Goal: Task Accomplishment & Management: Manage account settings

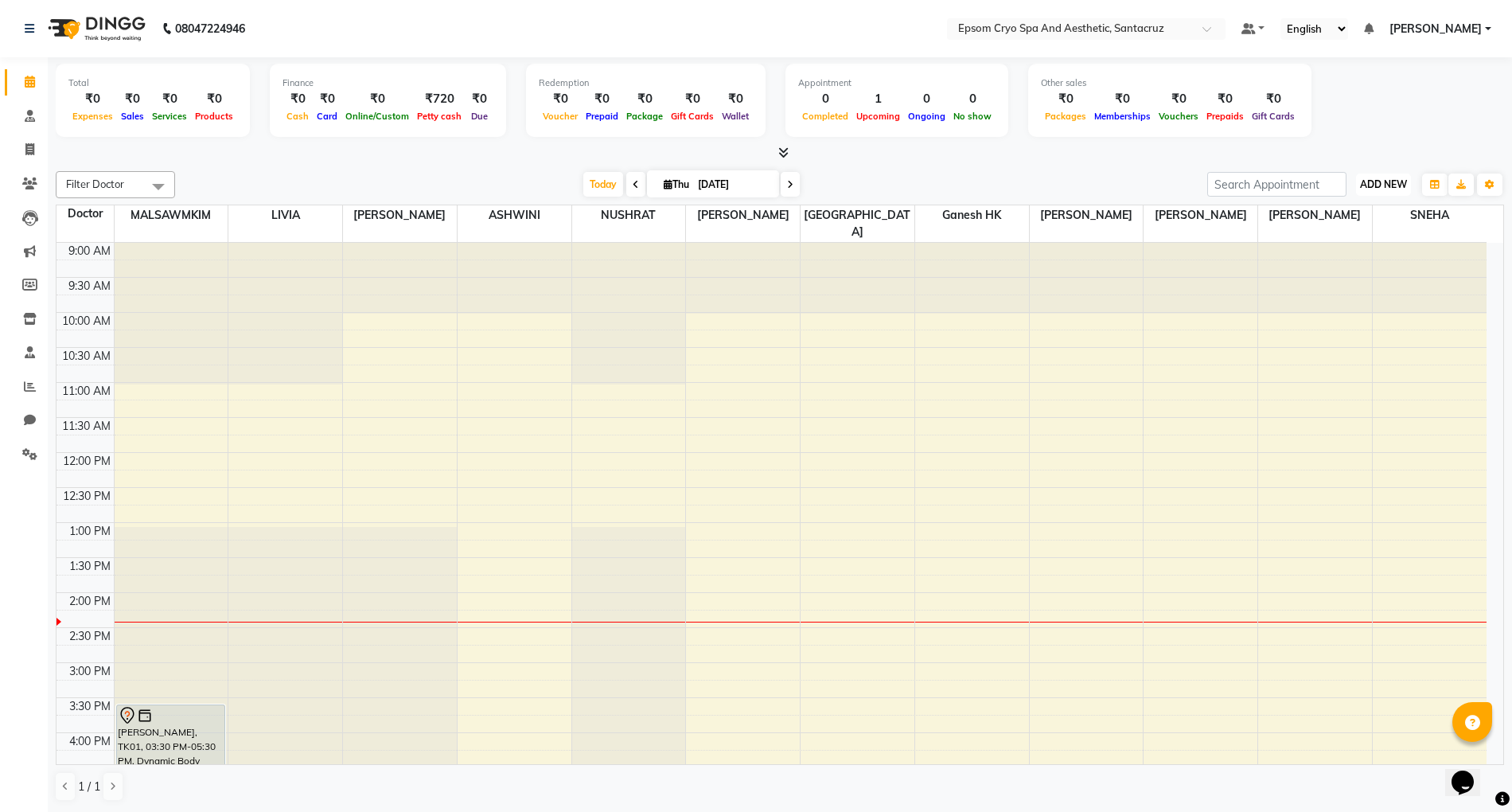
click at [1396, 180] on span "ADD NEW" at bounding box center [1383, 184] width 46 height 12
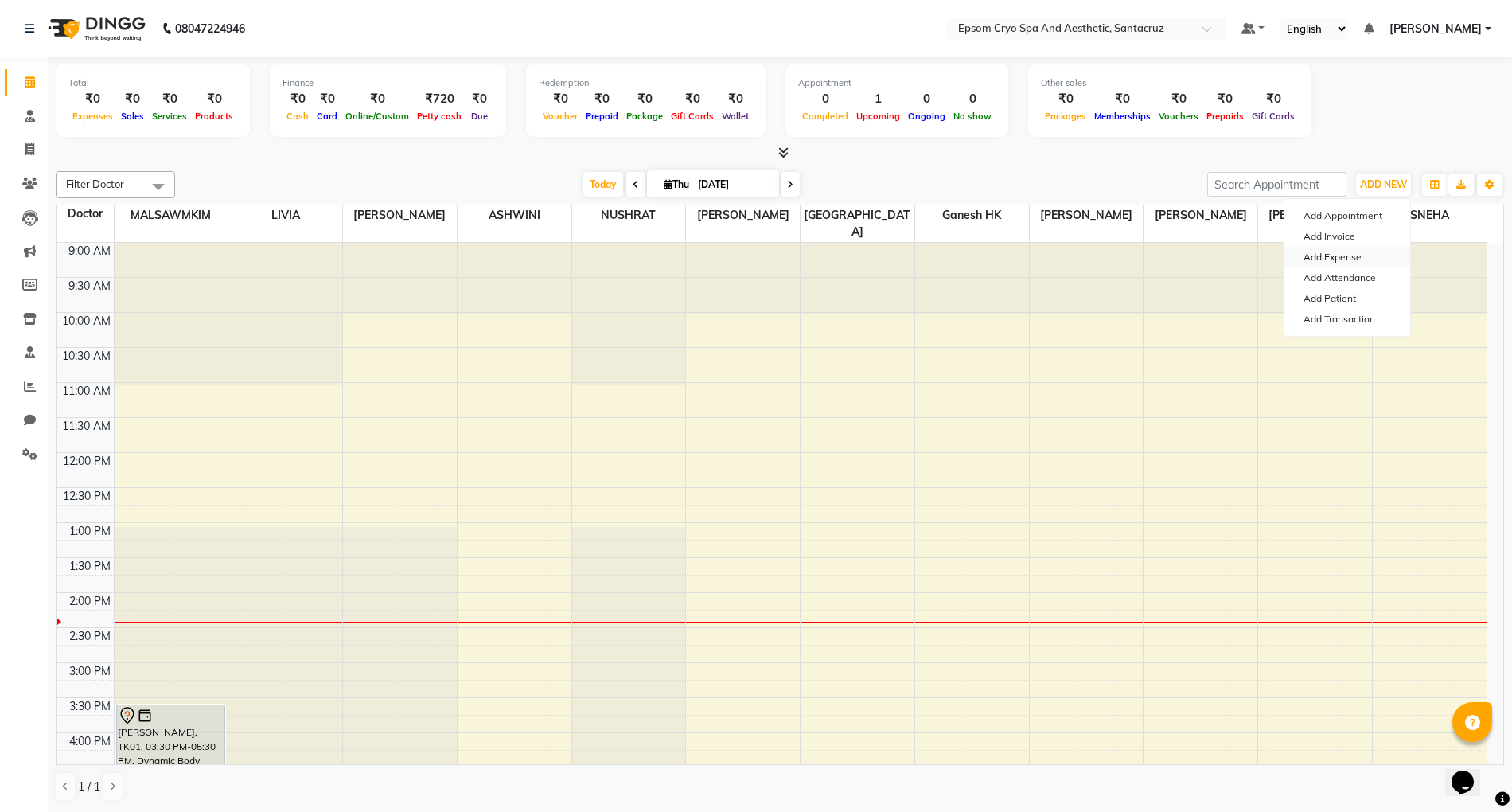
click at [1324, 259] on link "Add Expense" at bounding box center [1346, 257] width 126 height 20
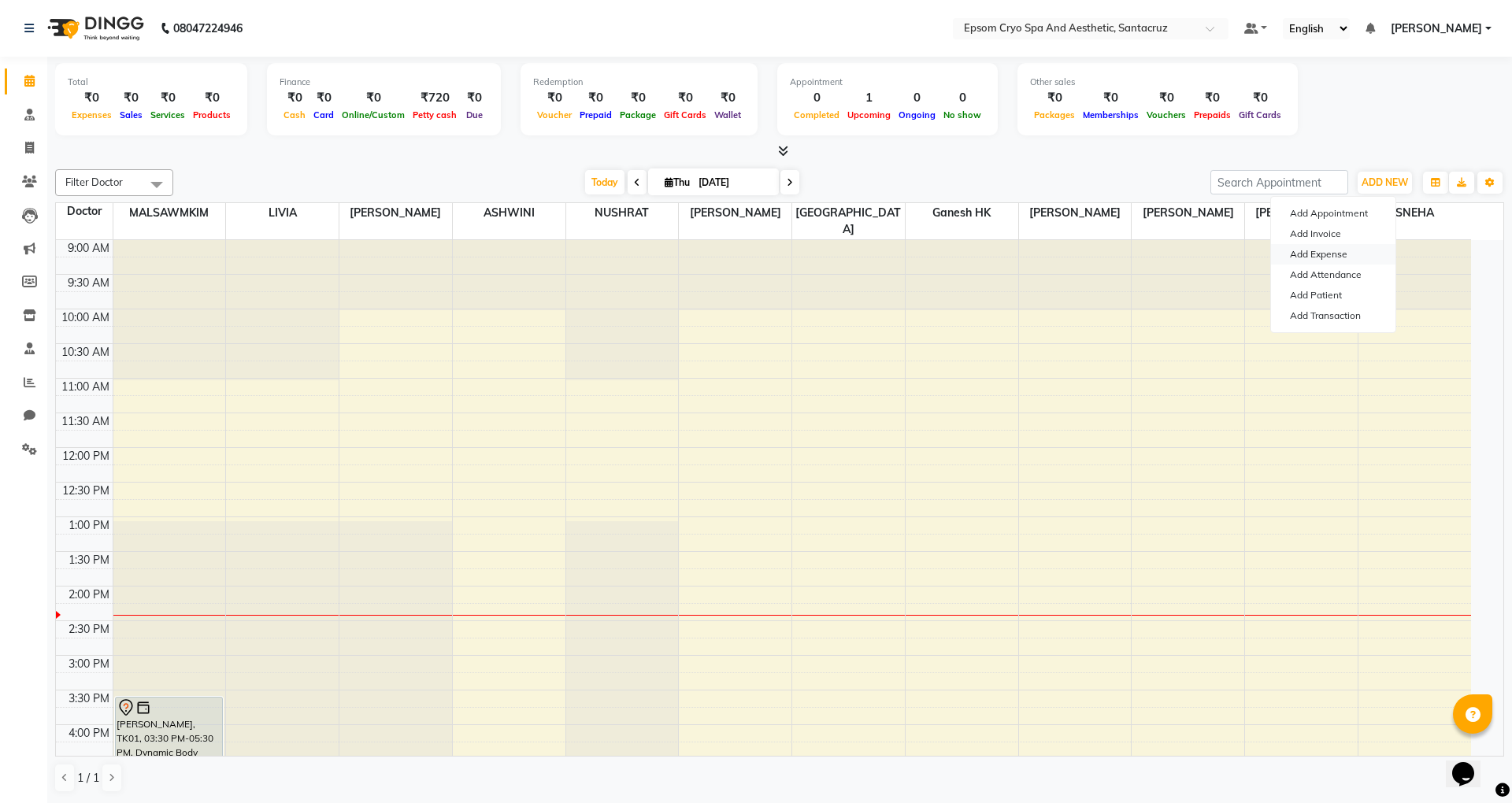
select select "1"
select select "7159"
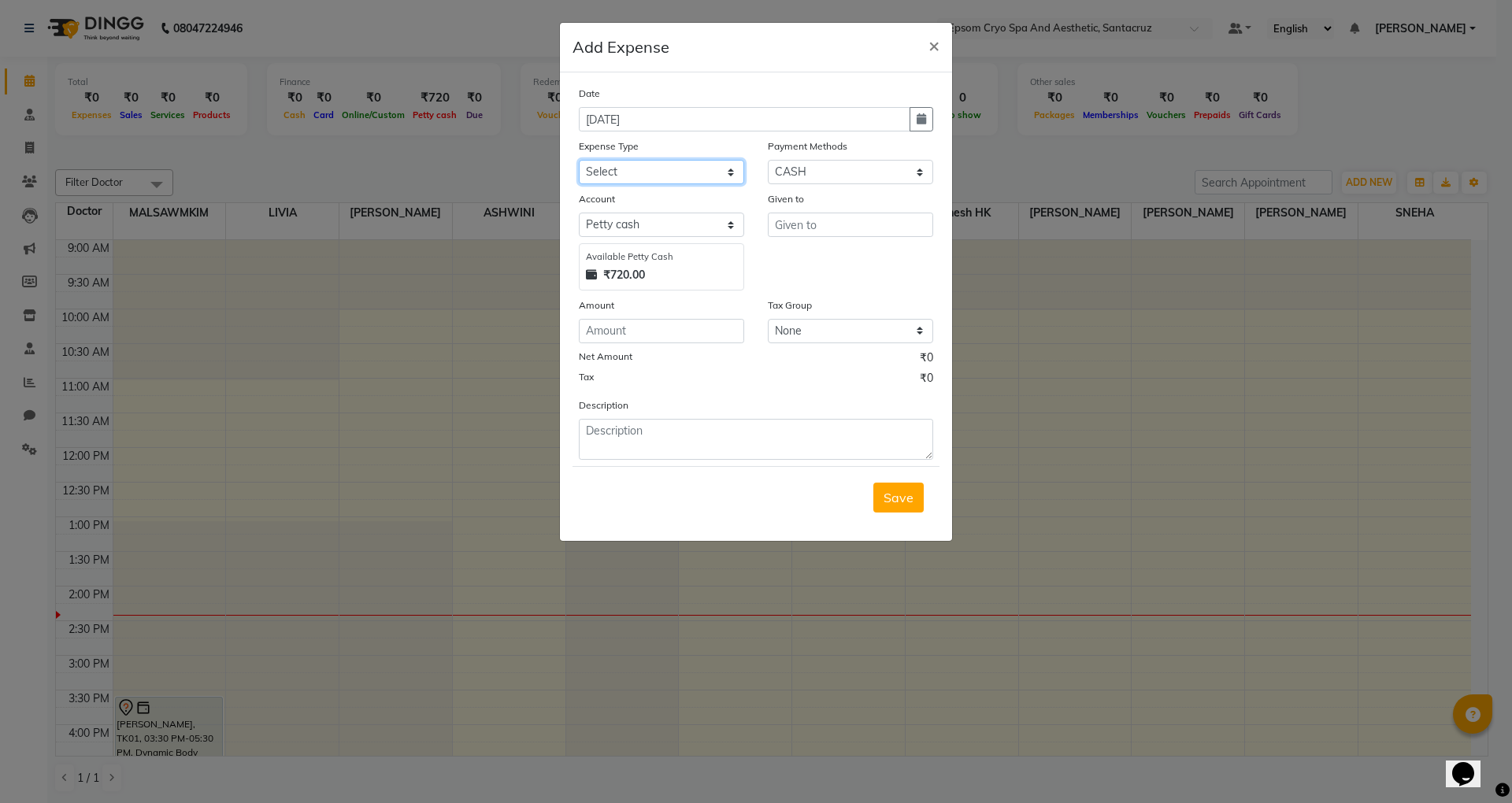
click at [636, 171] on select "Select Advance Salary Bank charges Car maintenance Cash transfer to bank Cash t…" at bounding box center [662, 172] width 166 height 25
select select "9"
click at [579, 160] on select "Select Advance Salary Bank charges Car maintenance Cash transfer to bank Cash t…" at bounding box center [662, 172] width 166 height 25
click at [804, 165] on select "Select CASH GPay CARD ONLINE Voucher Prepaid Coupon Points Credit Card Wallet D…" at bounding box center [850, 172] width 166 height 25
click at [768, 160] on select "Select CASH GPay CARD ONLINE Voucher Prepaid Coupon Points Credit Card Wallet D…" at bounding box center [850, 172] width 166 height 25
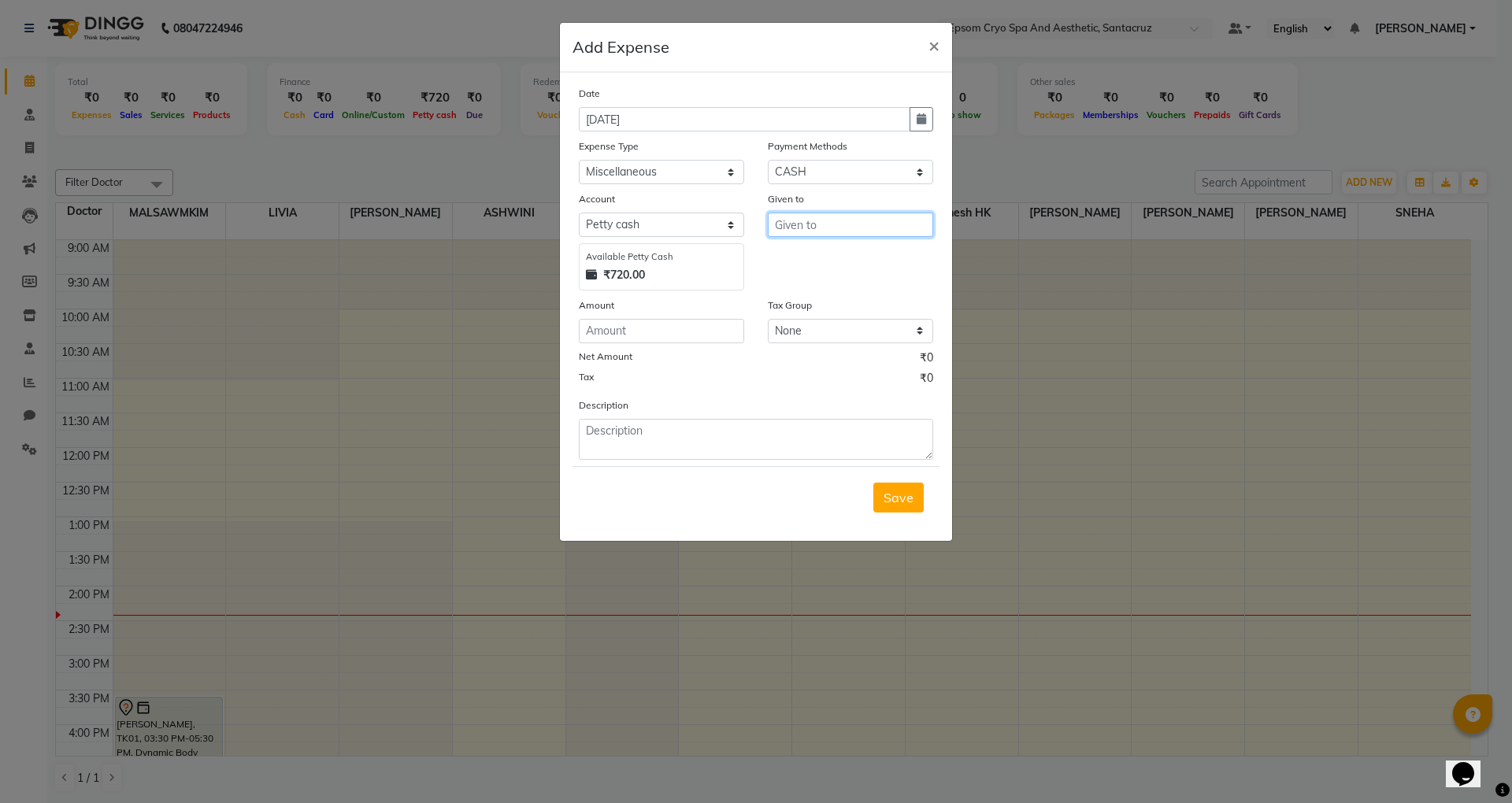
click at [814, 224] on input "text" at bounding box center [850, 224] width 166 height 25
click at [845, 253] on ngb-highlight "Ganesh HK" at bounding box center [819, 257] width 63 height 16
type input "Ganesh HK"
click at [629, 328] on input "number" at bounding box center [662, 330] width 166 height 25
type input "3"
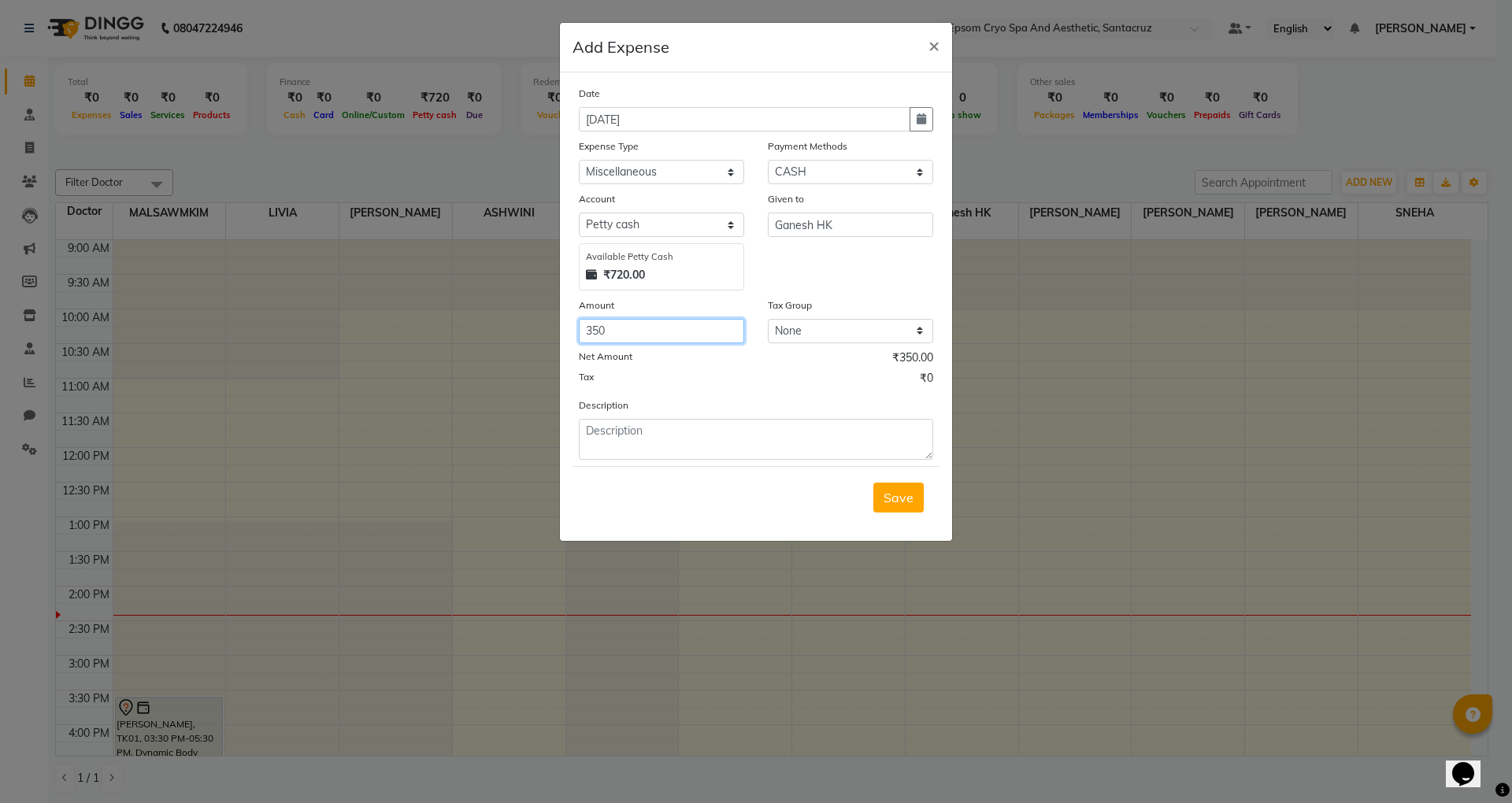
type input "350"
click at [625, 445] on textarea at bounding box center [756, 439] width 354 height 40
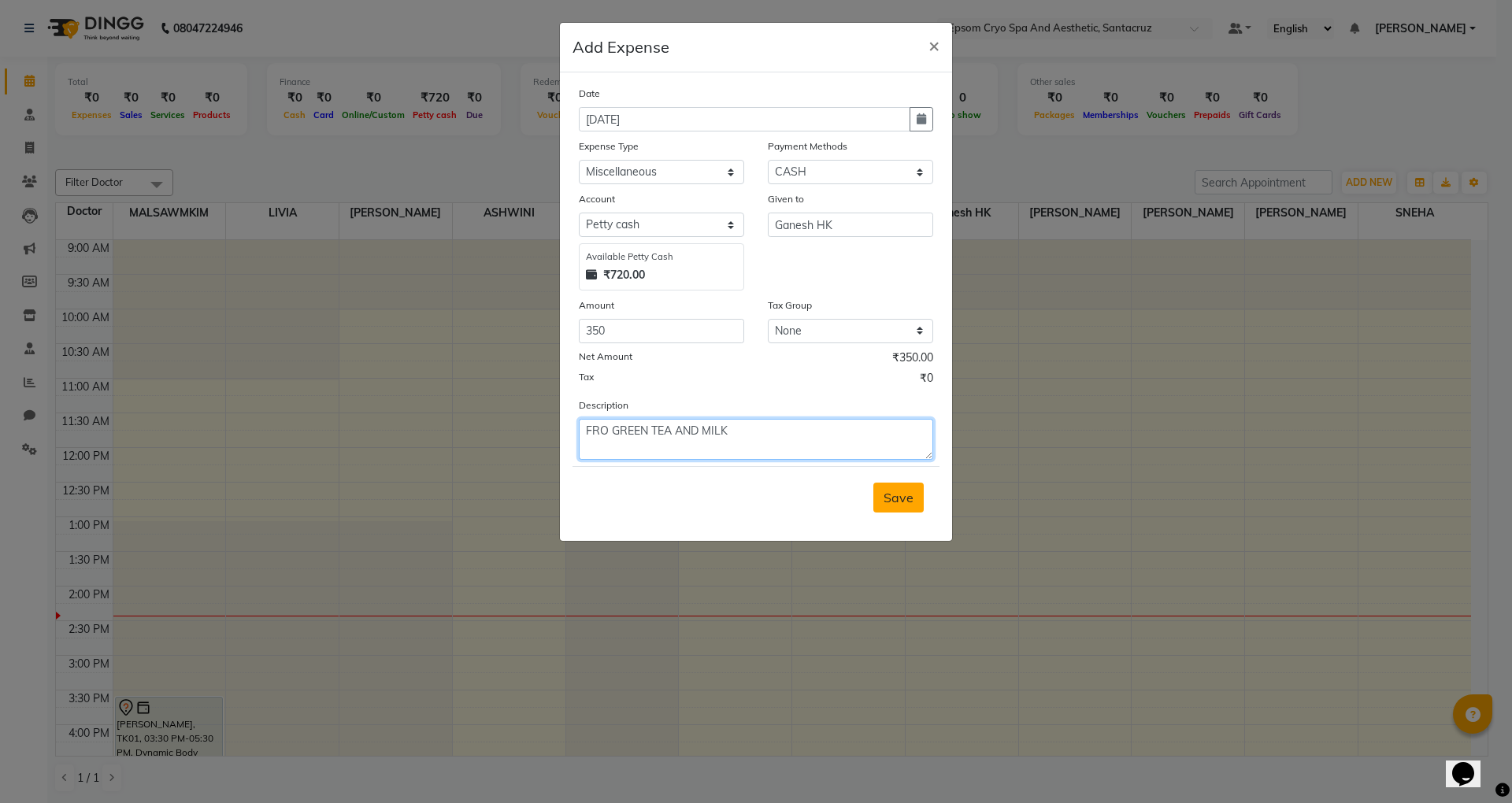
type textarea "FRO GREEN TEA AND MILK"
click at [898, 502] on span "Save" at bounding box center [898, 497] width 30 height 16
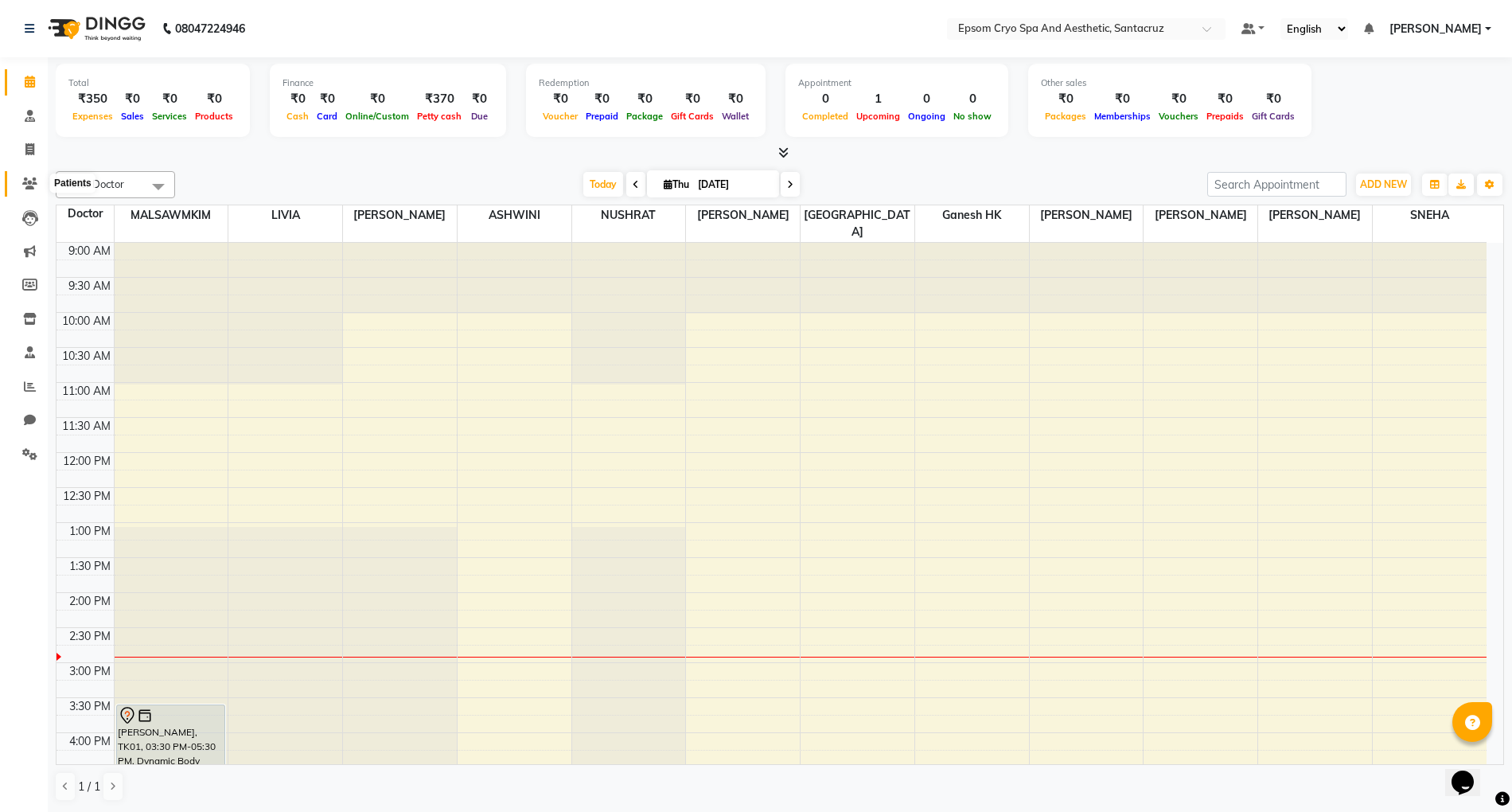
click at [30, 180] on icon at bounding box center [30, 183] width 15 height 12
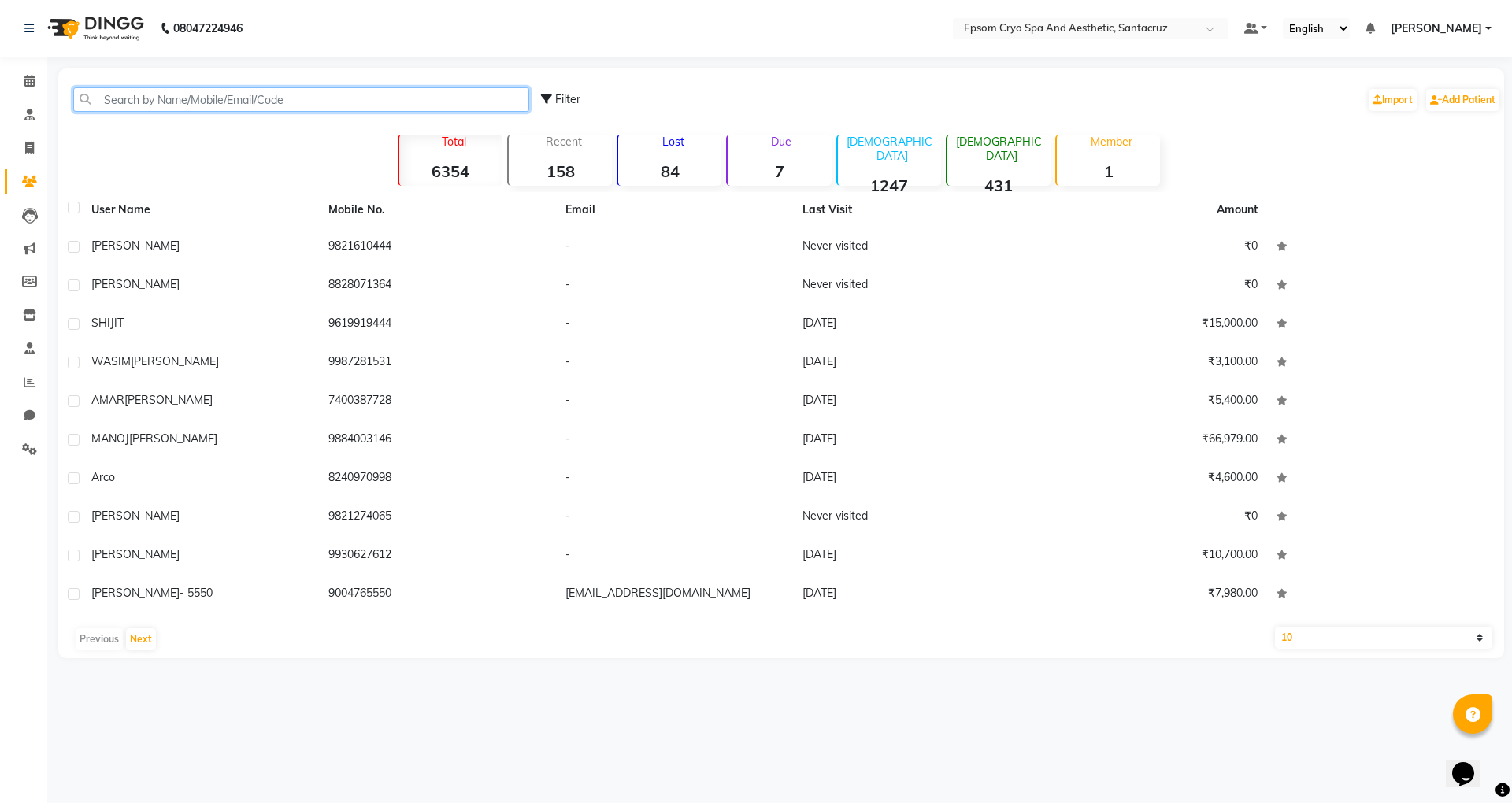
click at [115, 101] on input "text" at bounding box center [301, 99] width 456 height 25
type input "S"
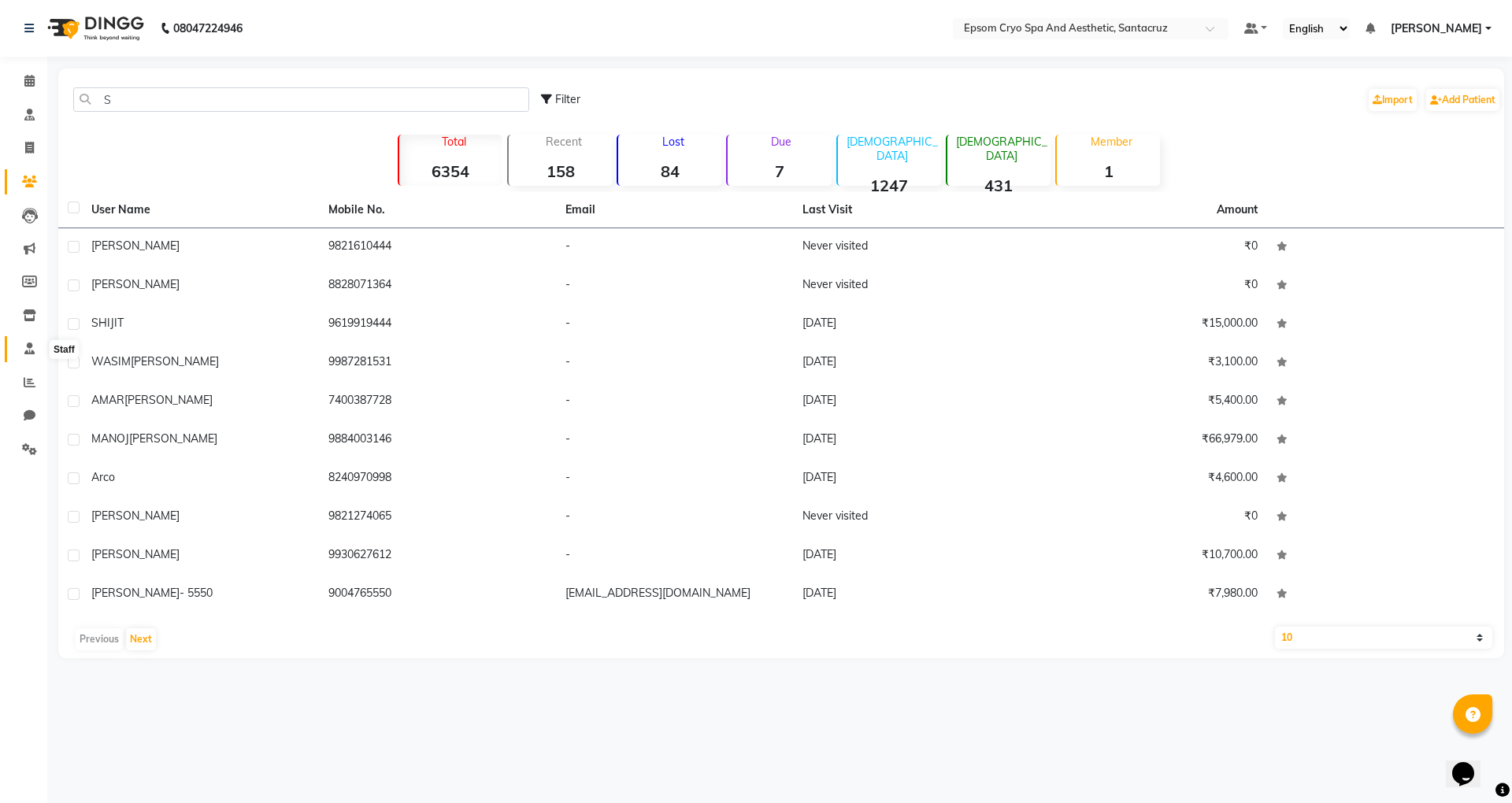
click at [31, 342] on icon at bounding box center [29, 348] width 10 height 12
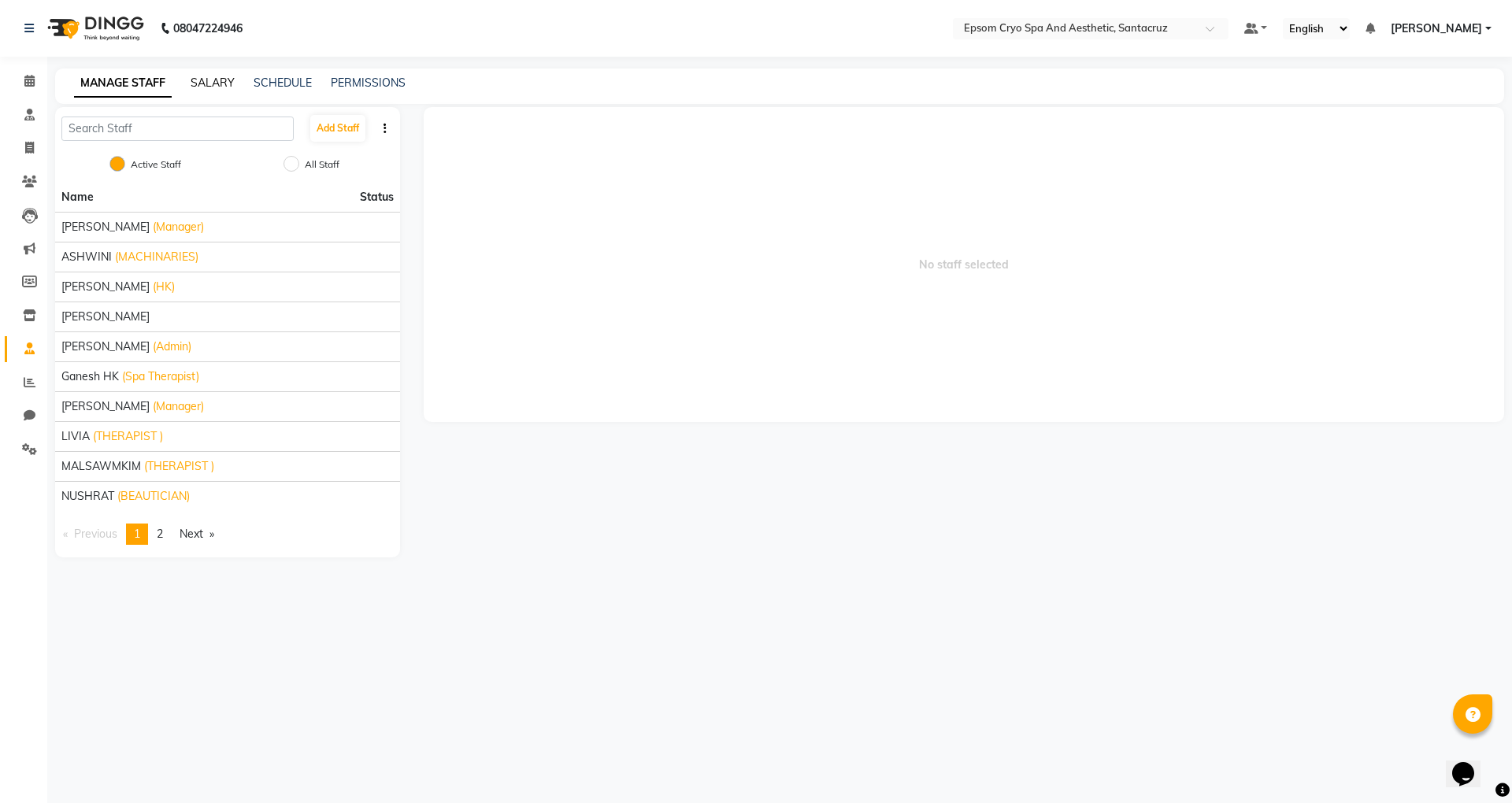
click at [202, 84] on link "SALARY" at bounding box center [213, 82] width 44 height 14
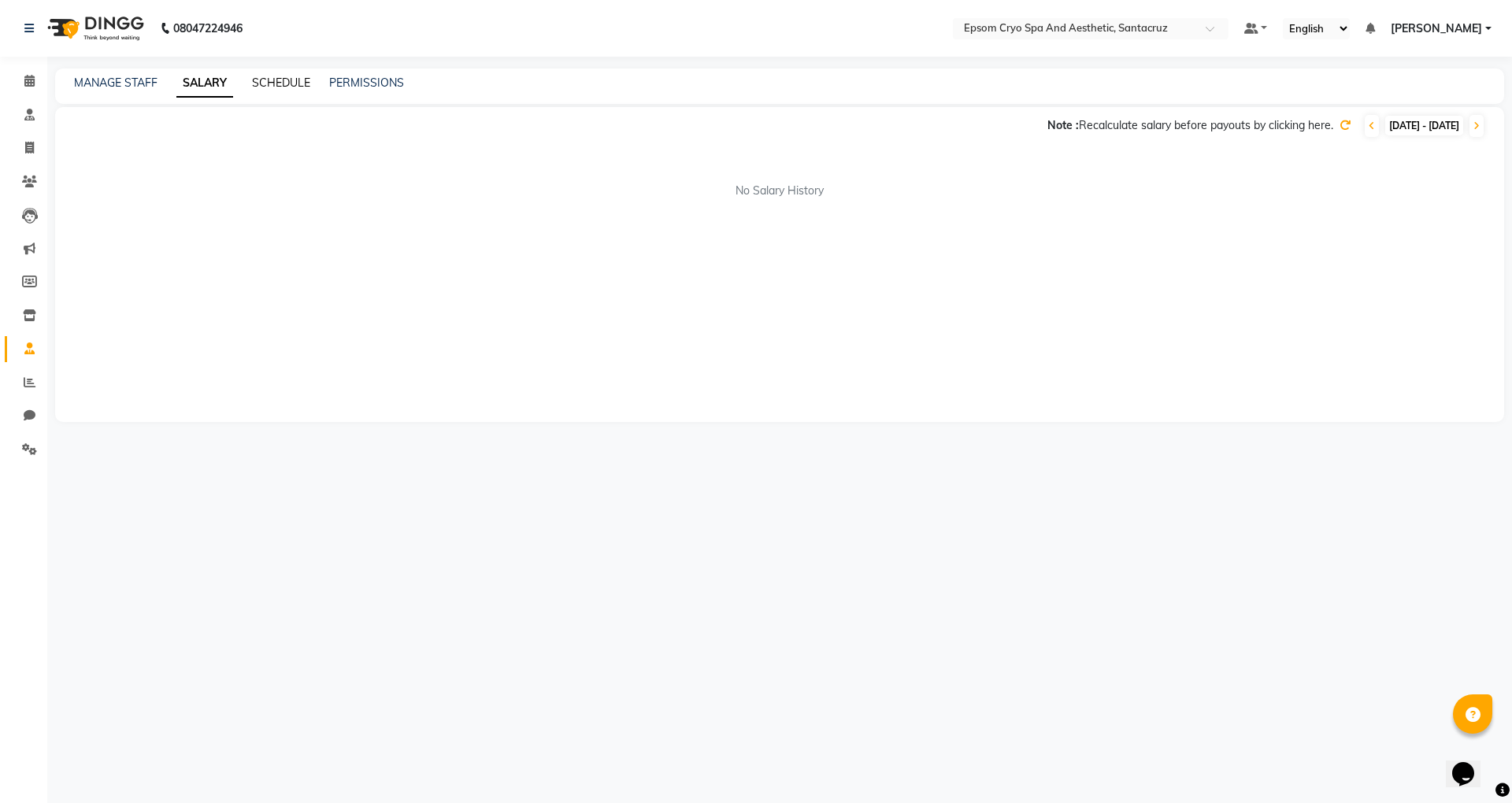
click at [275, 80] on link "SCHEDULE" at bounding box center [281, 82] width 58 height 14
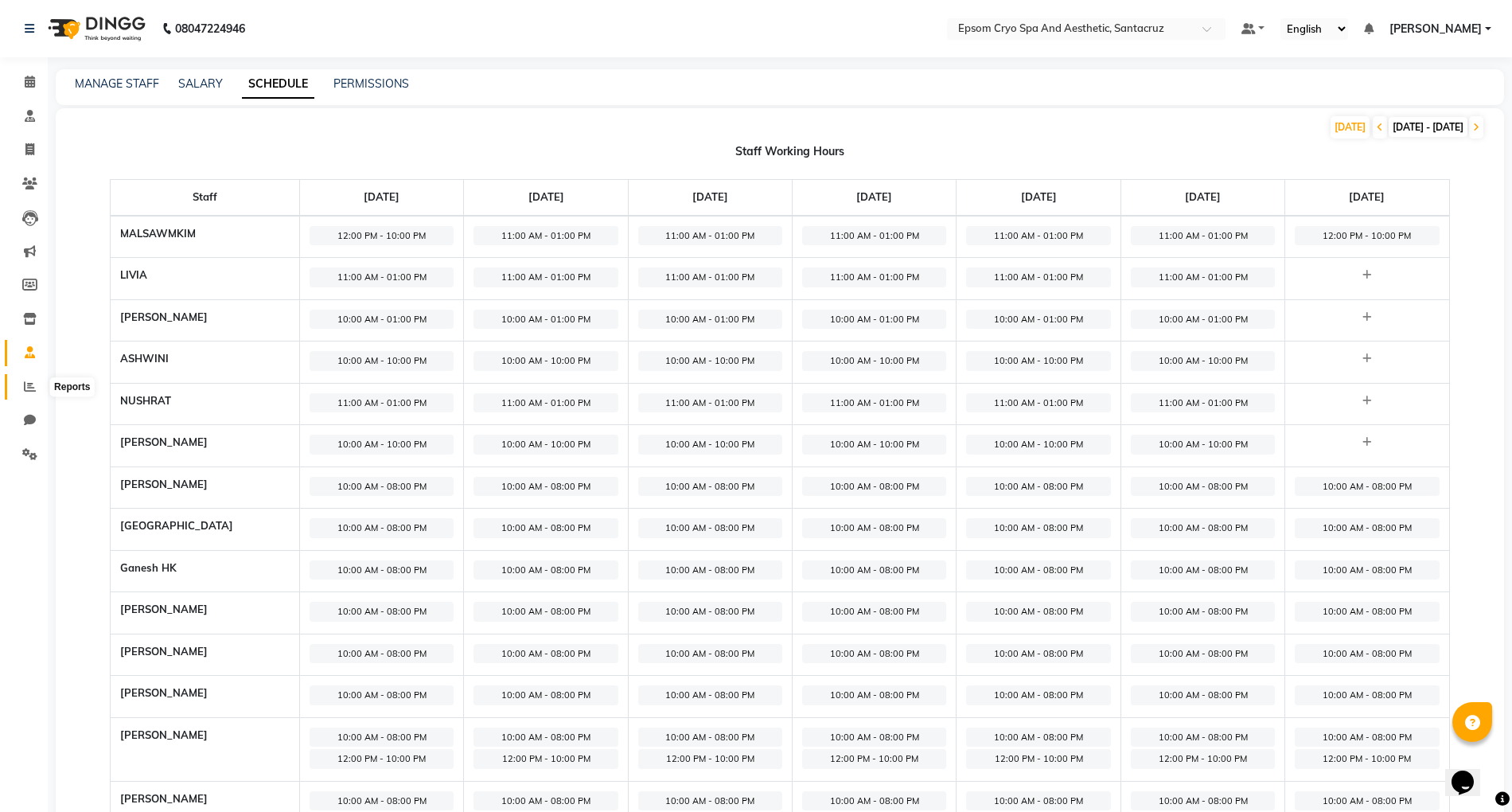
click at [33, 390] on icon at bounding box center [30, 386] width 12 height 12
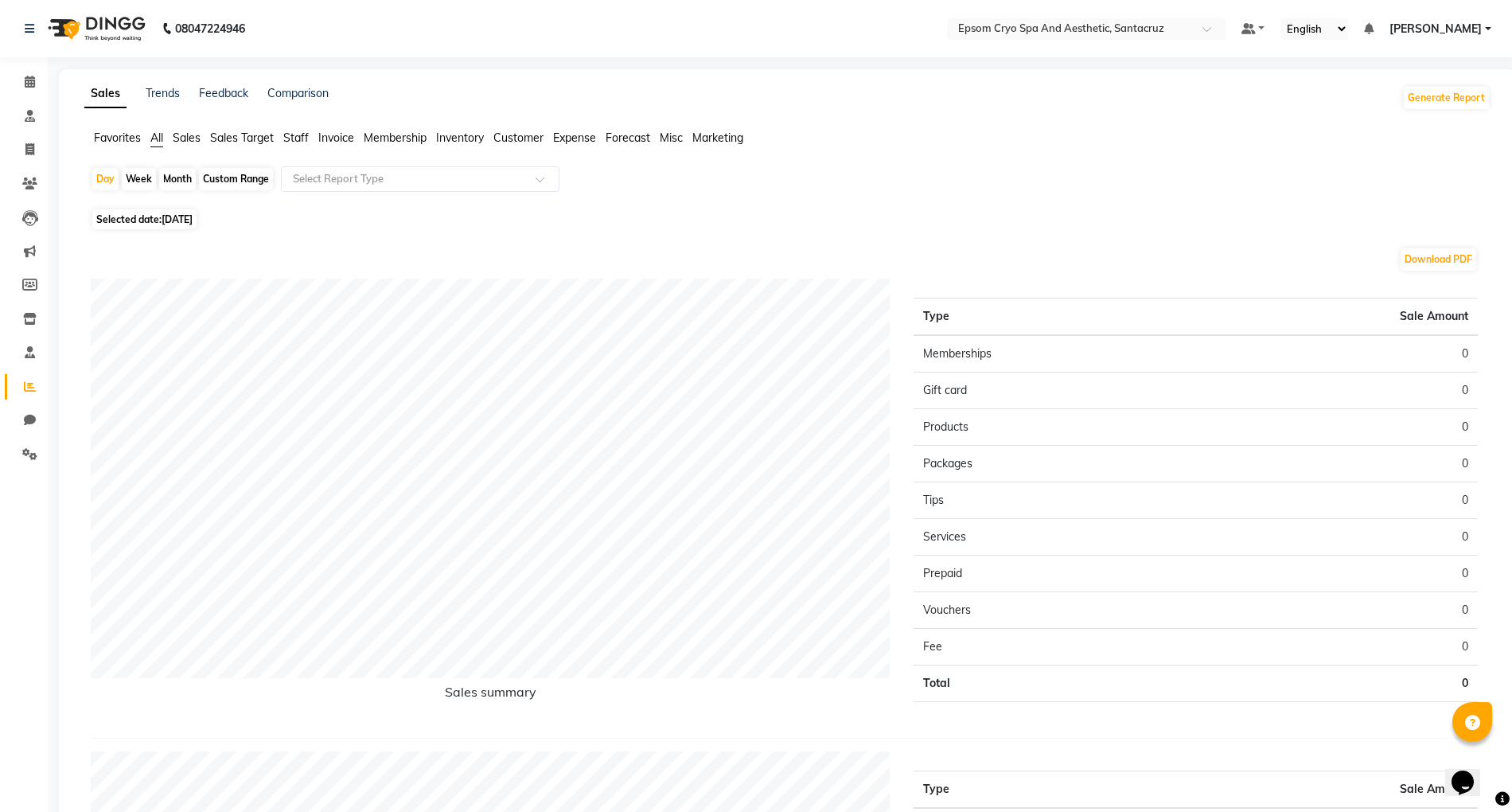
click at [179, 180] on div "Month" at bounding box center [177, 180] width 36 height 22
select select "9"
select select "2025"
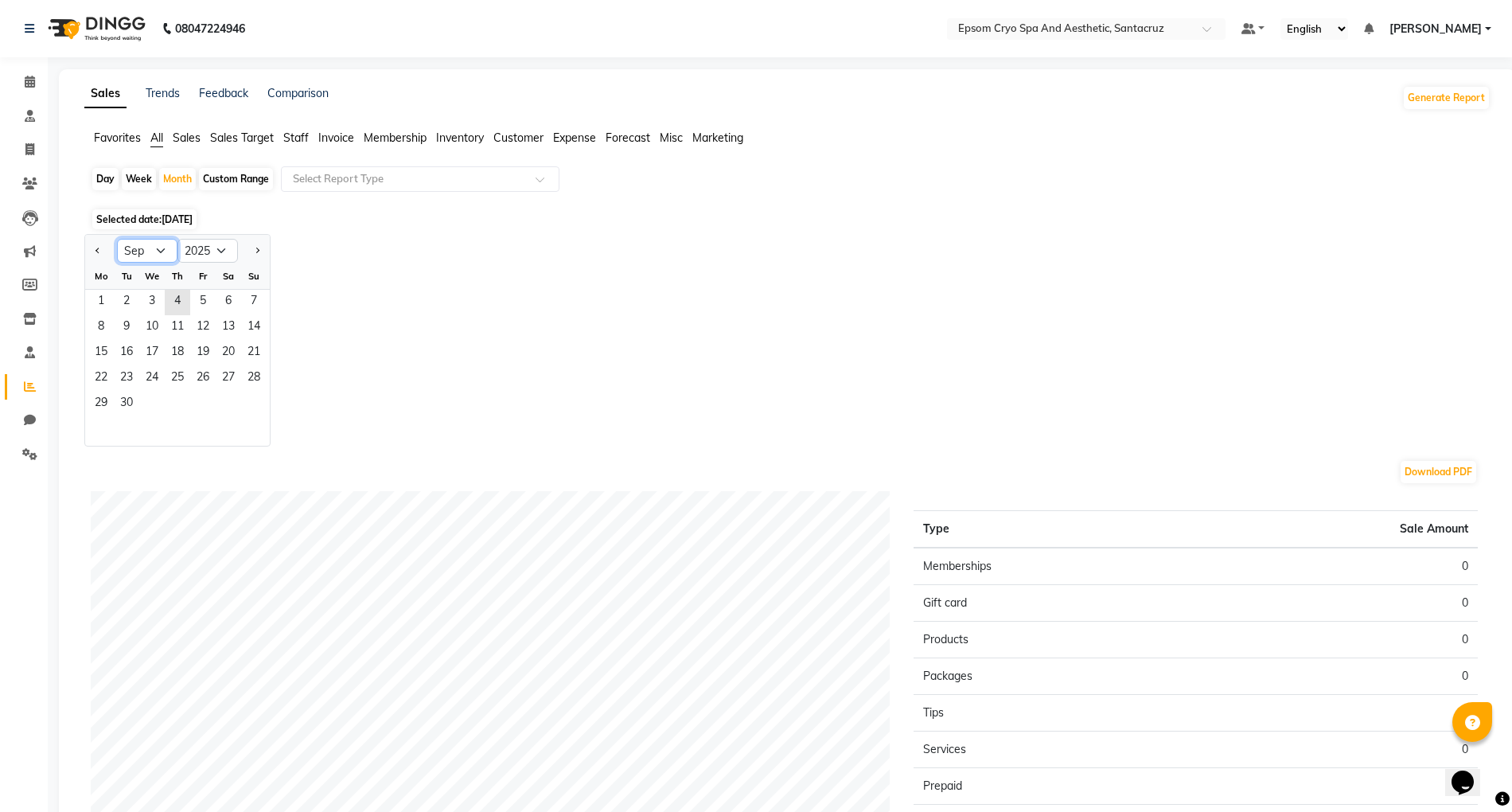
click at [153, 252] on select "Jan Feb Mar Apr May Jun Jul Aug Sep Oct Nov Dec" at bounding box center [147, 251] width 60 height 24
select select "8"
click at [117, 239] on select "Jan Feb Mar Apr May Jun Jul Aug Sep Oct Nov Dec" at bounding box center [147, 251] width 60 height 24
click at [212, 295] on span "1" at bounding box center [202, 301] width 25 height 25
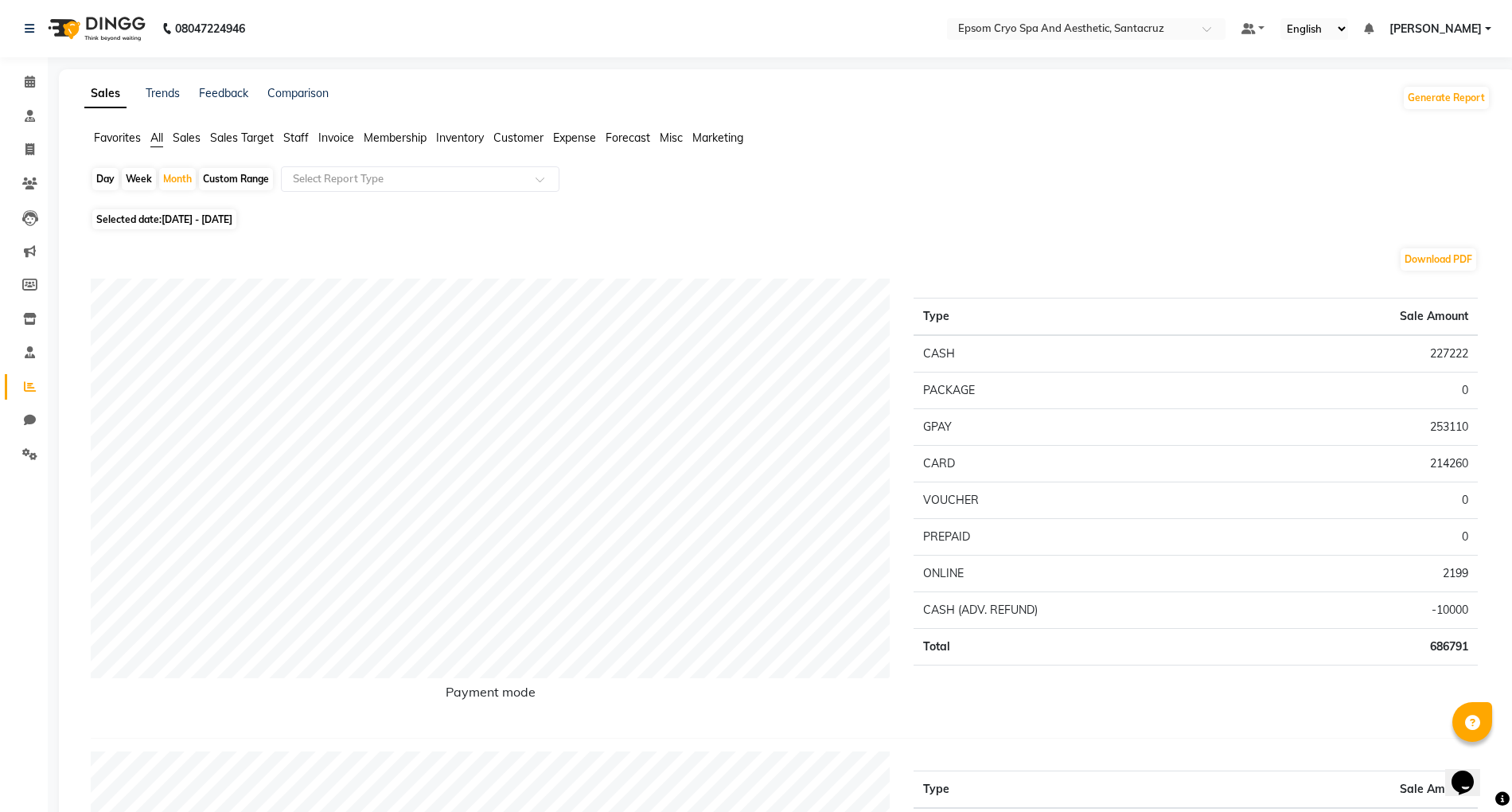
click at [295, 139] on span "Staff" at bounding box center [296, 137] width 25 height 14
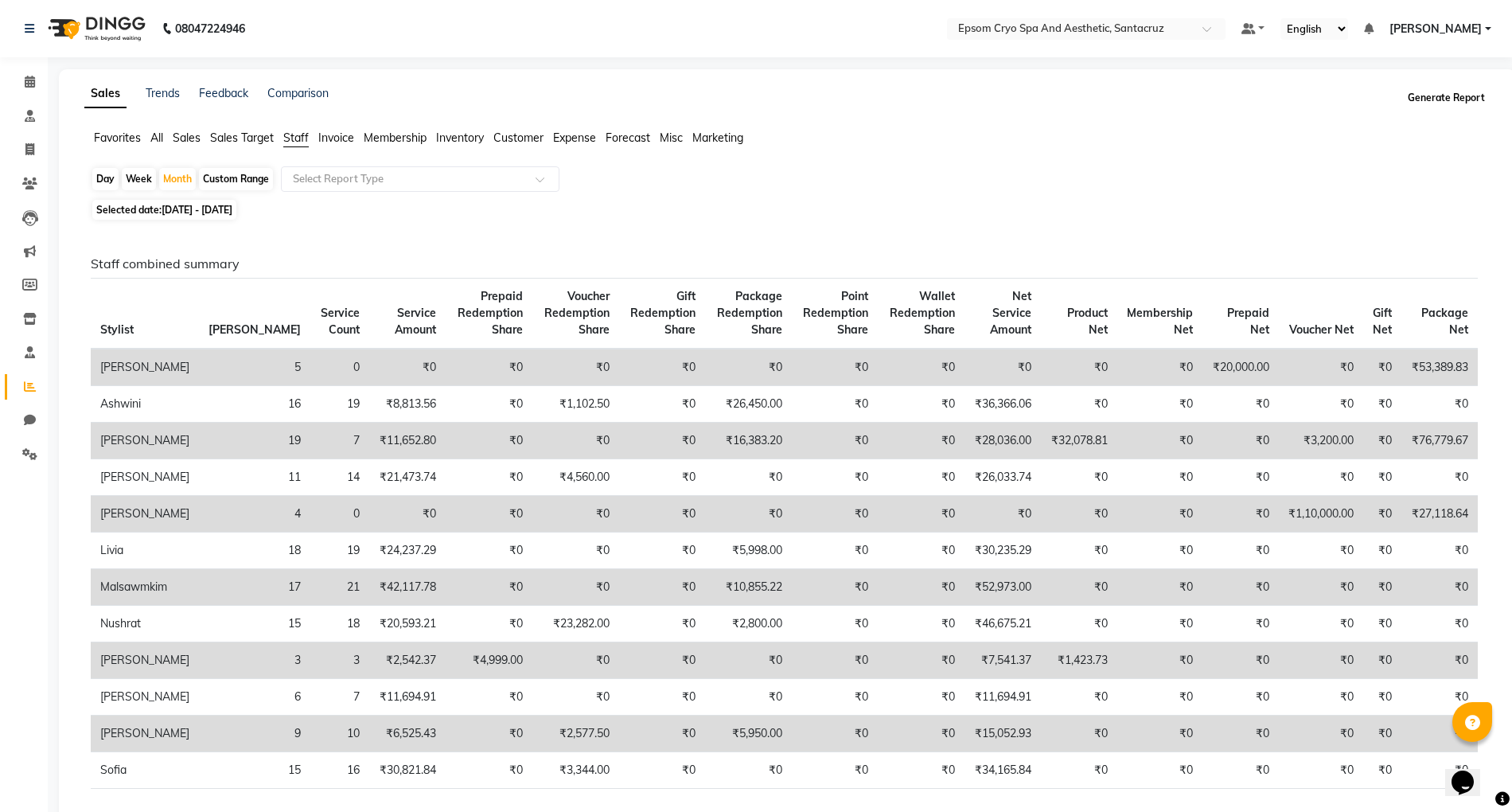
click at [1432, 102] on button "Generate Report" at bounding box center [1446, 98] width 86 height 22
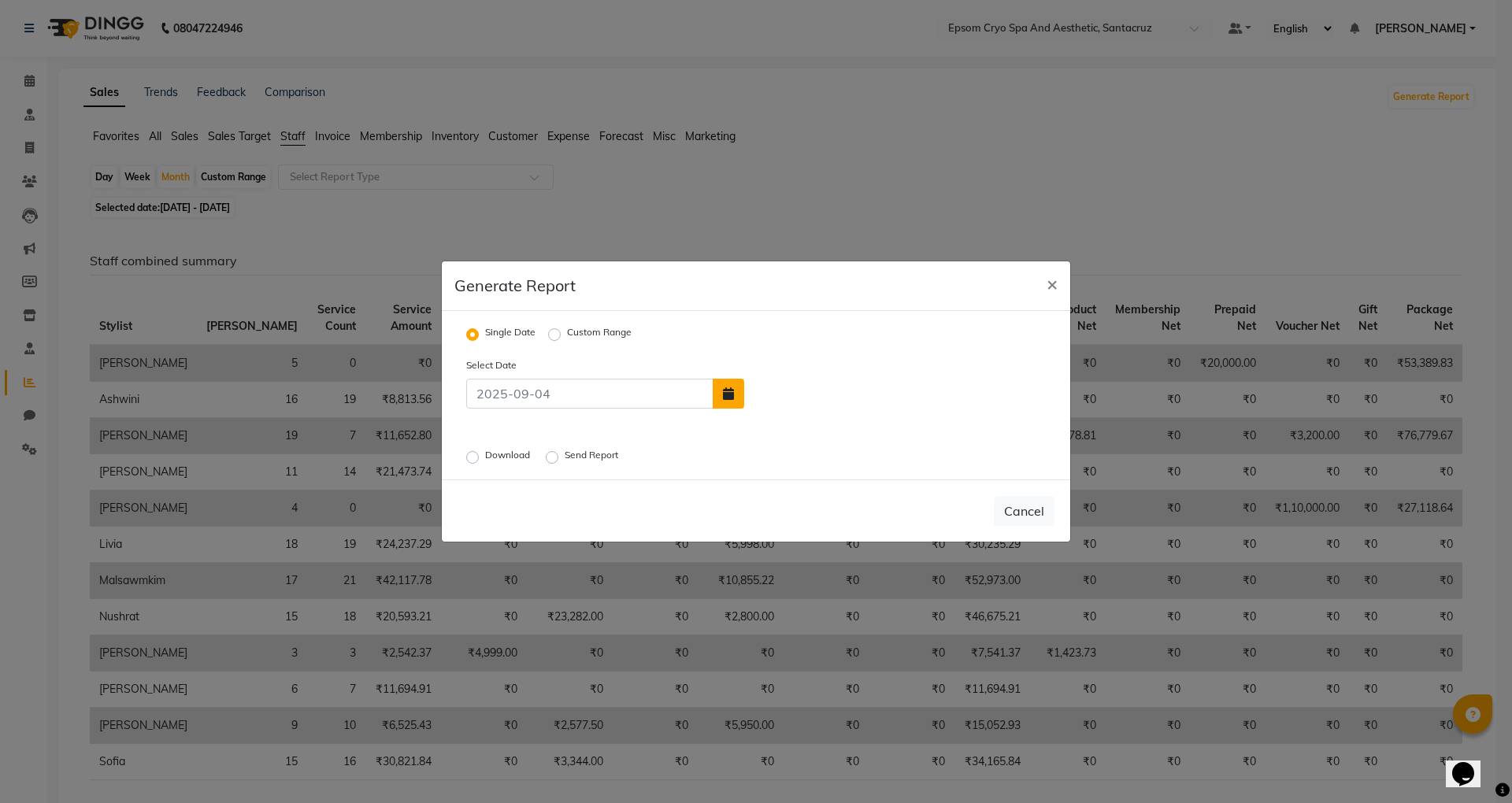
click at [732, 390] on icon "button" at bounding box center [728, 394] width 11 height 13
select select "9"
select select "2025"
click at [799, 305] on select "Jan Feb Mar Apr May Jun Jul Aug Sep" at bounding box center [807, 305] width 60 height 24
select select "8"
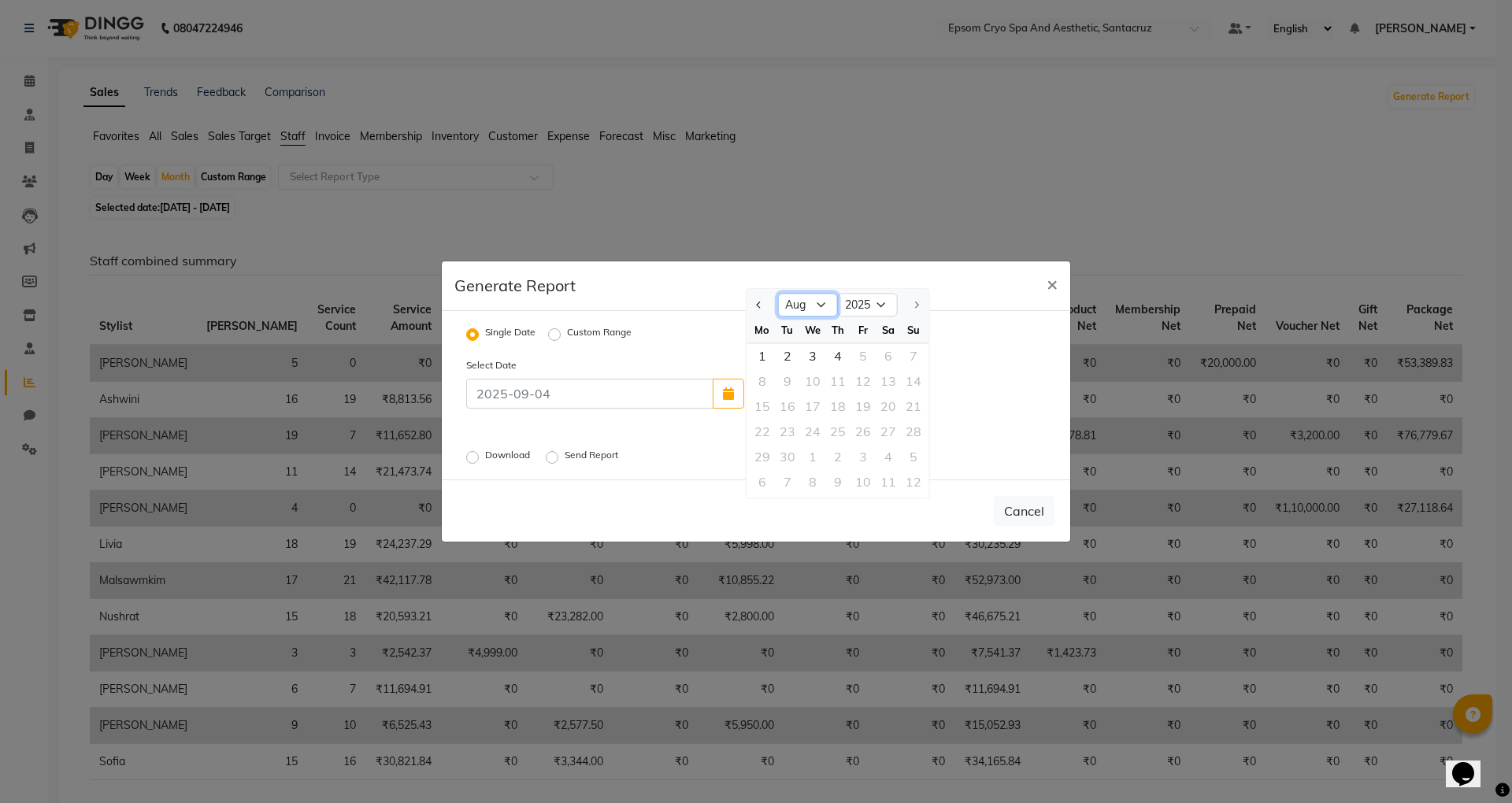
click at [778, 293] on select "Jan Feb Mar Apr May Jun Jul Aug Sep" at bounding box center [807, 305] width 60 height 24
click at [857, 352] on div "1" at bounding box center [862, 355] width 25 height 25
type input "01-08-2025"
click at [567, 332] on label "Custom Range" at bounding box center [599, 334] width 64 height 19
click at [558, 332] on input "Custom Range" at bounding box center [557, 335] width 11 height 11
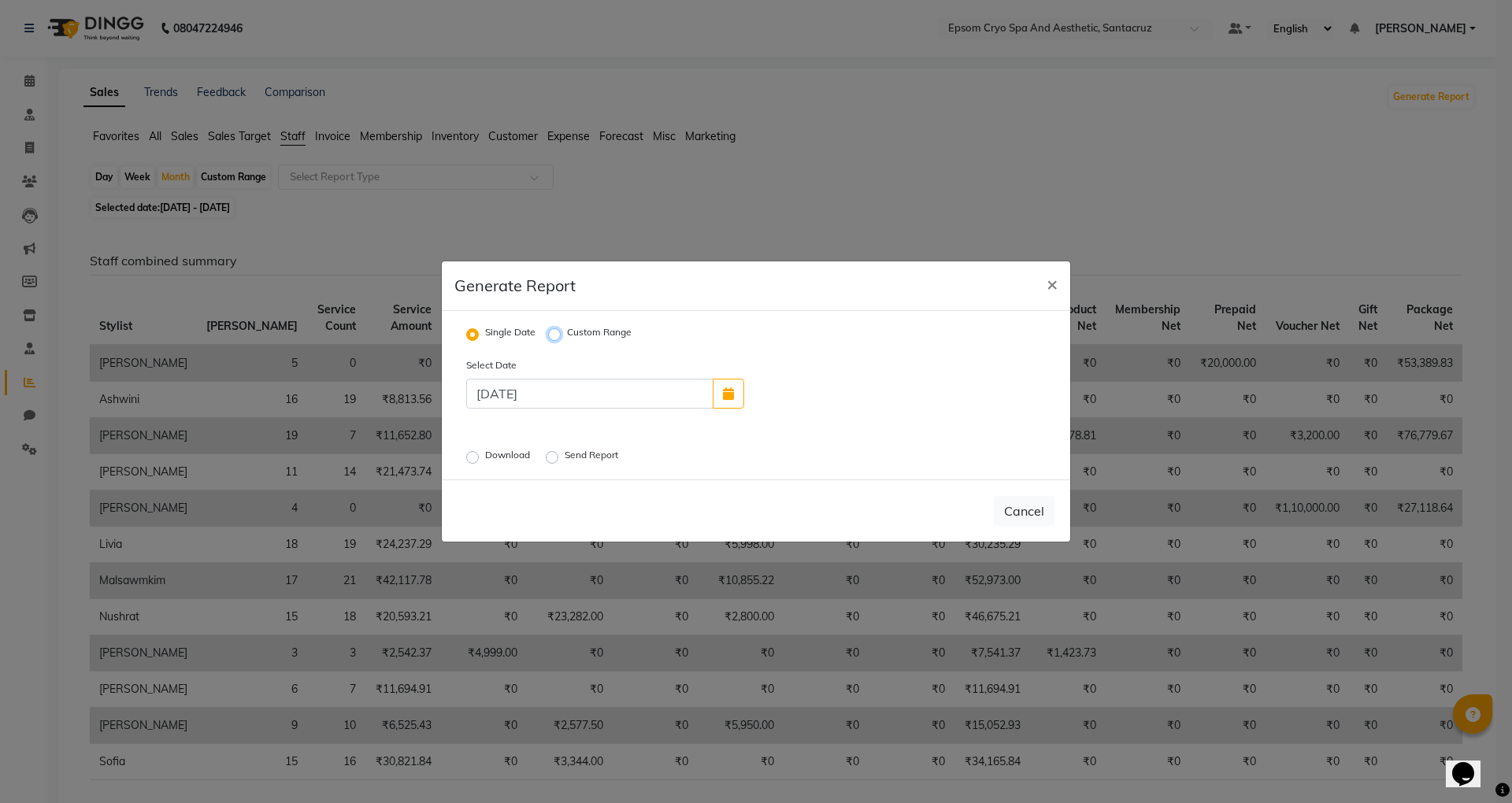
radio input "true"
select select "9"
select select "2025"
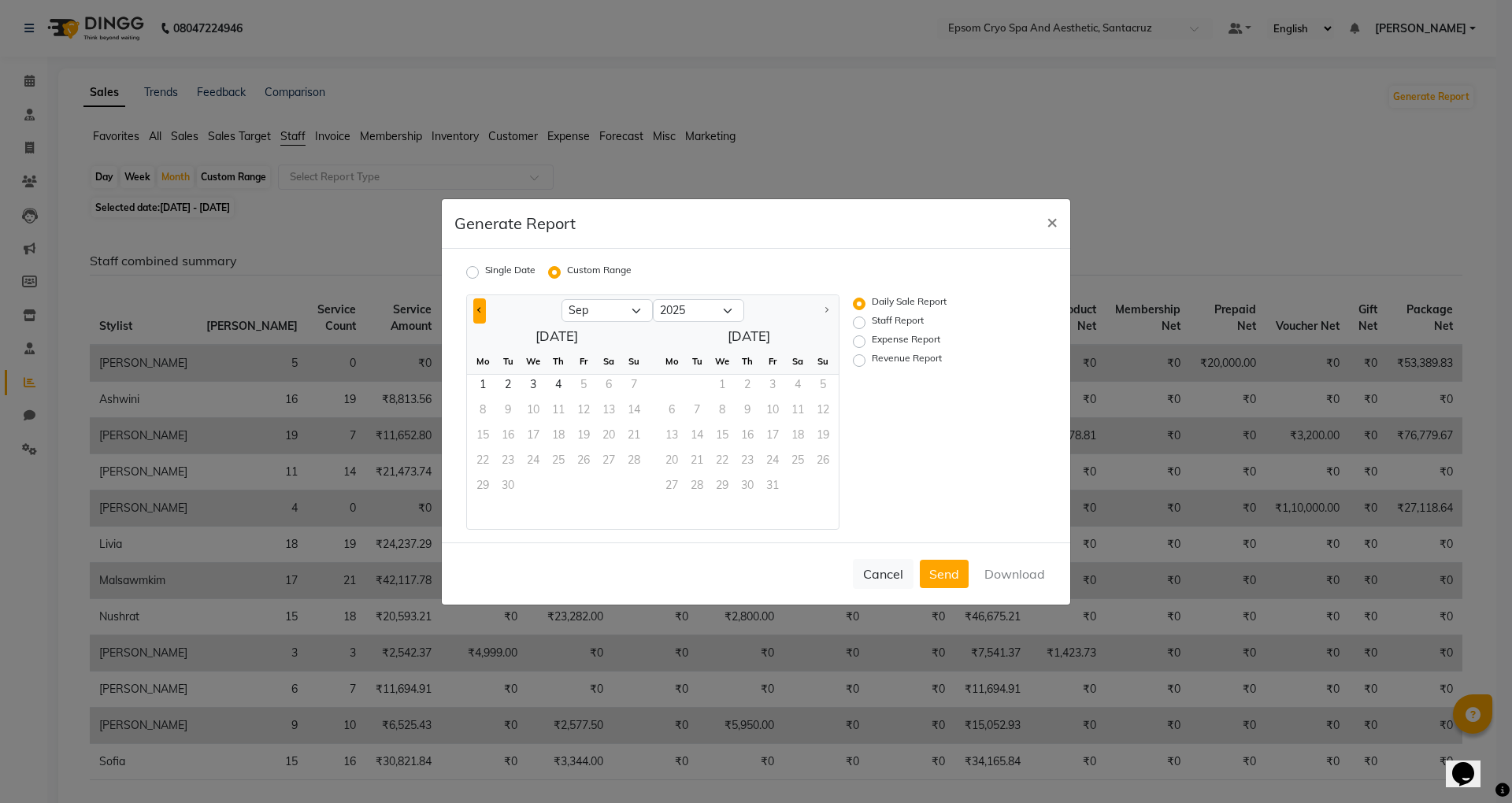
click at [479, 301] on button "Previous month" at bounding box center [479, 310] width 13 height 25
select select "8"
click at [584, 379] on span "1" at bounding box center [583, 386] width 25 height 25
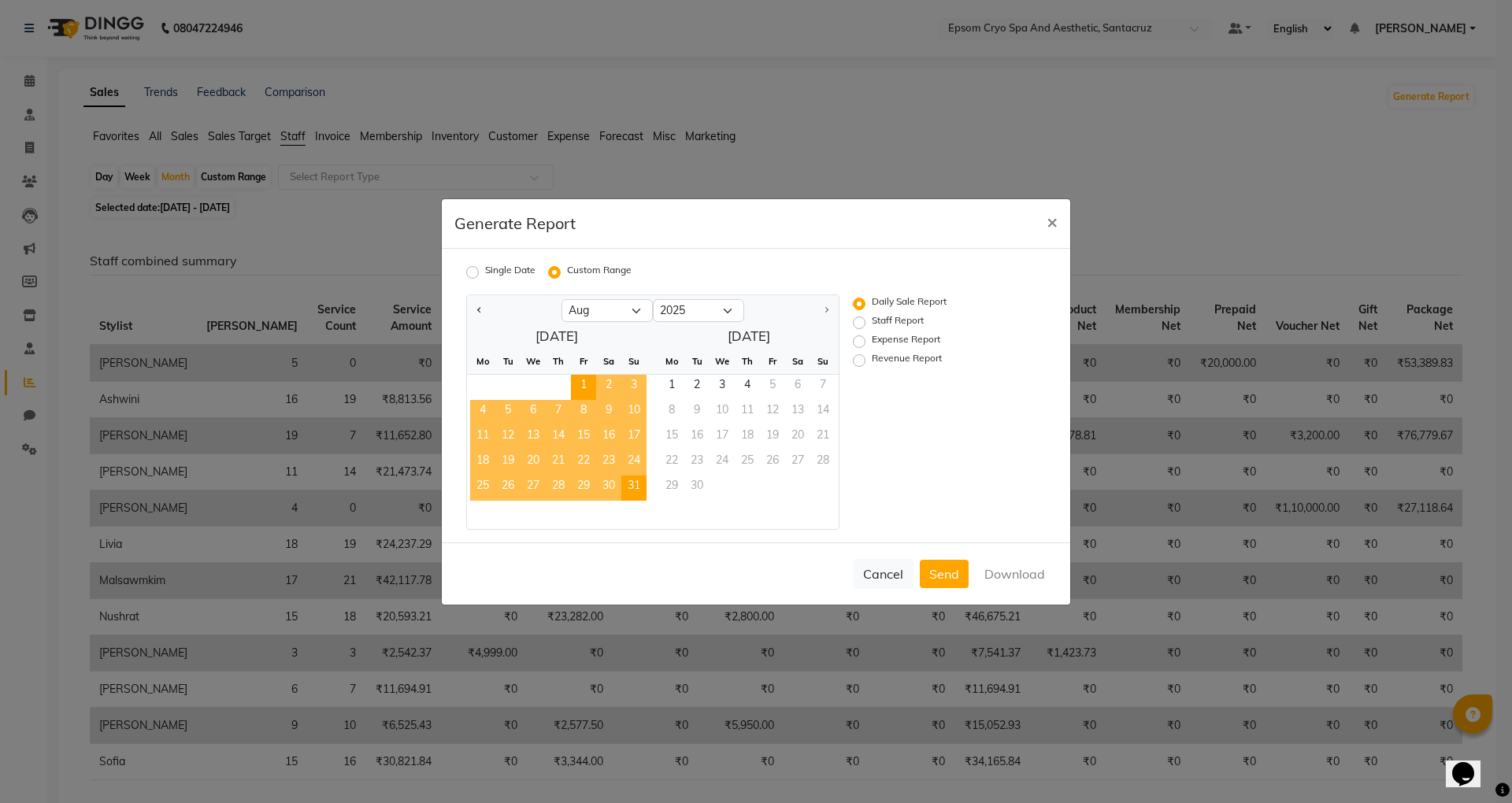
click at [641, 482] on span "31" at bounding box center [633, 488] width 25 height 25
click at [1010, 568] on button "Download" at bounding box center [1014, 573] width 79 height 29
click at [1046, 218] on span "×" at bounding box center [1052, 222] width 11 height 24
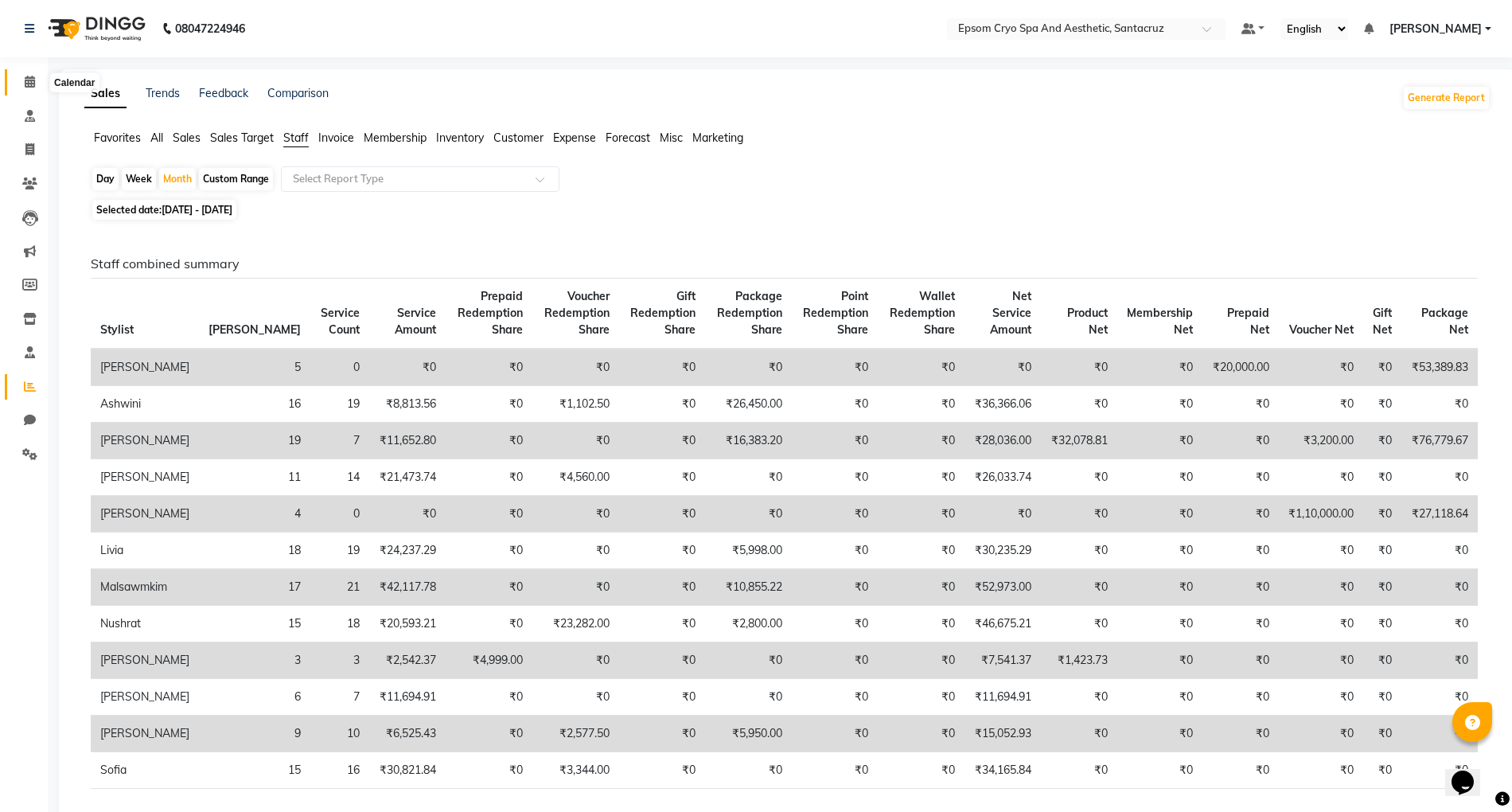
click at [30, 78] on icon at bounding box center [30, 81] width 10 height 12
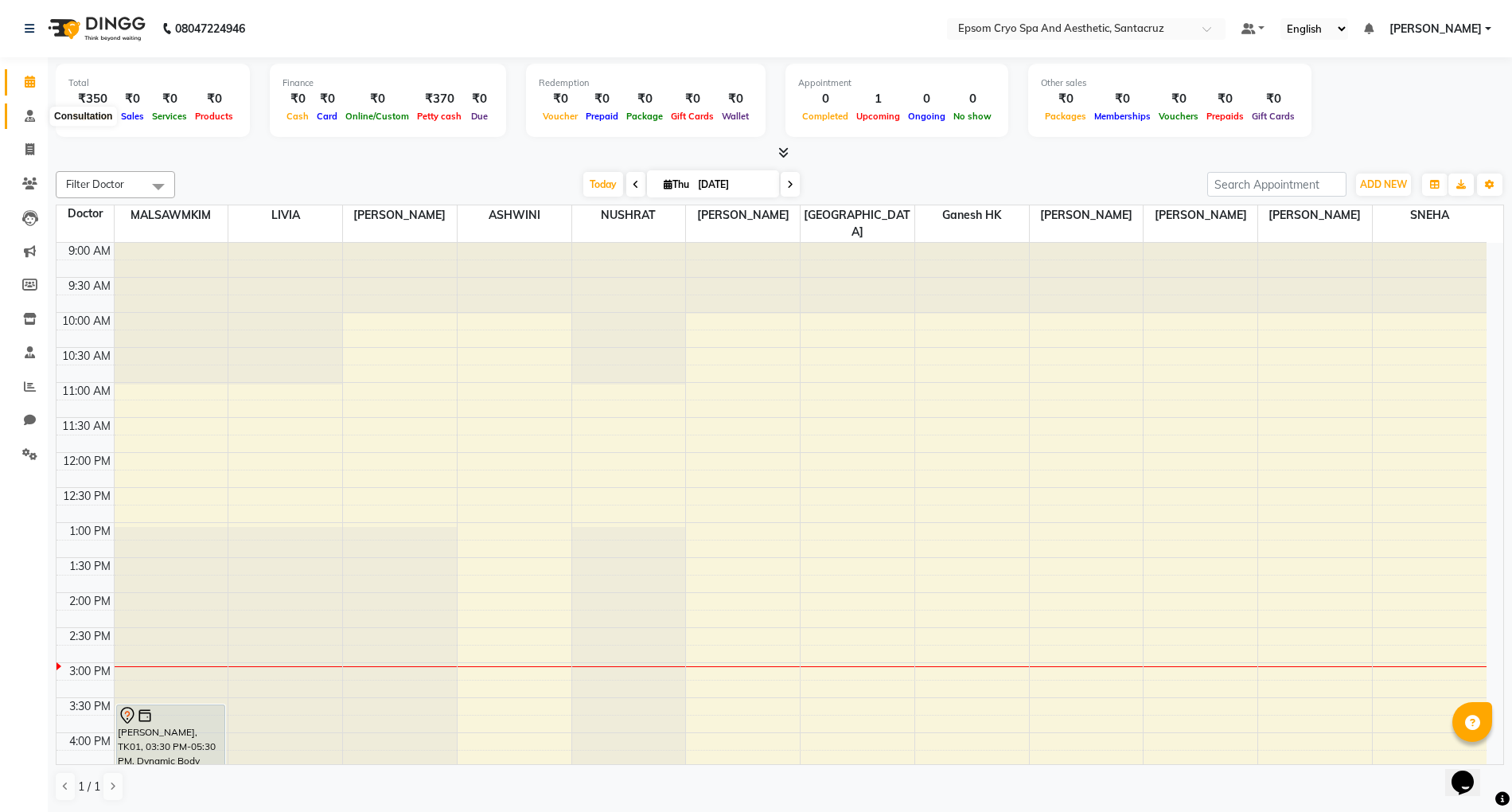
click at [25, 113] on icon at bounding box center [30, 115] width 10 height 12
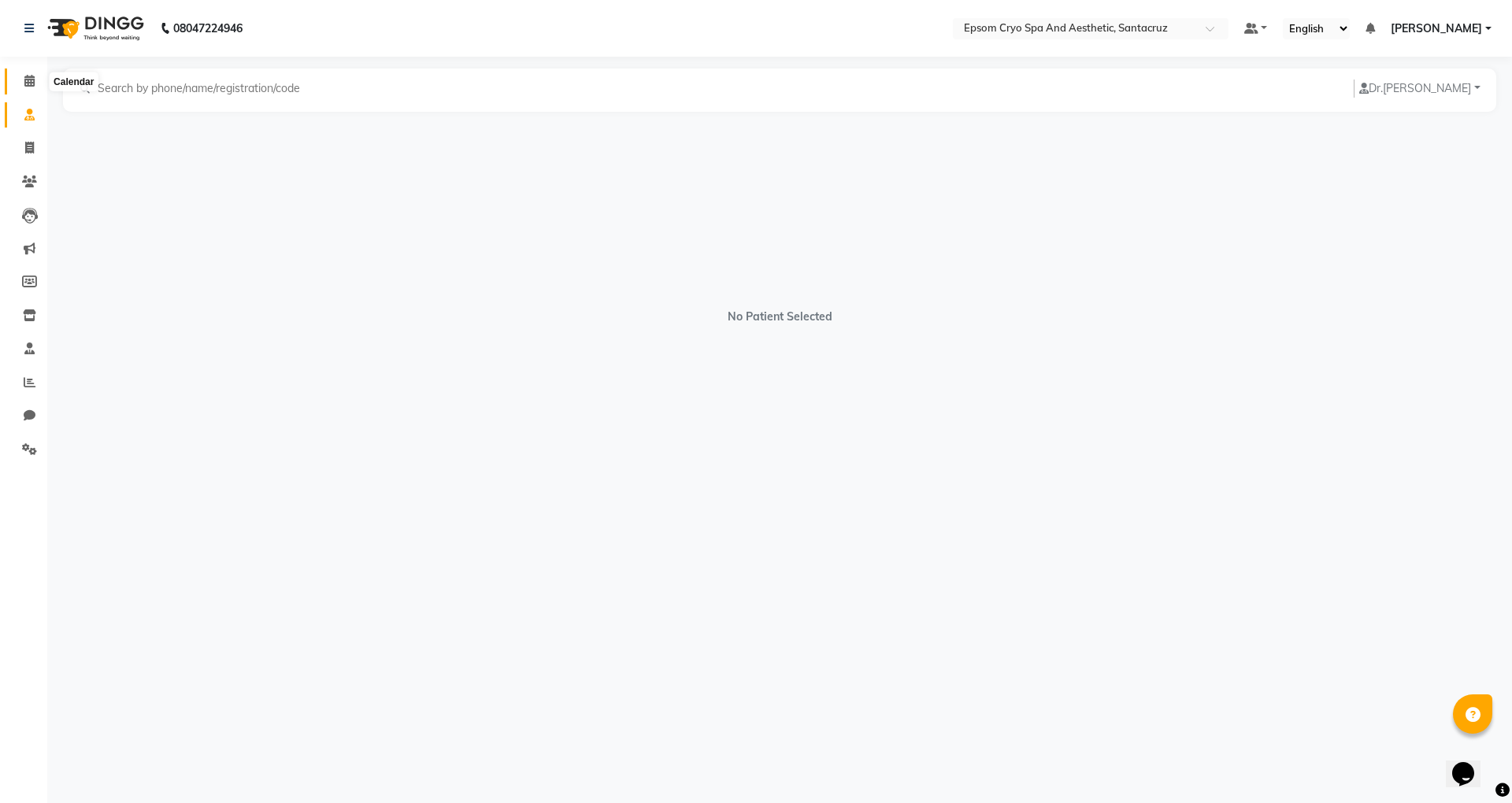
click at [33, 75] on icon at bounding box center [29, 80] width 10 height 12
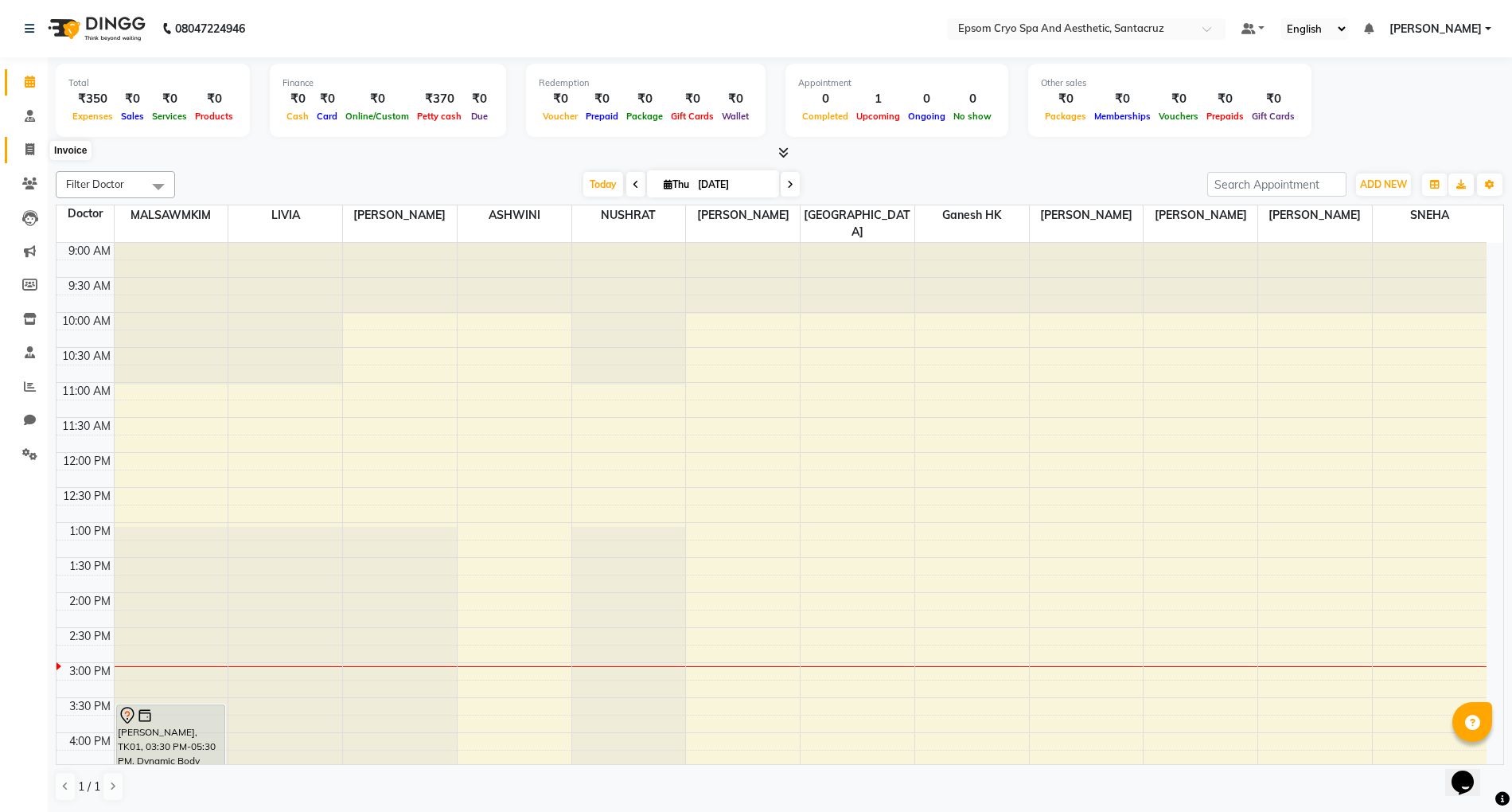
click at [31, 153] on icon at bounding box center [29, 149] width 8 height 12
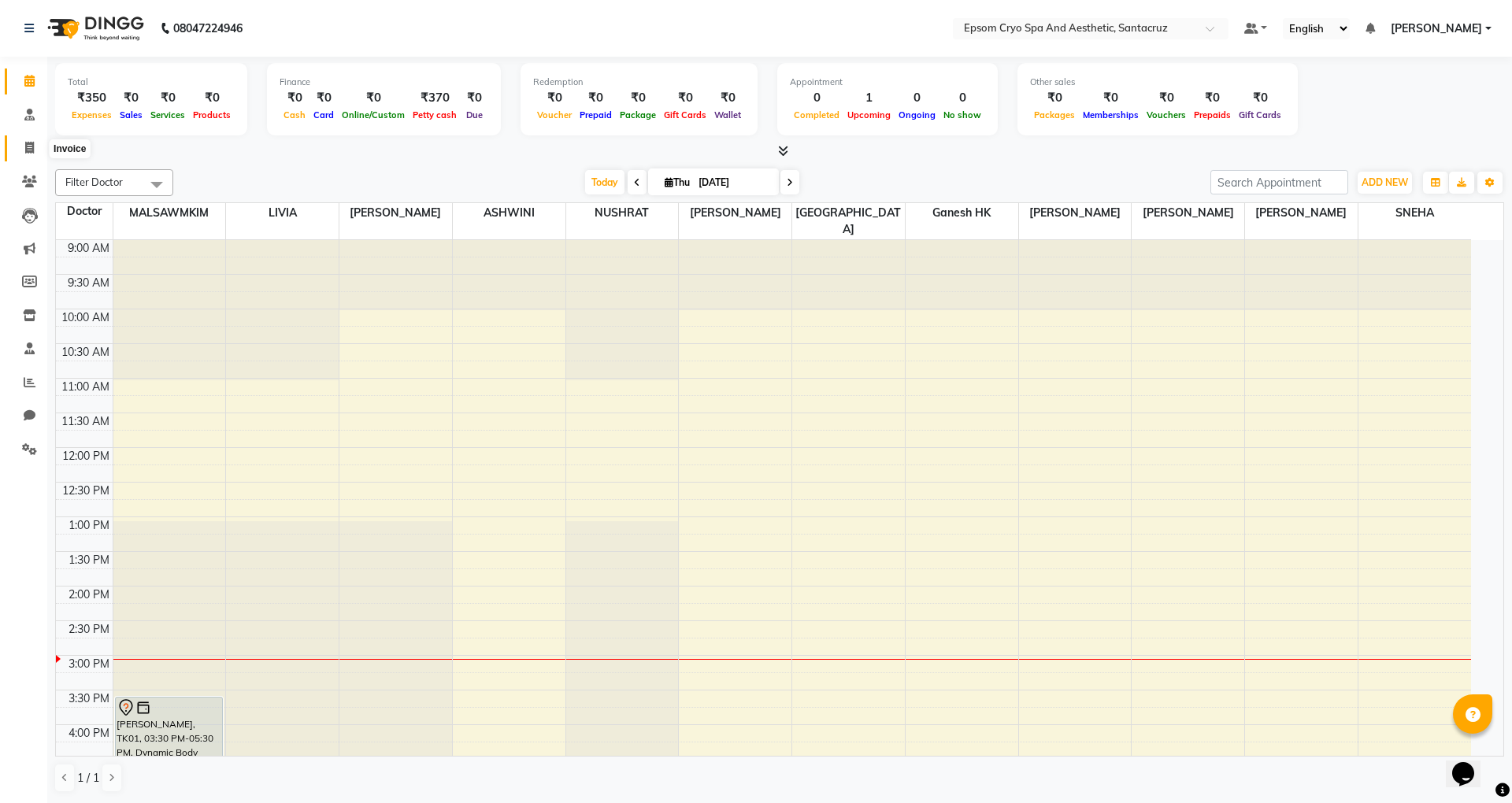
select select "8028"
select select "service"
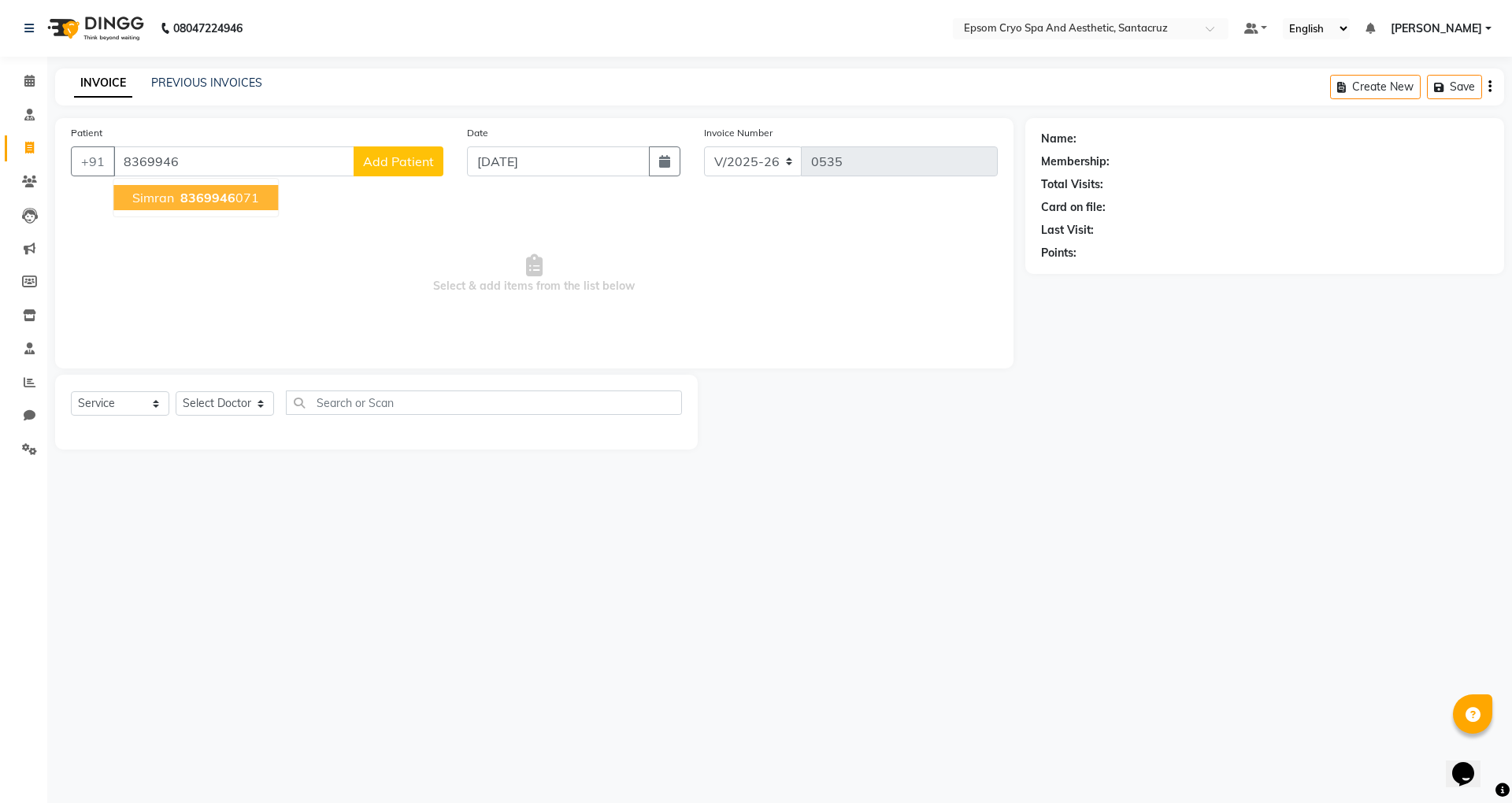
click at [139, 197] on span "simran" at bounding box center [153, 197] width 41 height 16
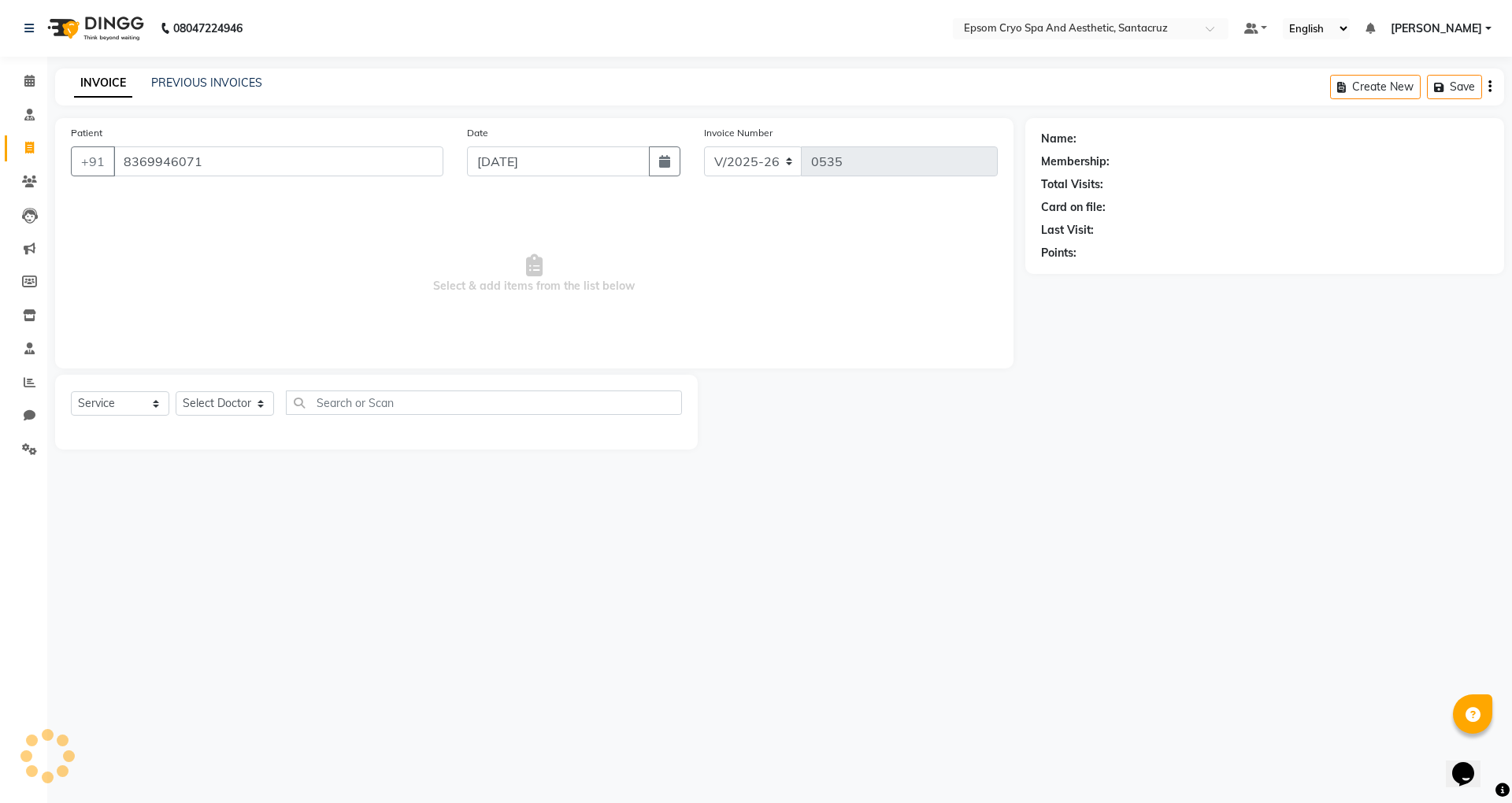
type input "8369946071"
drag, startPoint x: 124, startPoint y: 158, endPoint x: 211, endPoint y: 166, distance: 87.4
click at [211, 166] on input "8369946071" at bounding box center [278, 161] width 329 height 30
click at [25, 173] on span at bounding box center [29, 182] width 28 height 18
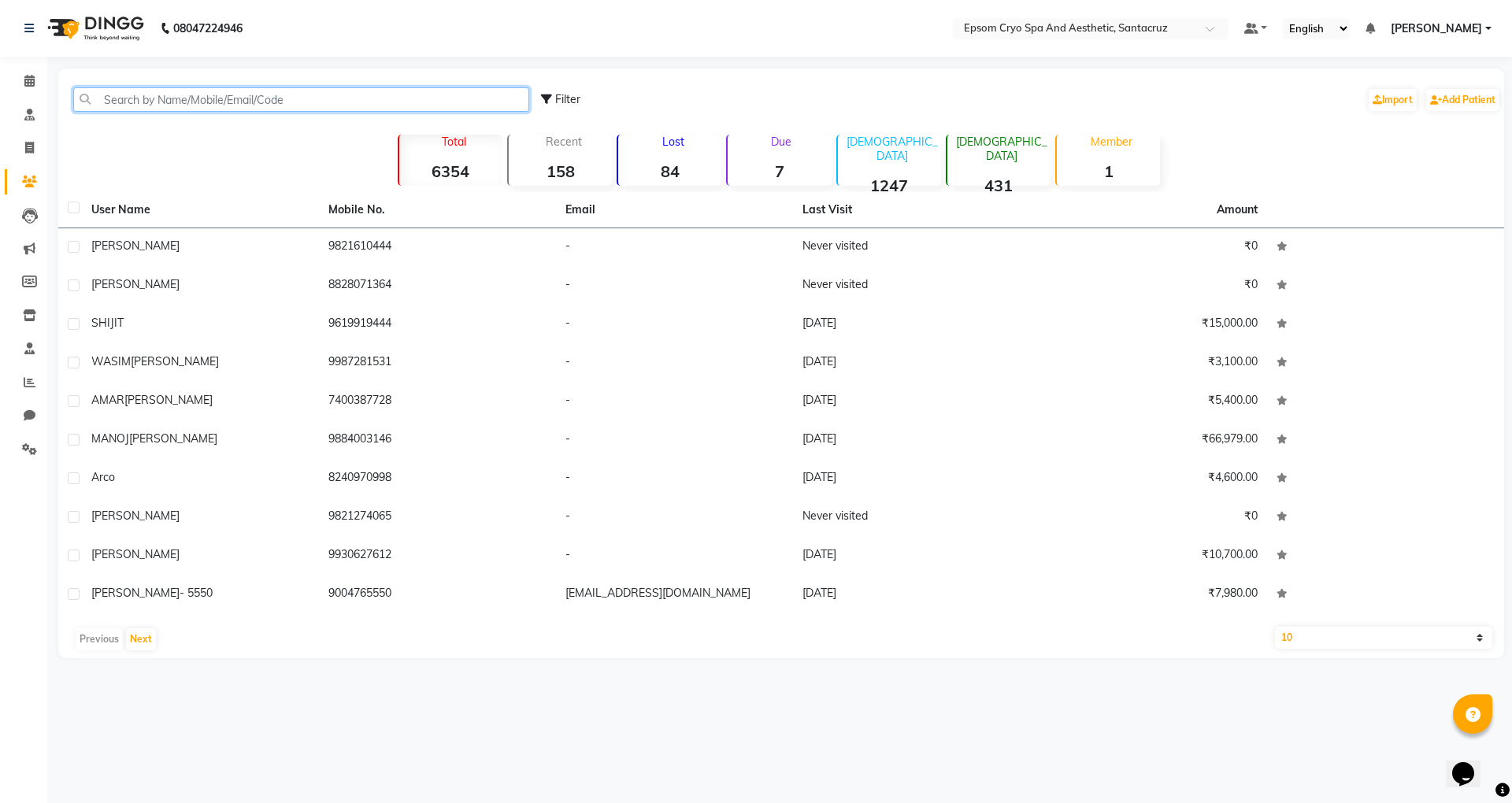
click at [175, 96] on input "text" at bounding box center [301, 99] width 456 height 25
paste input "8369946071"
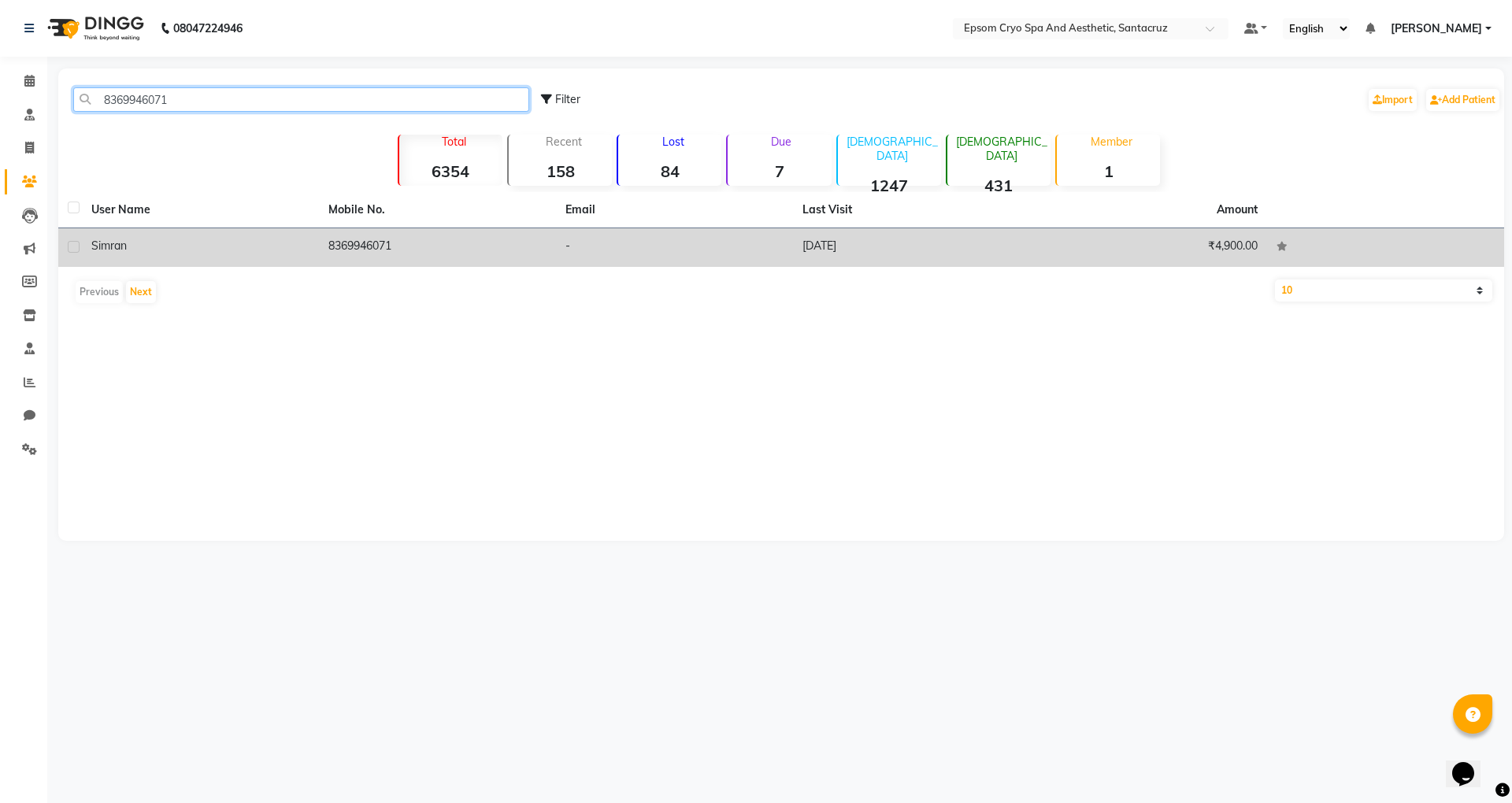
type input "8369946071"
click at [165, 255] on td "simran" at bounding box center [201, 247] width 237 height 39
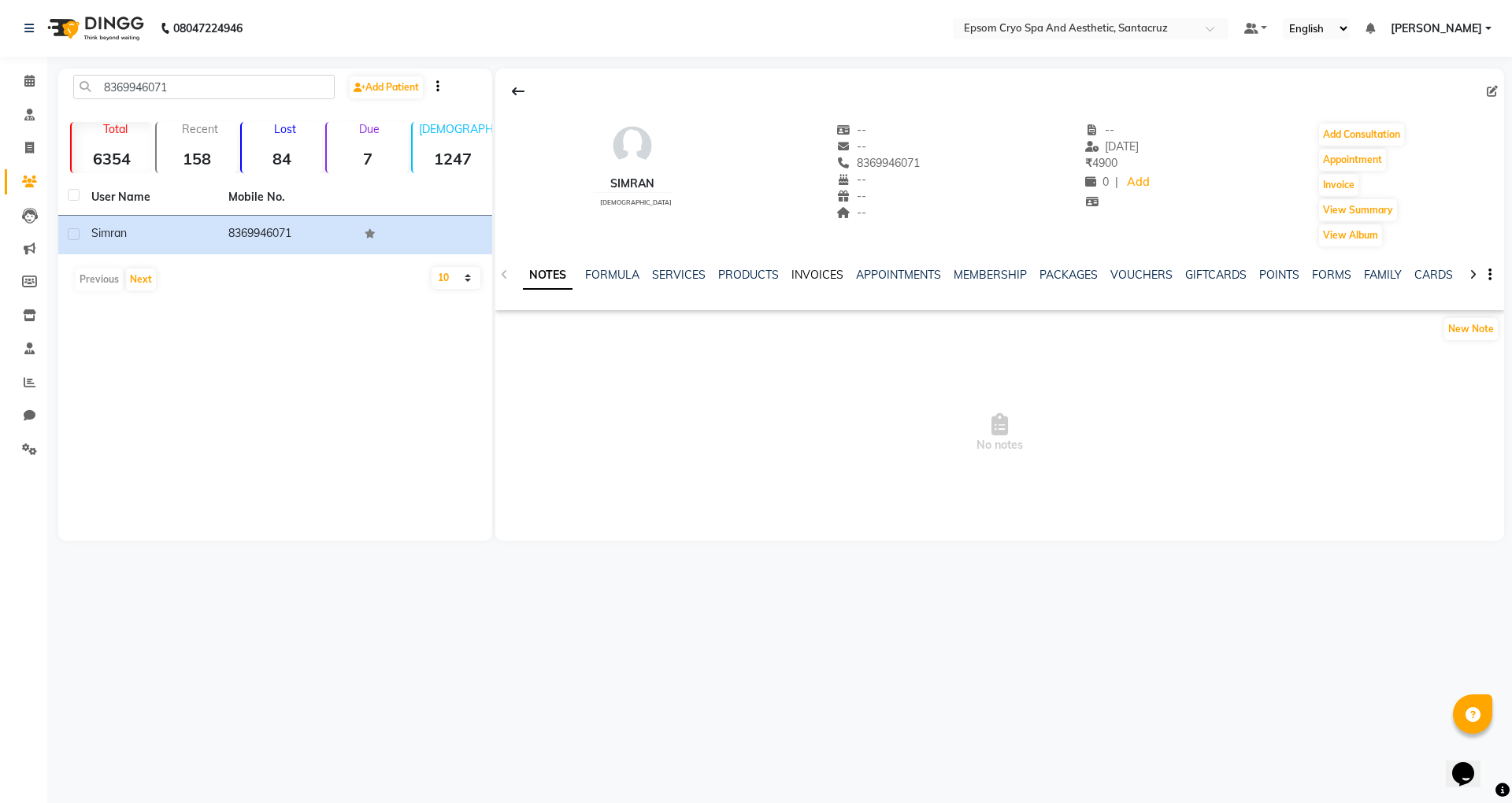
click at [804, 278] on link "INVOICES" at bounding box center [817, 274] width 52 height 14
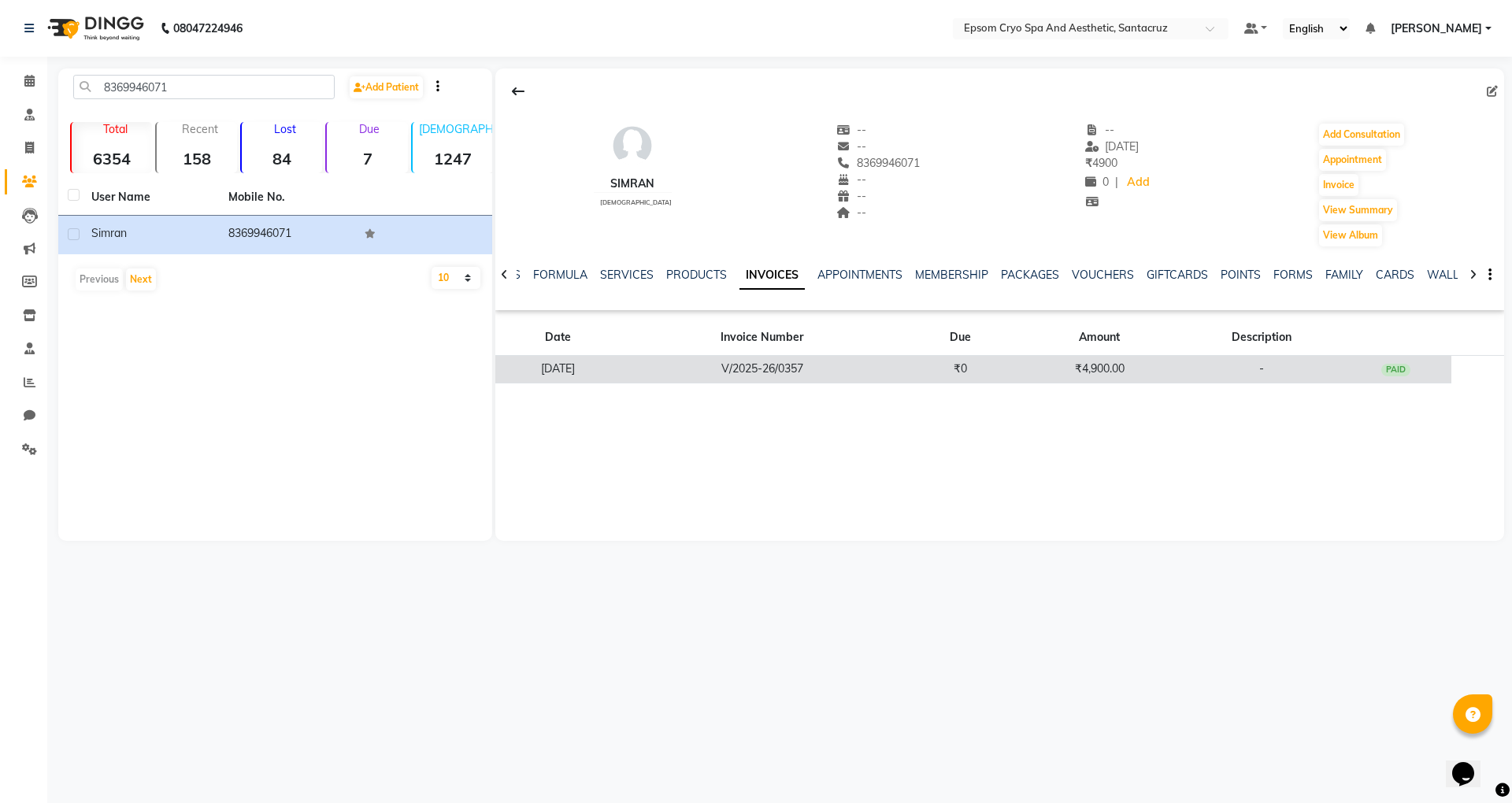
click at [756, 369] on td "V/2025-26/0357" at bounding box center [762, 370] width 283 height 28
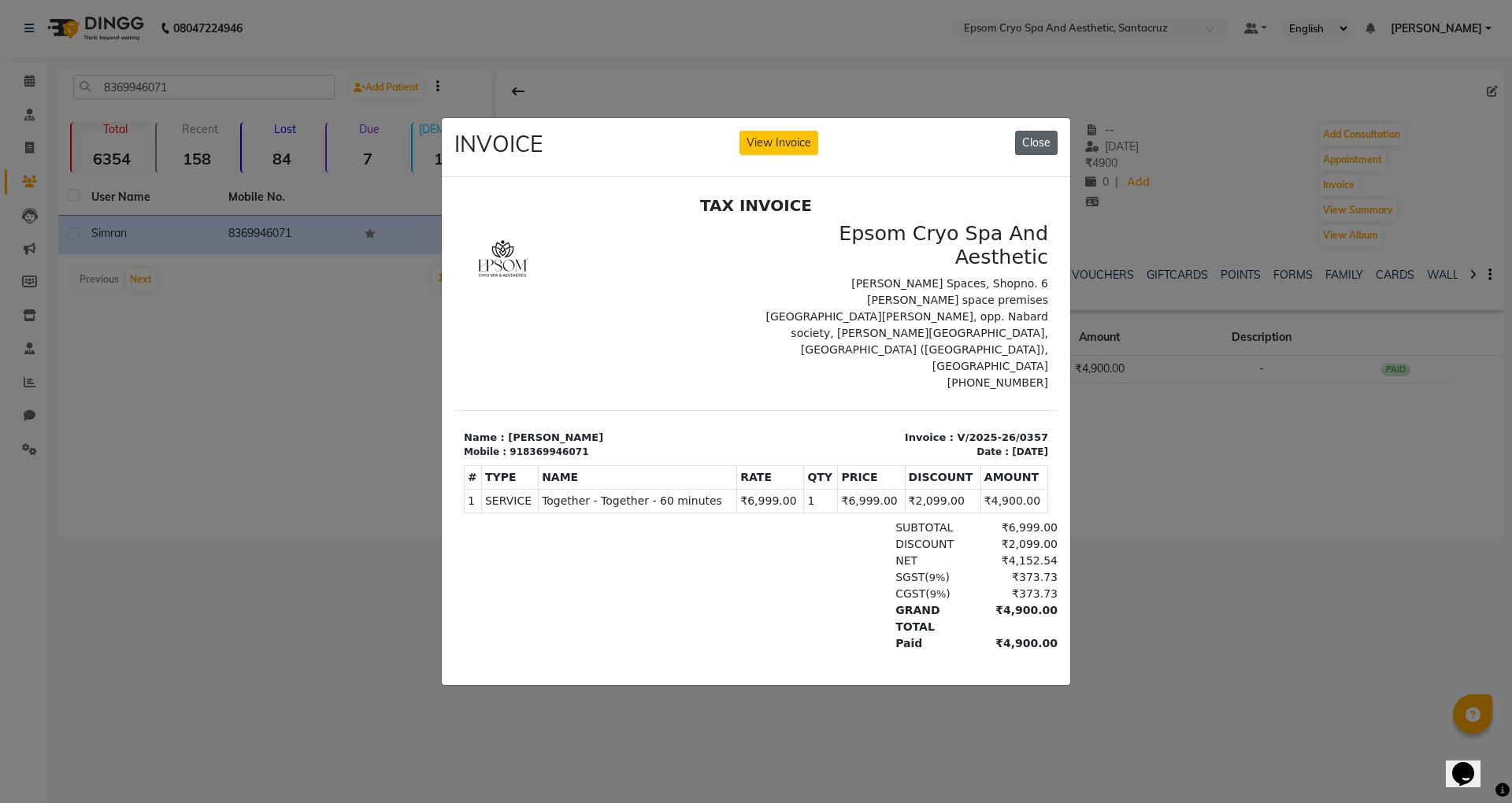
click at [1039, 140] on button "Close" at bounding box center [1036, 143] width 42 height 25
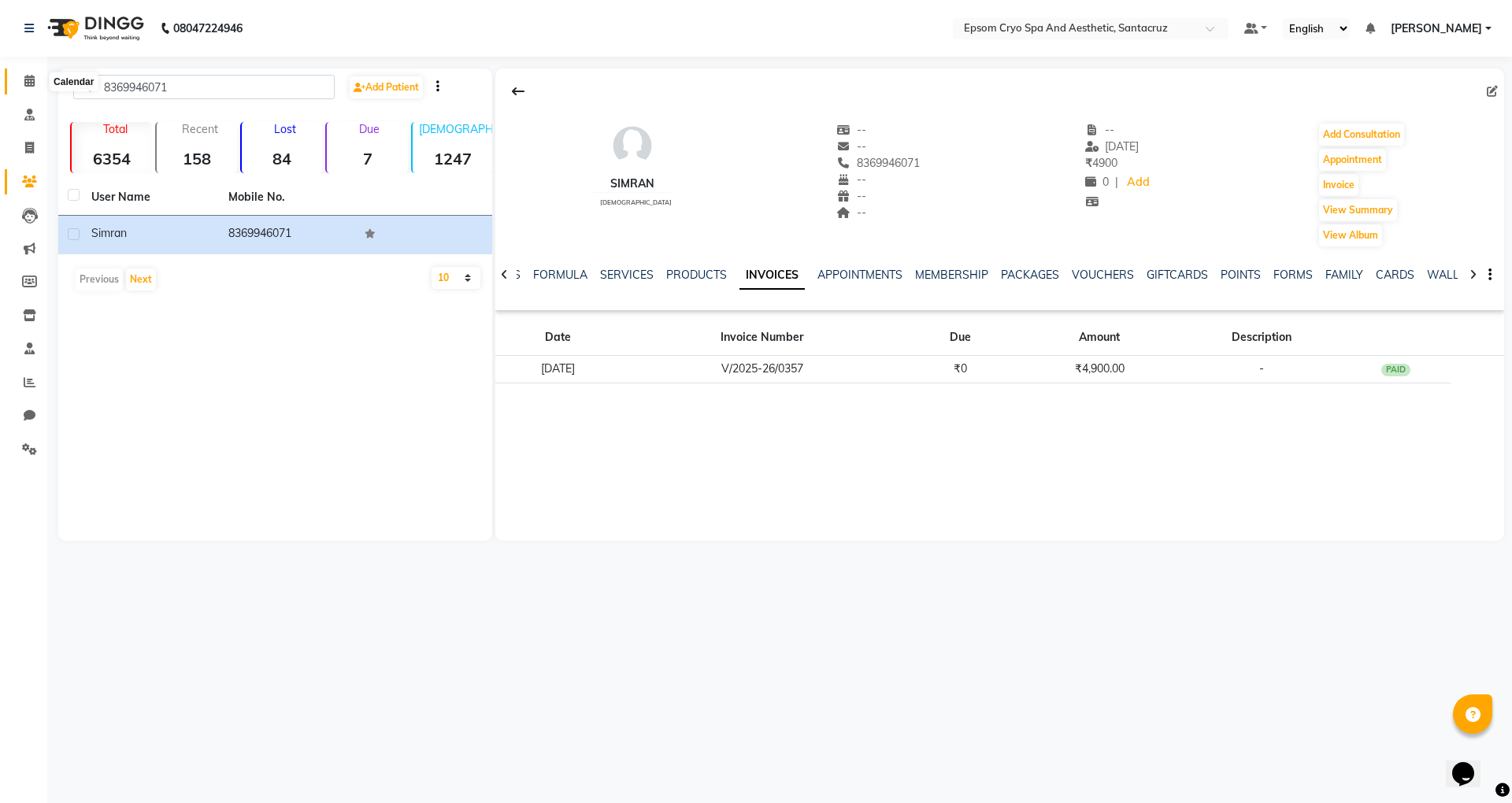
click at [29, 84] on icon at bounding box center [29, 80] width 10 height 12
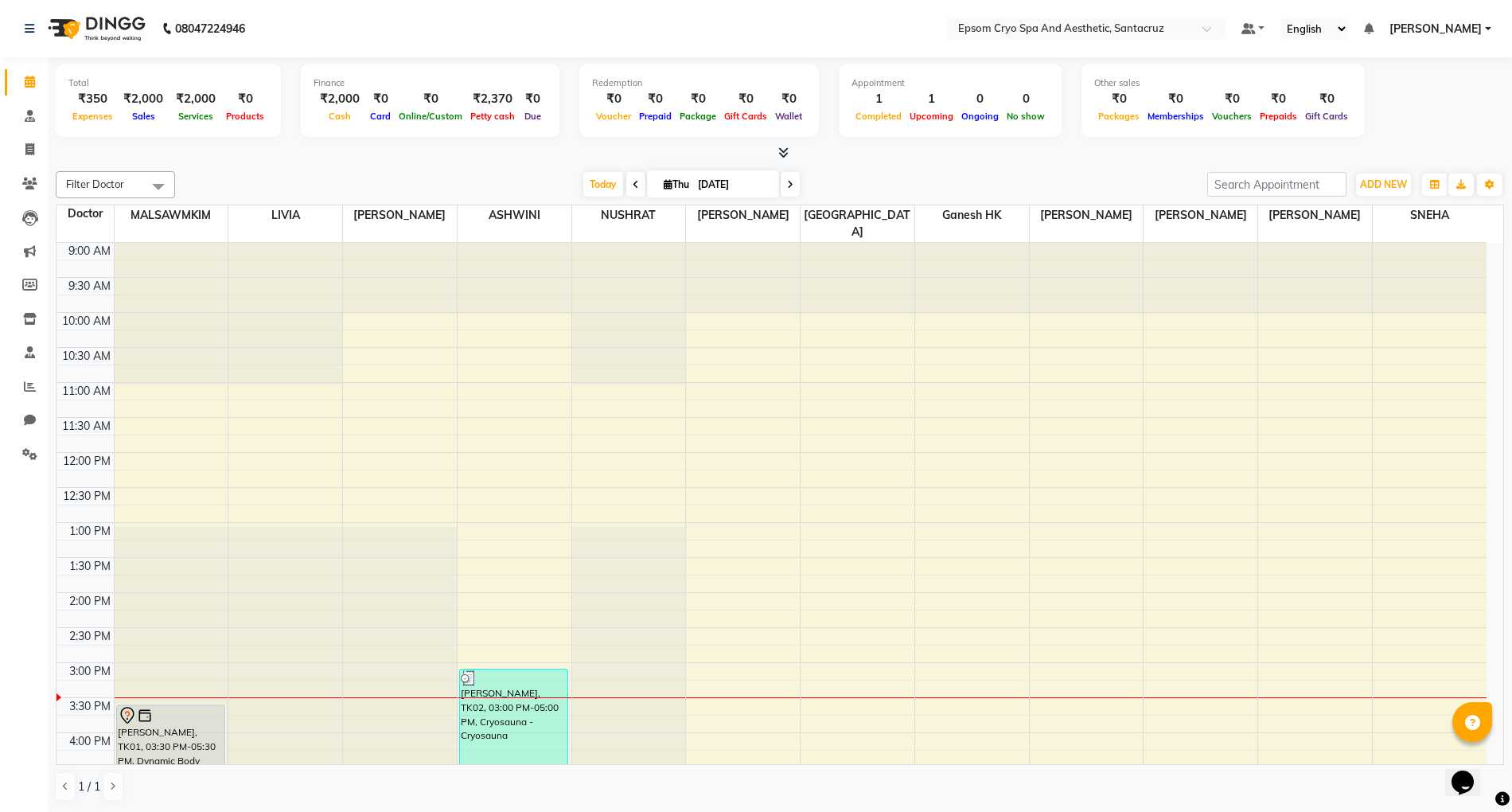
scroll to position [106, 0]
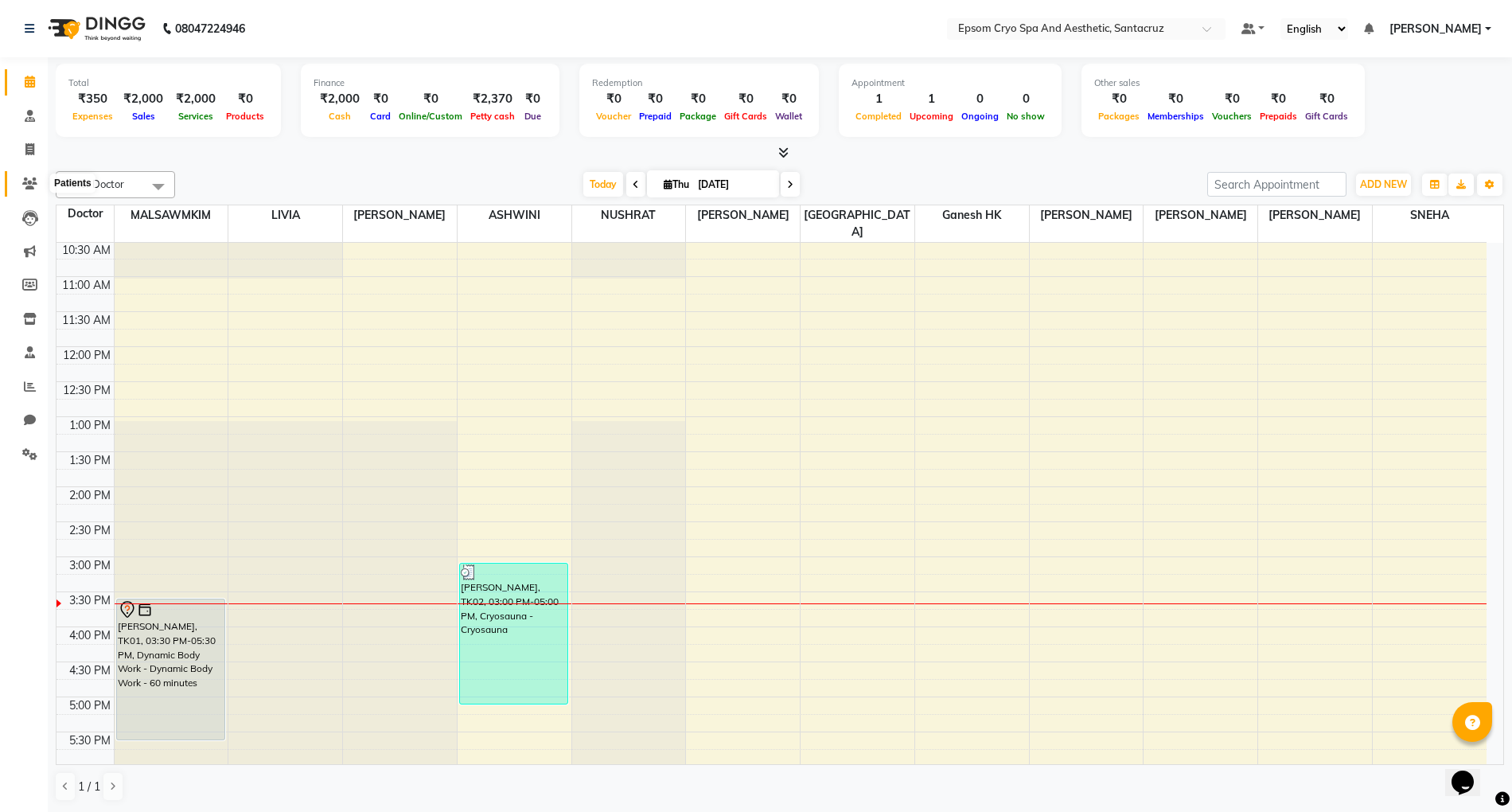
click at [23, 178] on icon at bounding box center [30, 183] width 15 height 12
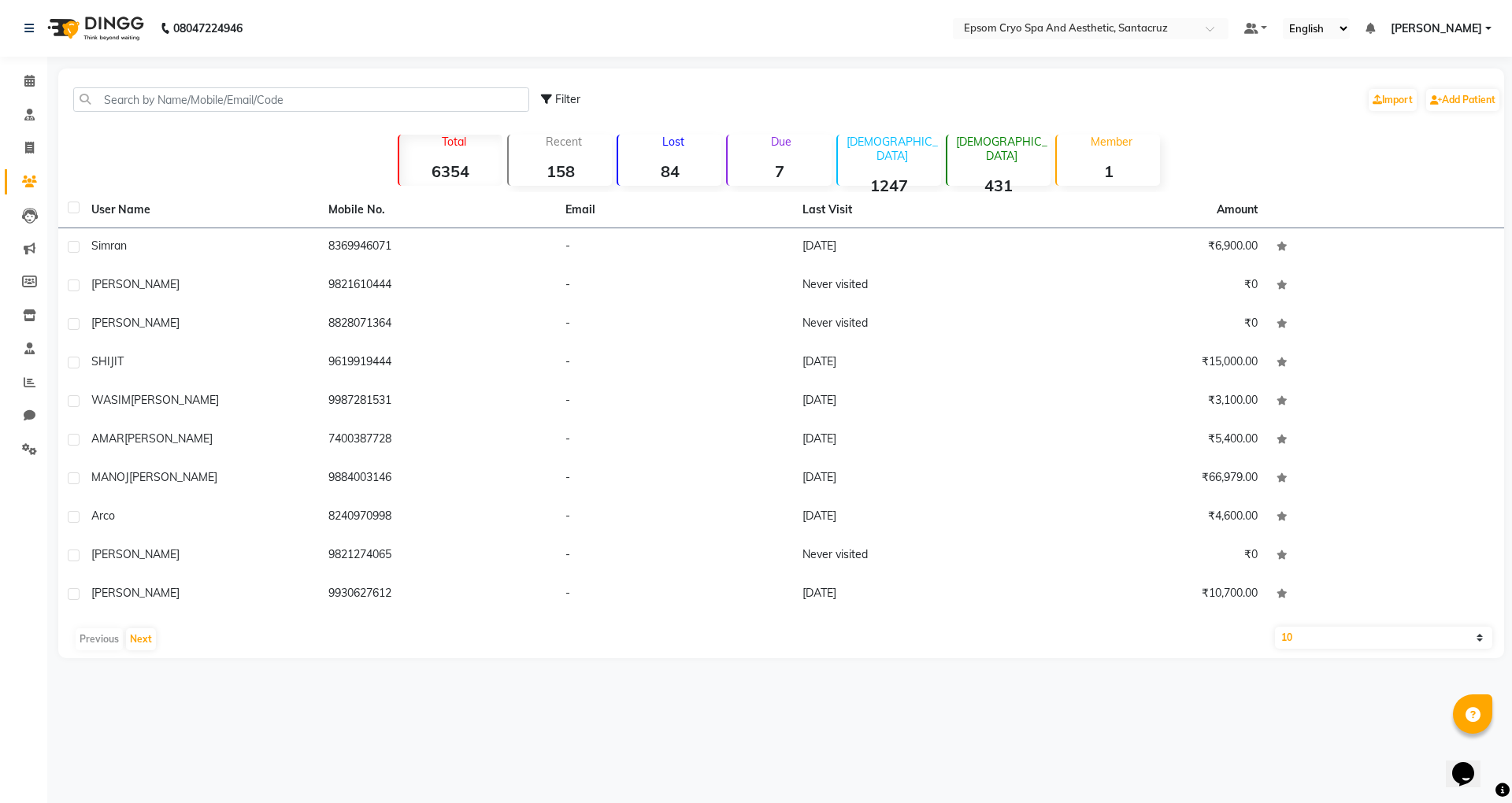
click at [174, 86] on div "Filter Import Add Patient" at bounding box center [781, 99] width 1439 height 50
click at [182, 101] on input "text" at bounding box center [301, 99] width 456 height 25
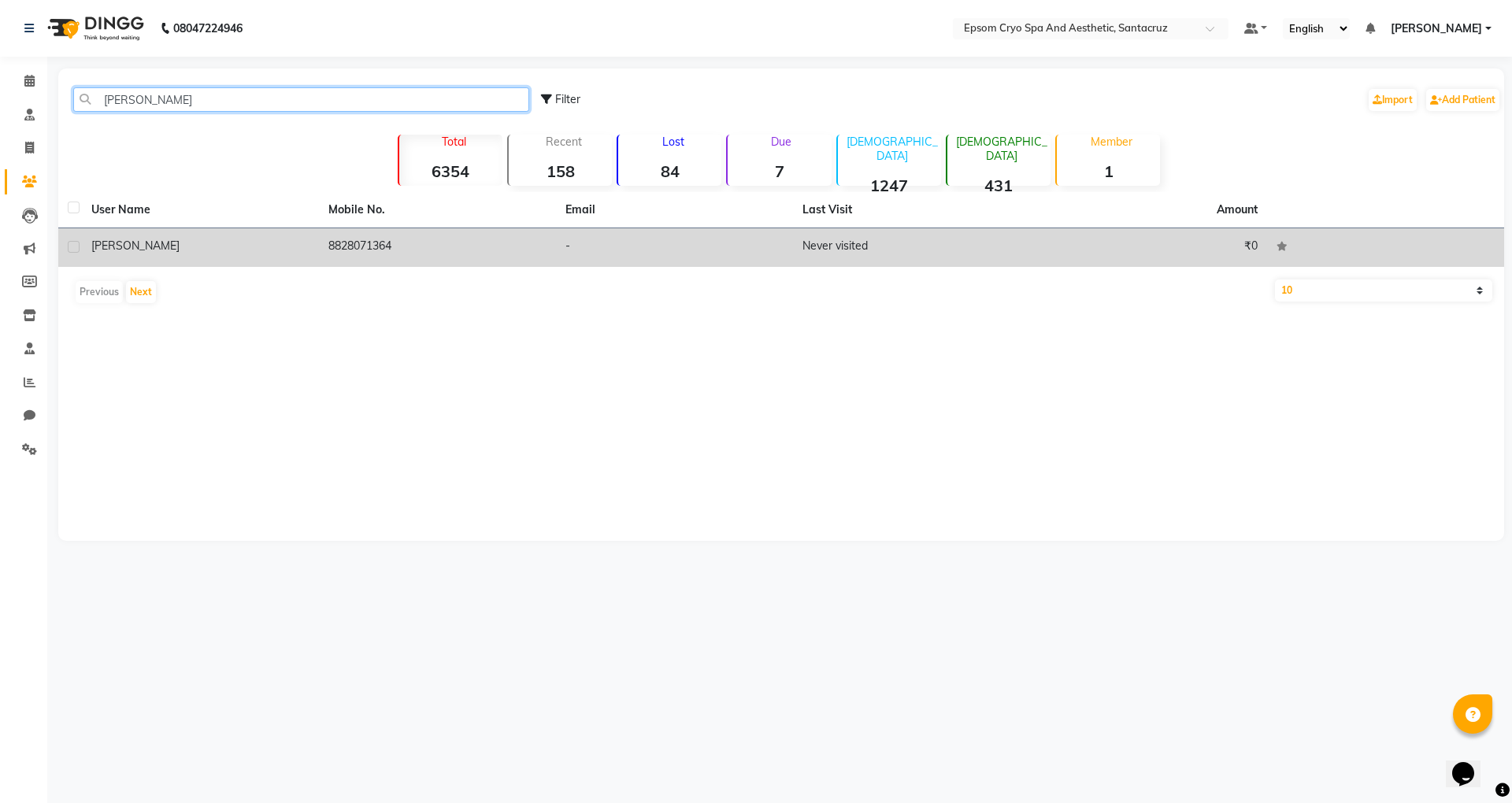
type input "[PERSON_NAME]"
click at [164, 234] on td "[PERSON_NAME]" at bounding box center [201, 247] width 237 height 39
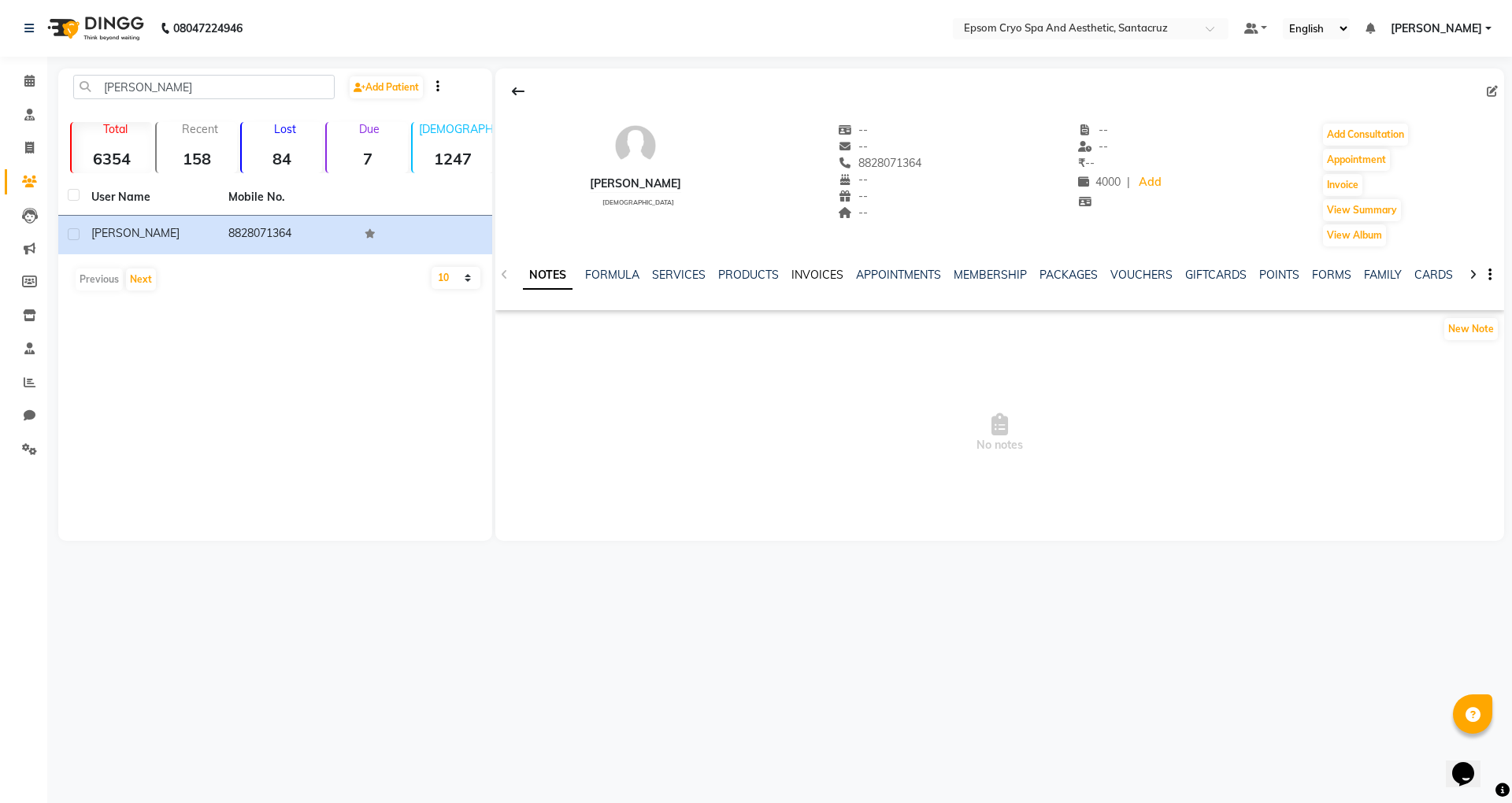
click at [804, 270] on link "INVOICES" at bounding box center [817, 274] width 52 height 14
click at [600, 278] on link "SERVICES" at bounding box center [627, 274] width 53 height 14
click at [589, 275] on link "FORMULA" at bounding box center [585, 274] width 54 height 14
click at [536, 271] on link "NOTES" at bounding box center [540, 274] width 35 height 14
click at [33, 137] on link "Invoice" at bounding box center [23, 148] width 38 height 26
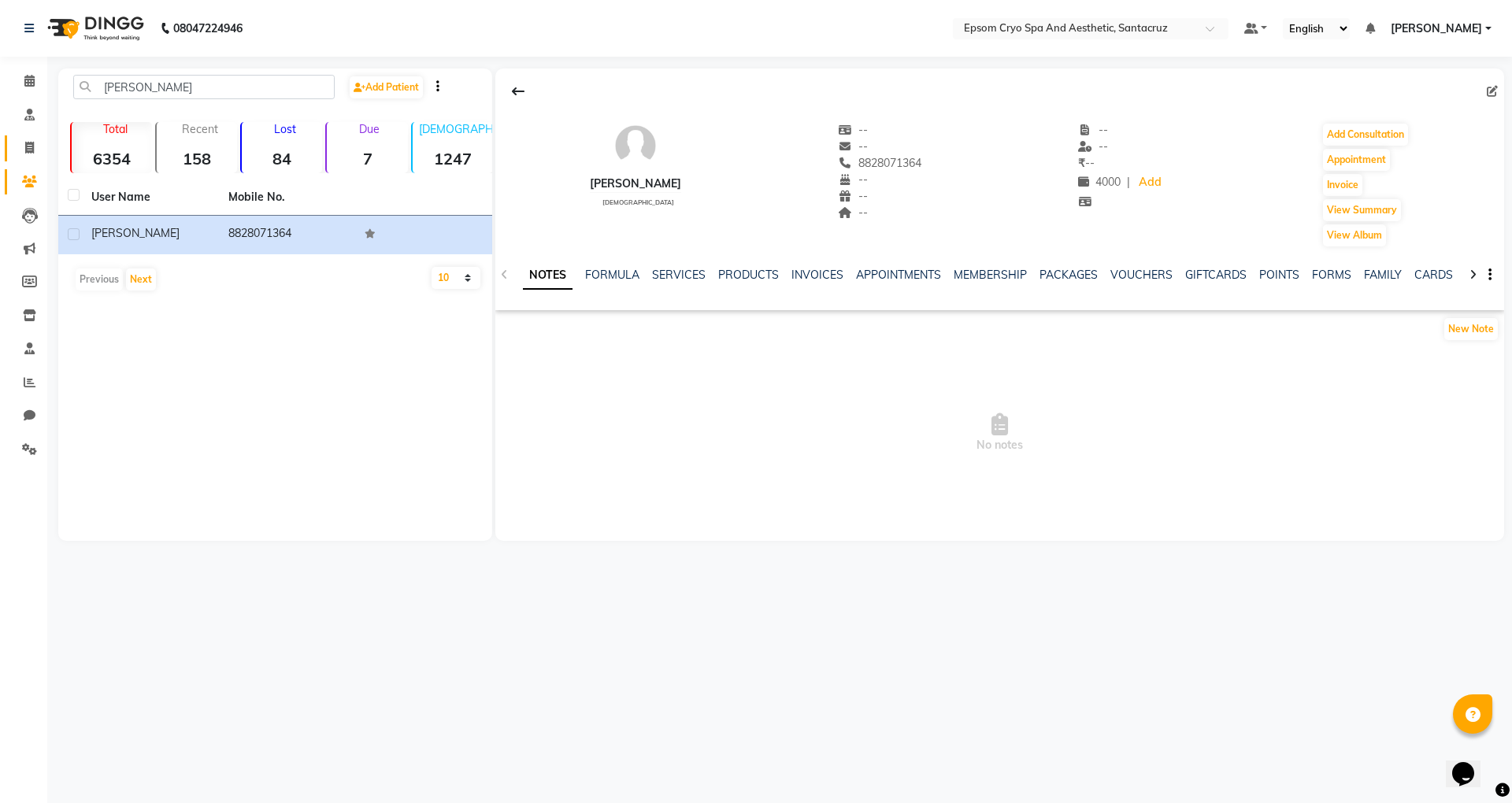
select select "8028"
select select "service"
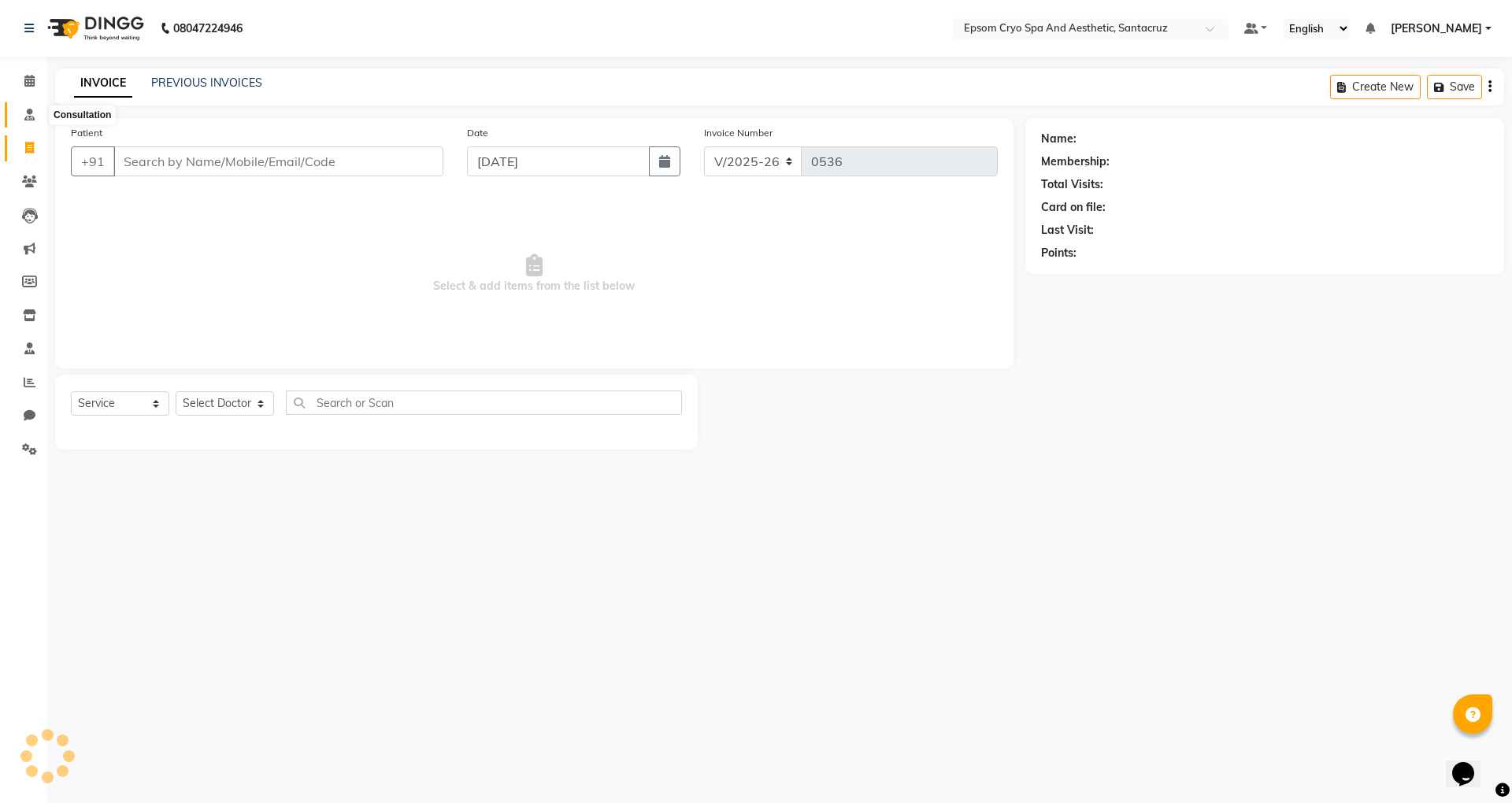
click at [22, 113] on span at bounding box center [29, 115] width 28 height 18
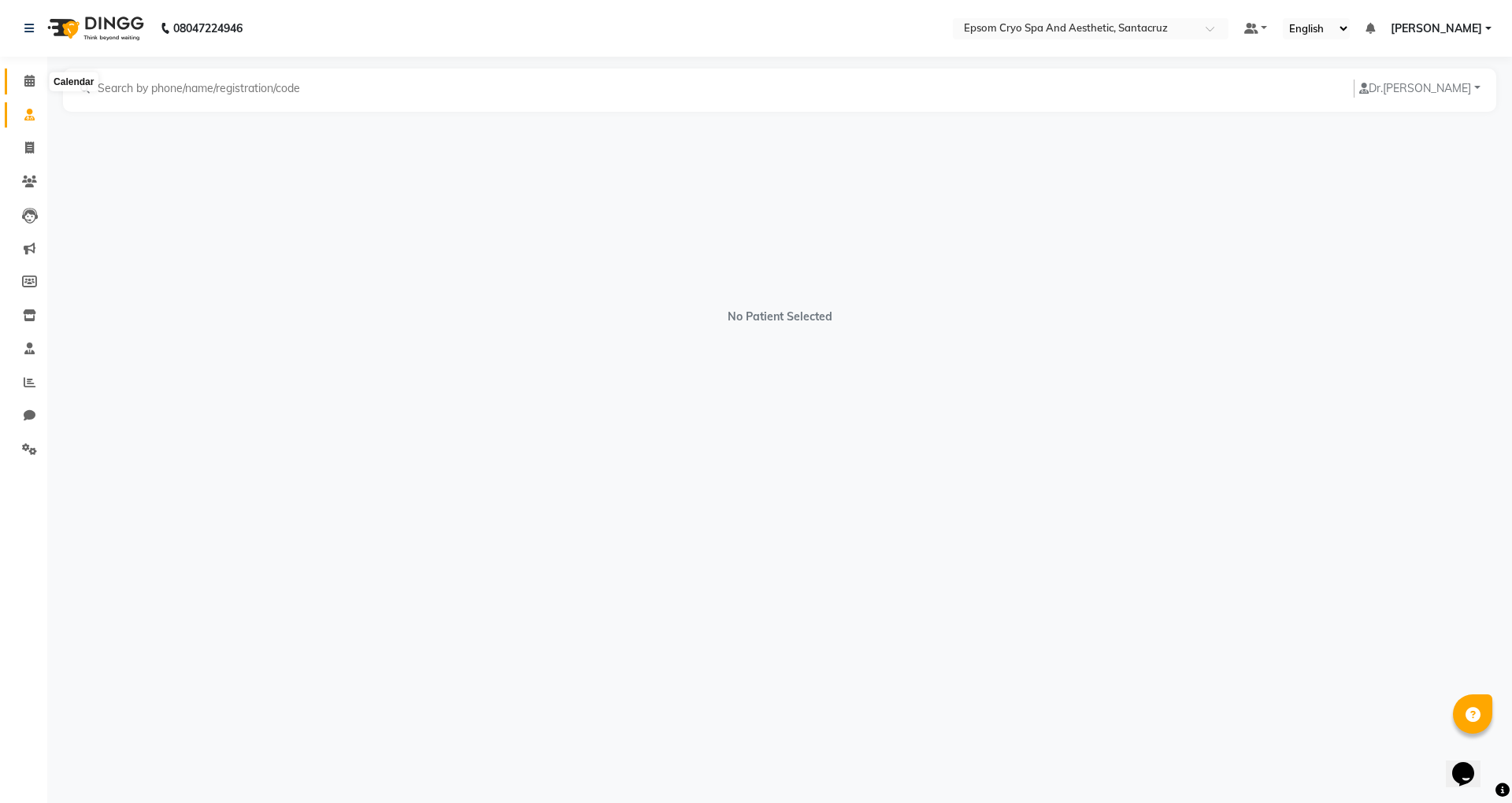
click at [29, 75] on icon at bounding box center [29, 80] width 10 height 12
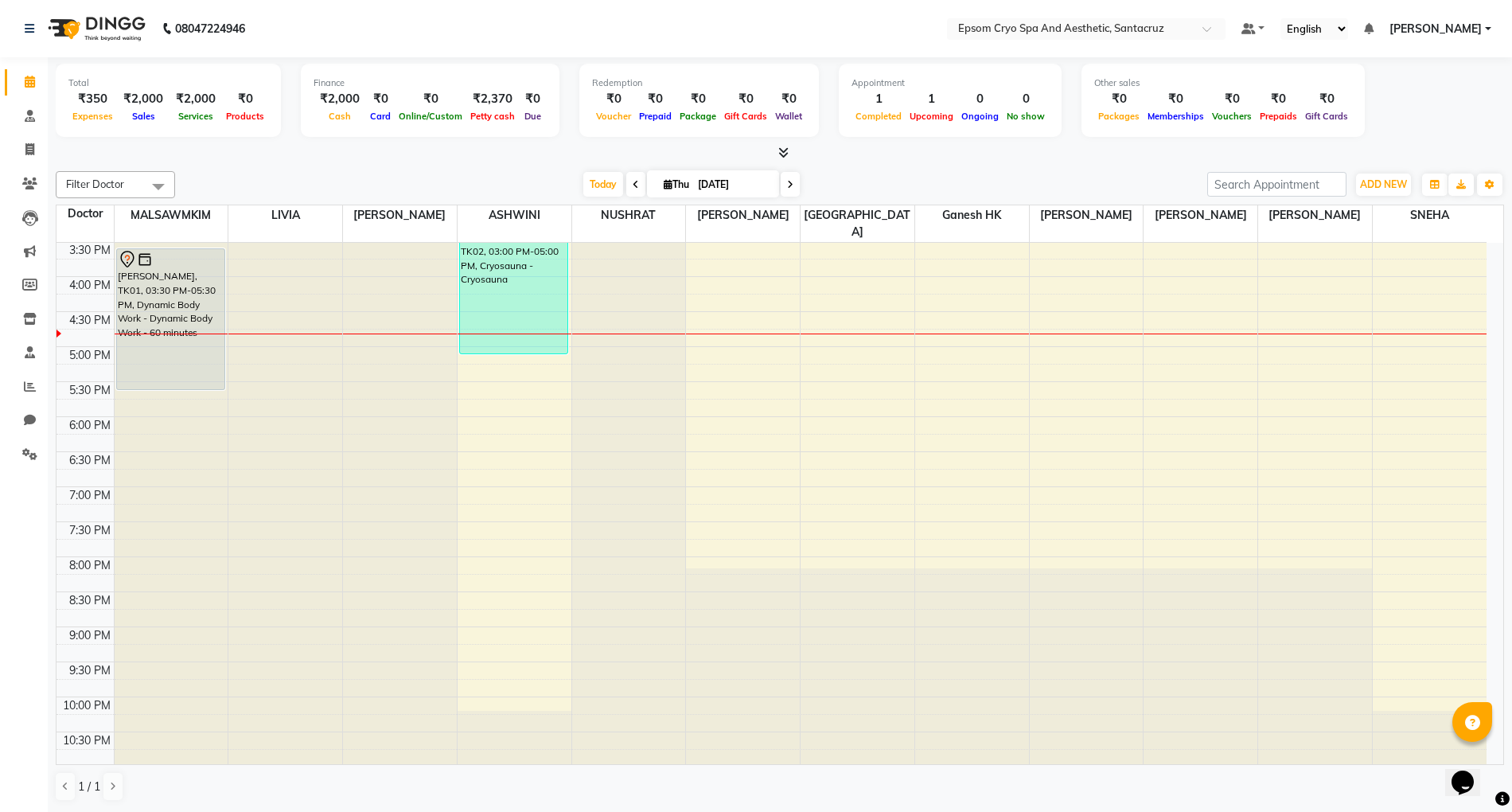
scroll to position [1, 0]
click at [713, 523] on div "9:00 AM 9:30 AM 10:00 AM 10:30 AM 11:00 AM 11:30 AM 12:00 PM 12:30 PM 1:00 PM 1…" at bounding box center [771, 276] width 1429 height 979
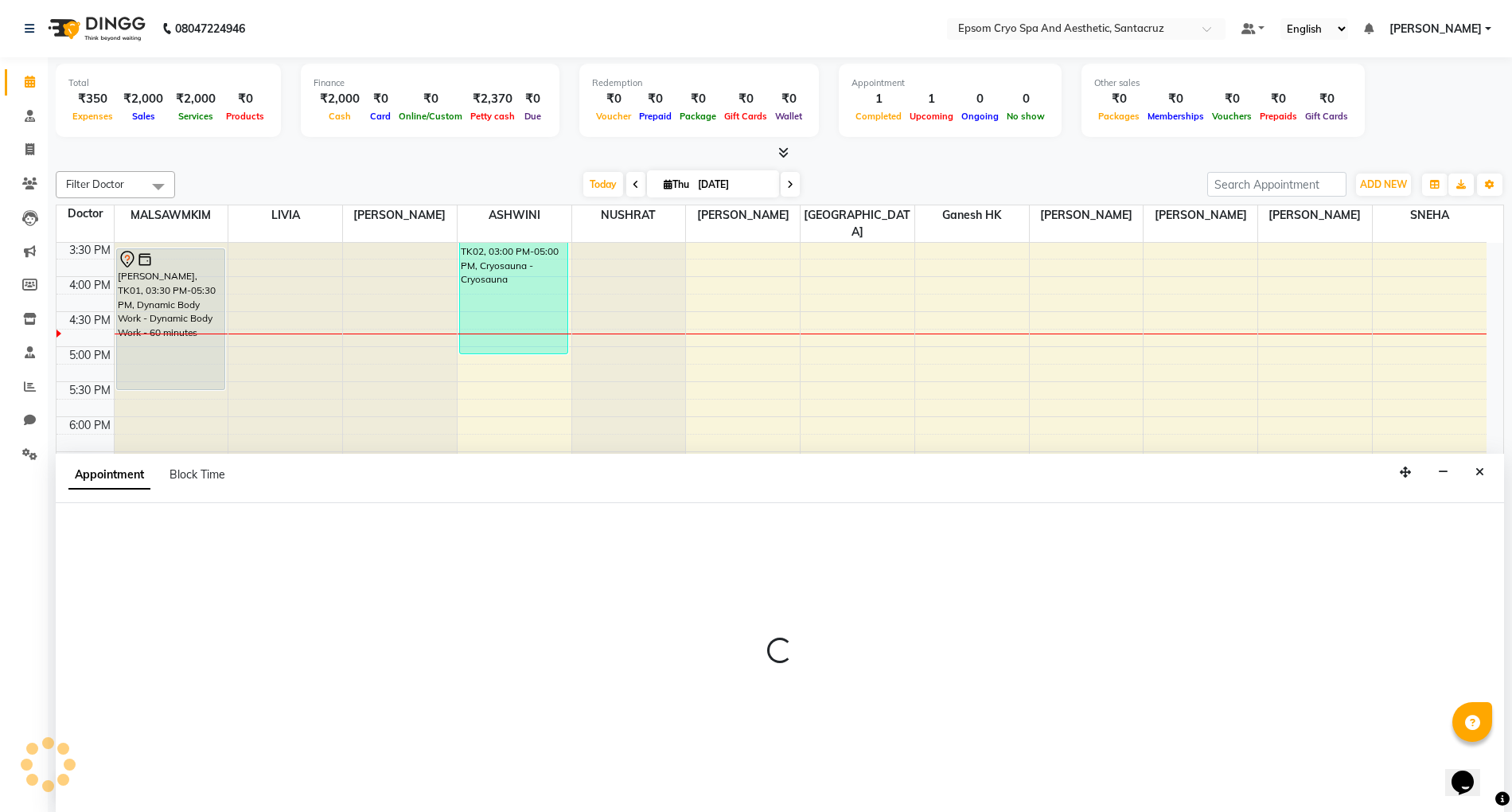
select select "74720"
select select "1170"
select select "tentative"
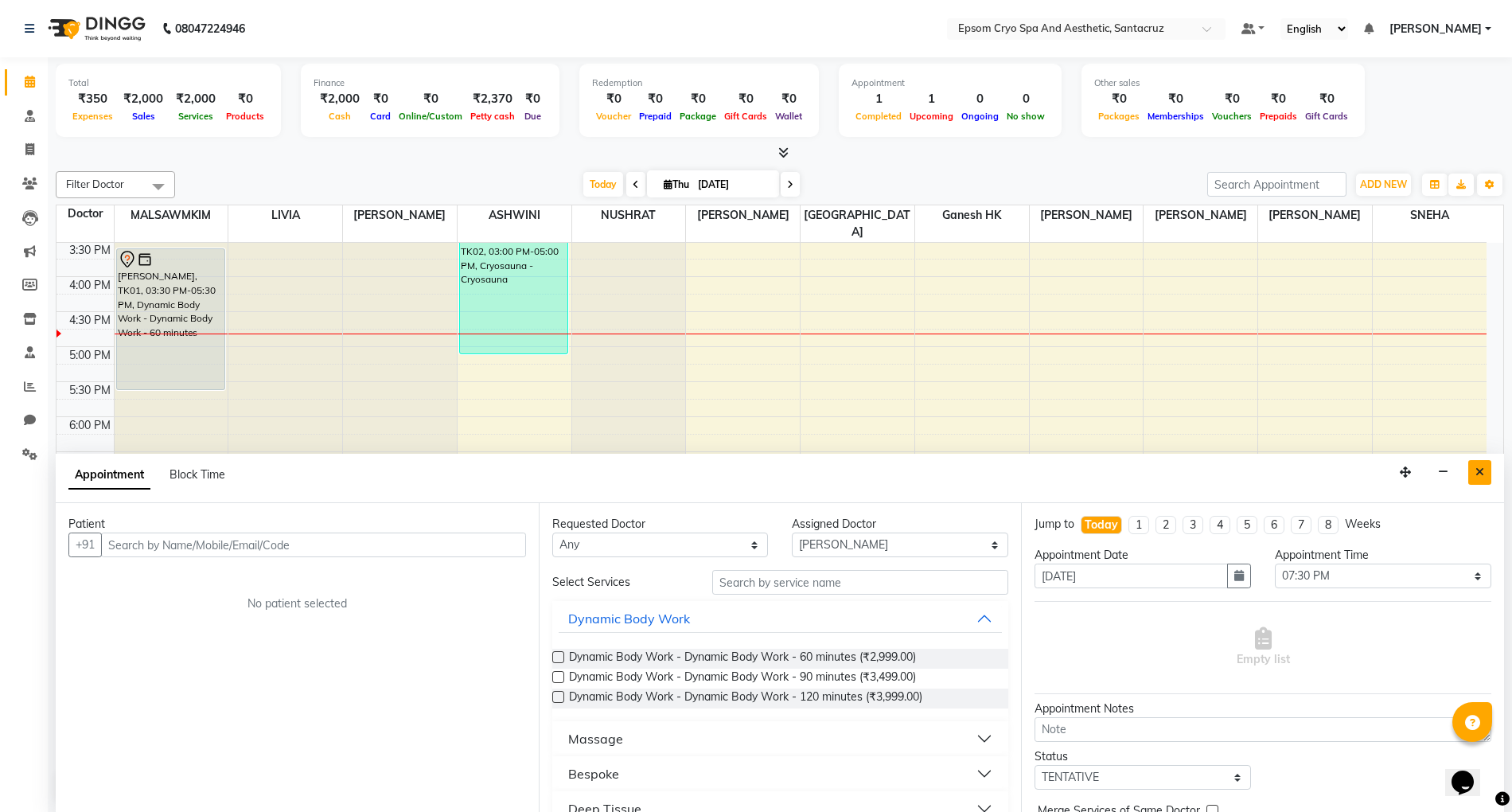
click at [1479, 469] on icon "Close" at bounding box center [1479, 472] width 8 height 11
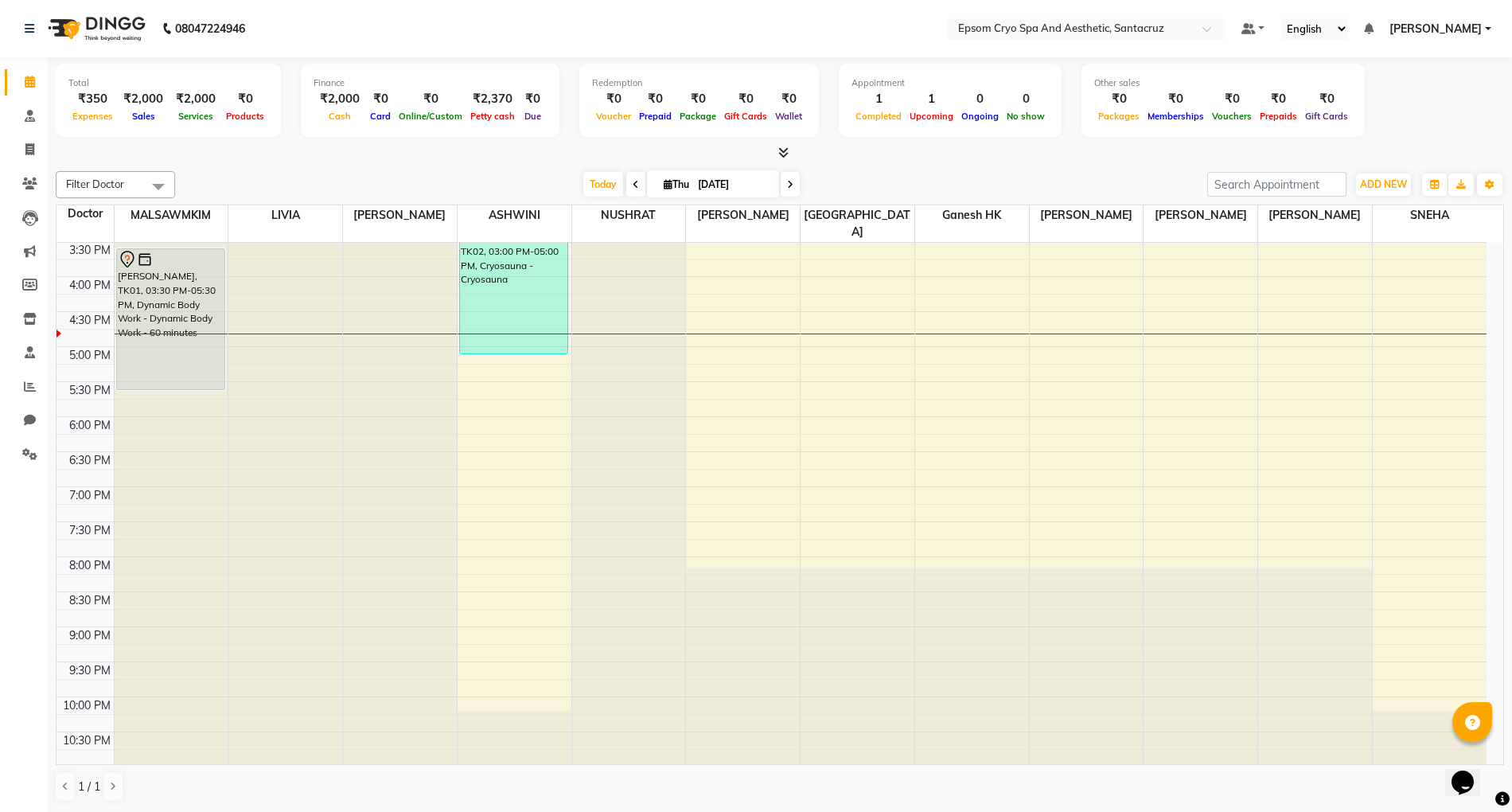
click at [754, 490] on div "9:00 AM 9:30 AM 10:00 AM 10:30 AM 11:00 AM 11:30 AM 12:00 PM 12:30 PM 1:00 PM 1…" at bounding box center [771, 276] width 1429 height 979
select select "74720"
select select "tentative"
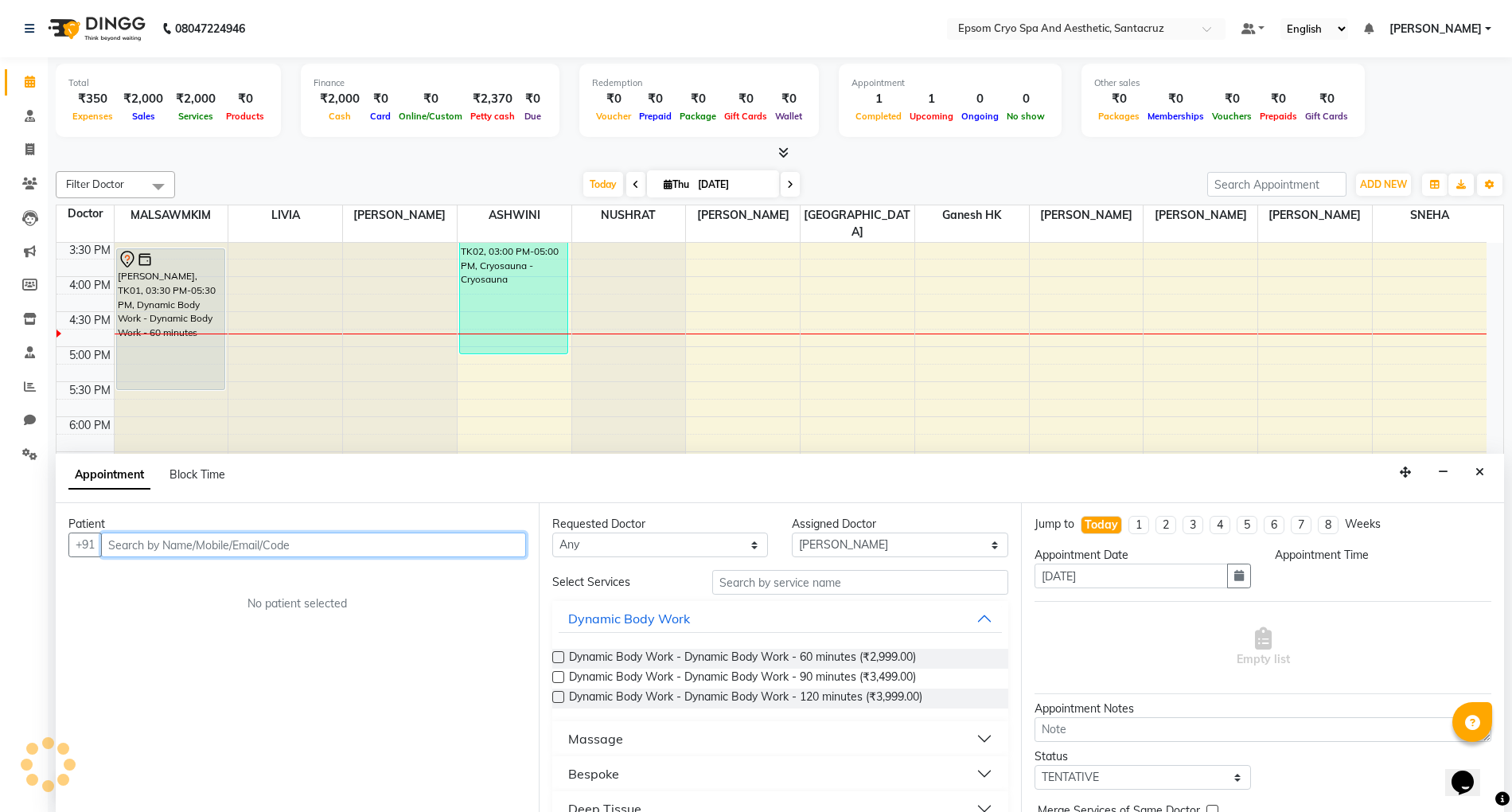
select select "1140"
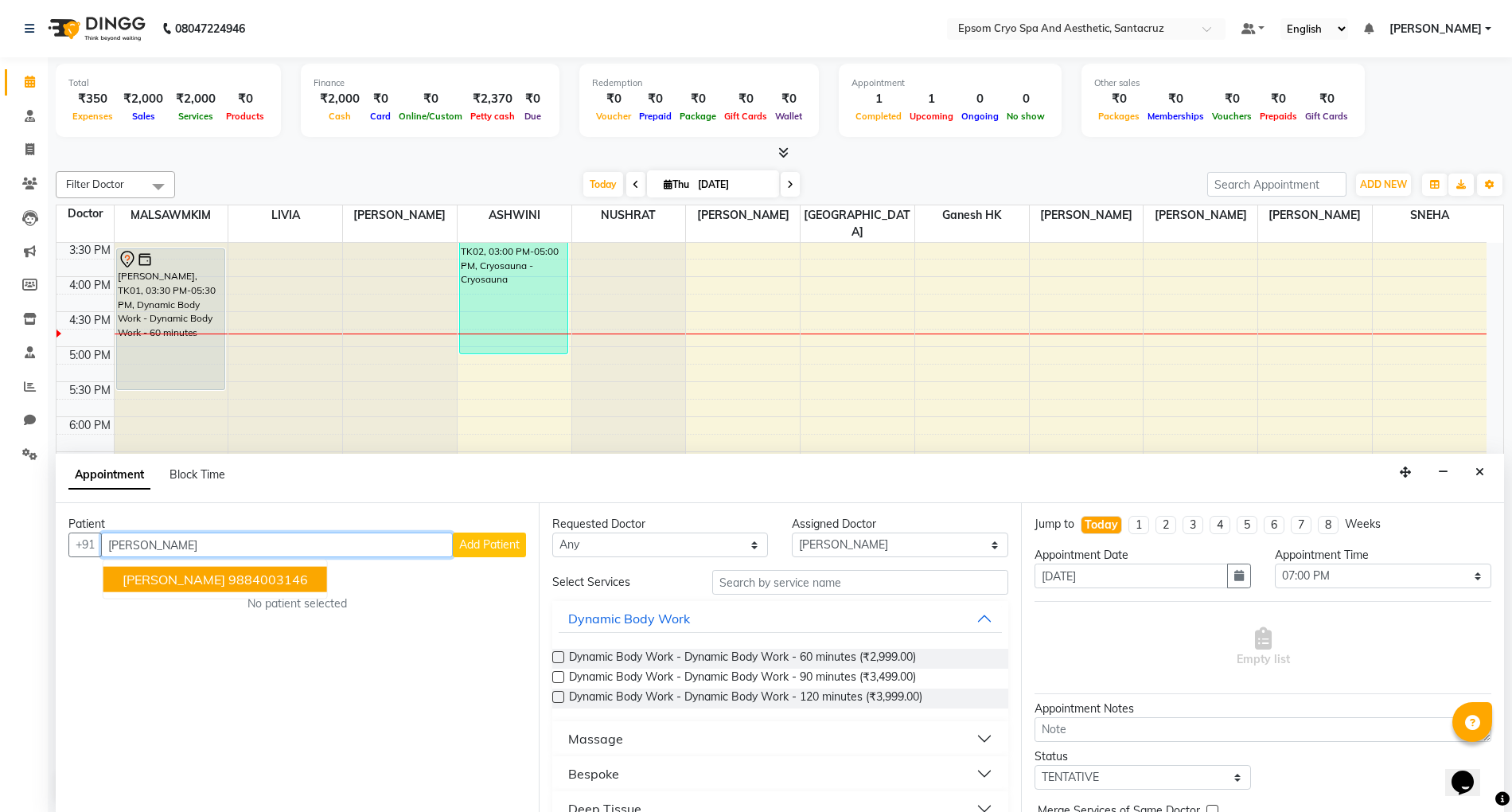
click at [267, 571] on ngb-highlight "9884003146" at bounding box center [269, 579] width 80 height 16
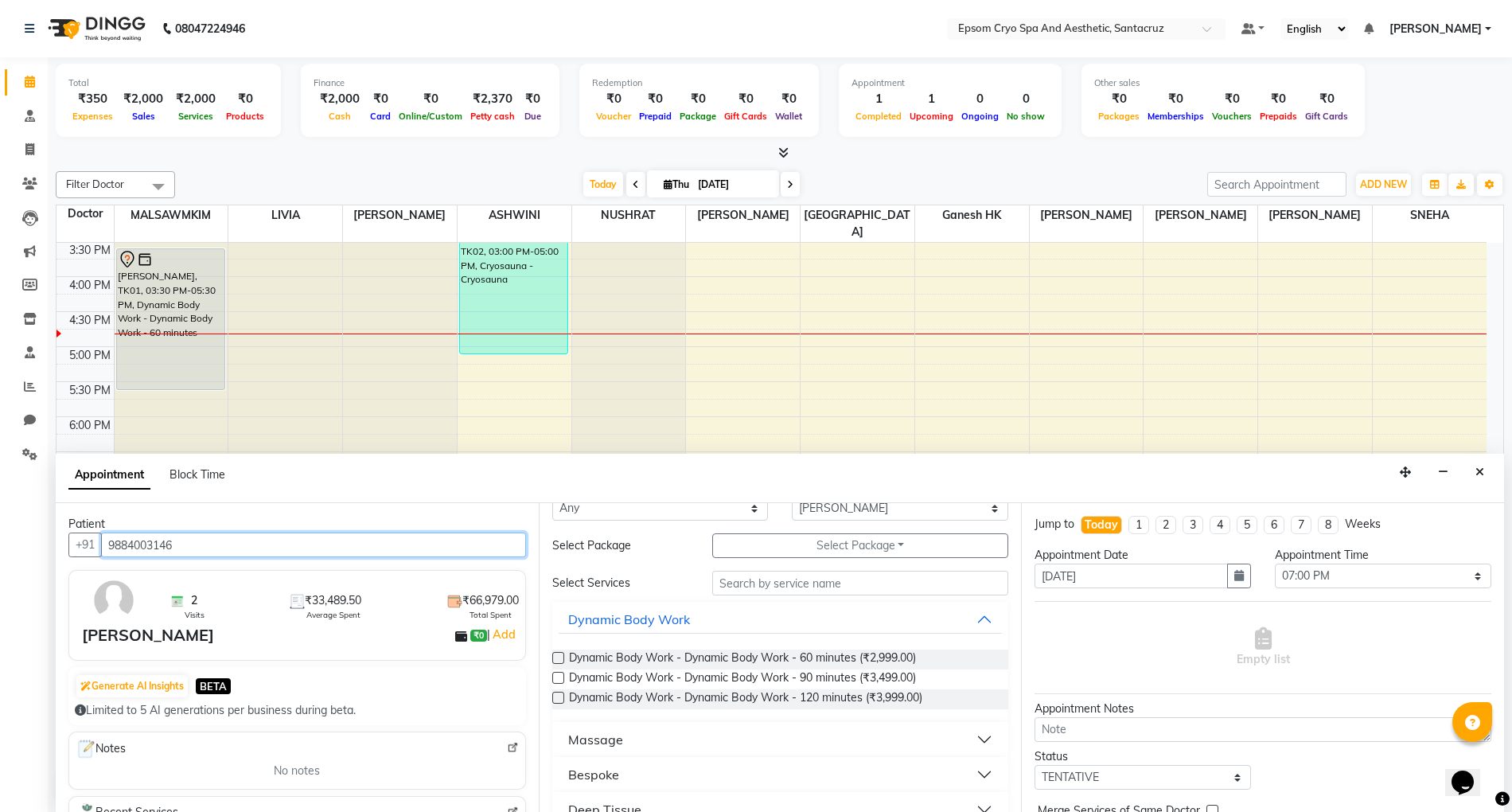
scroll to position [0, 0]
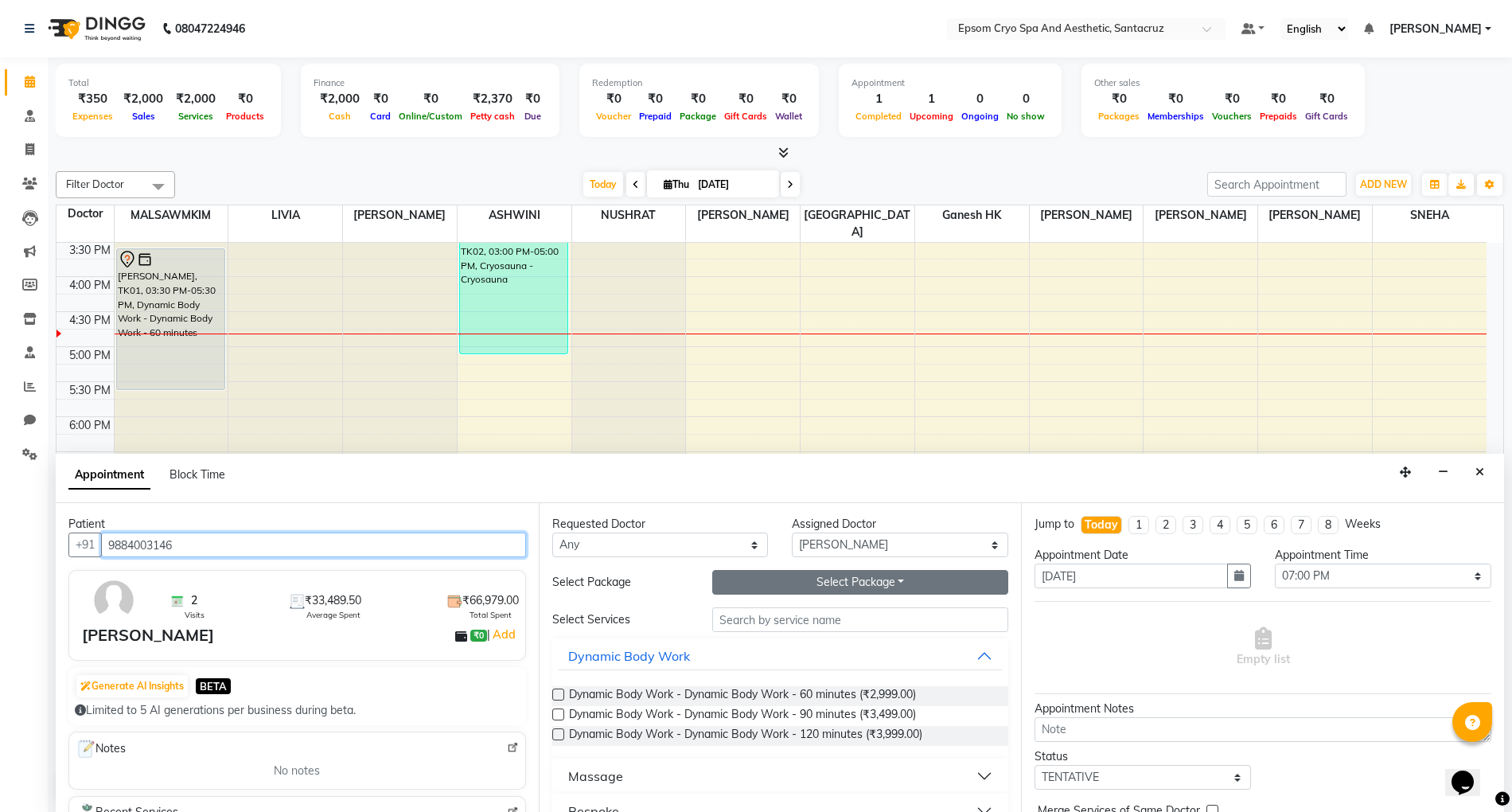
type input "9884003146"
click at [818, 570] on button "Select Package Toggle Dropdown" at bounding box center [860, 582] width 296 height 25
click at [807, 619] on li "PAY 65K GET 100K" at bounding box center [782, 615] width 138 height 23
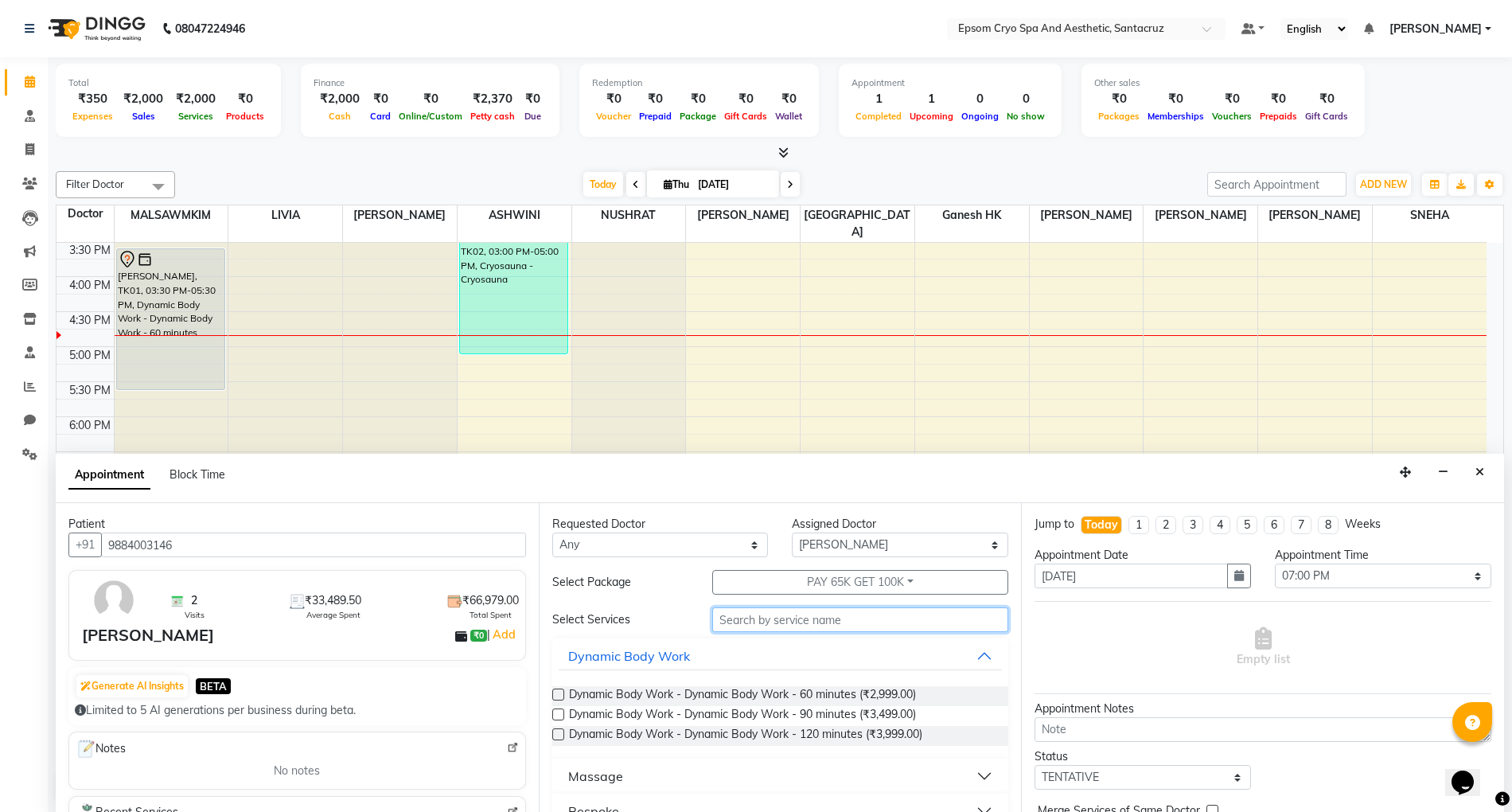
click at [818, 625] on input "text" at bounding box center [860, 619] width 296 height 25
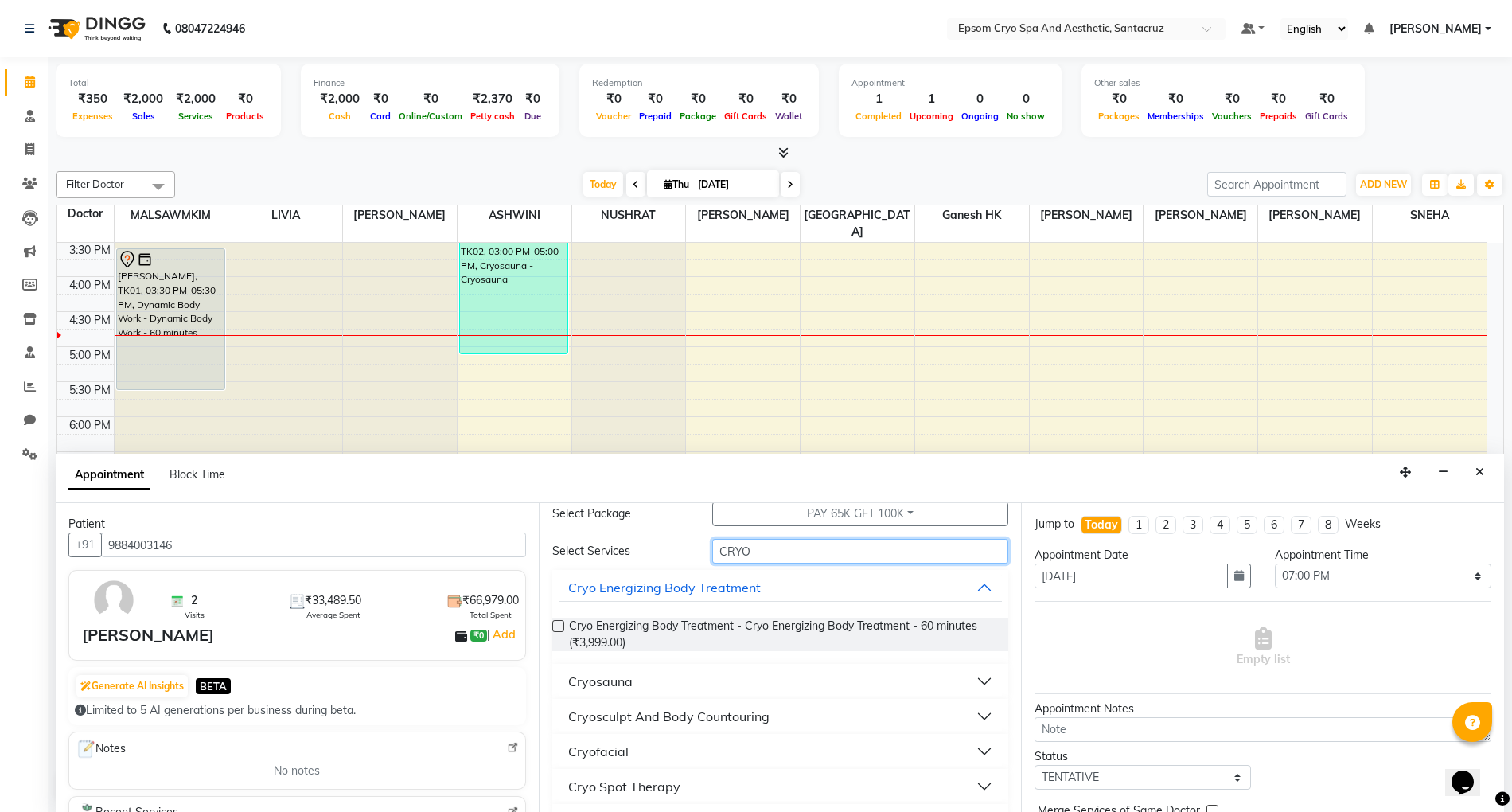
scroll to position [106, 0]
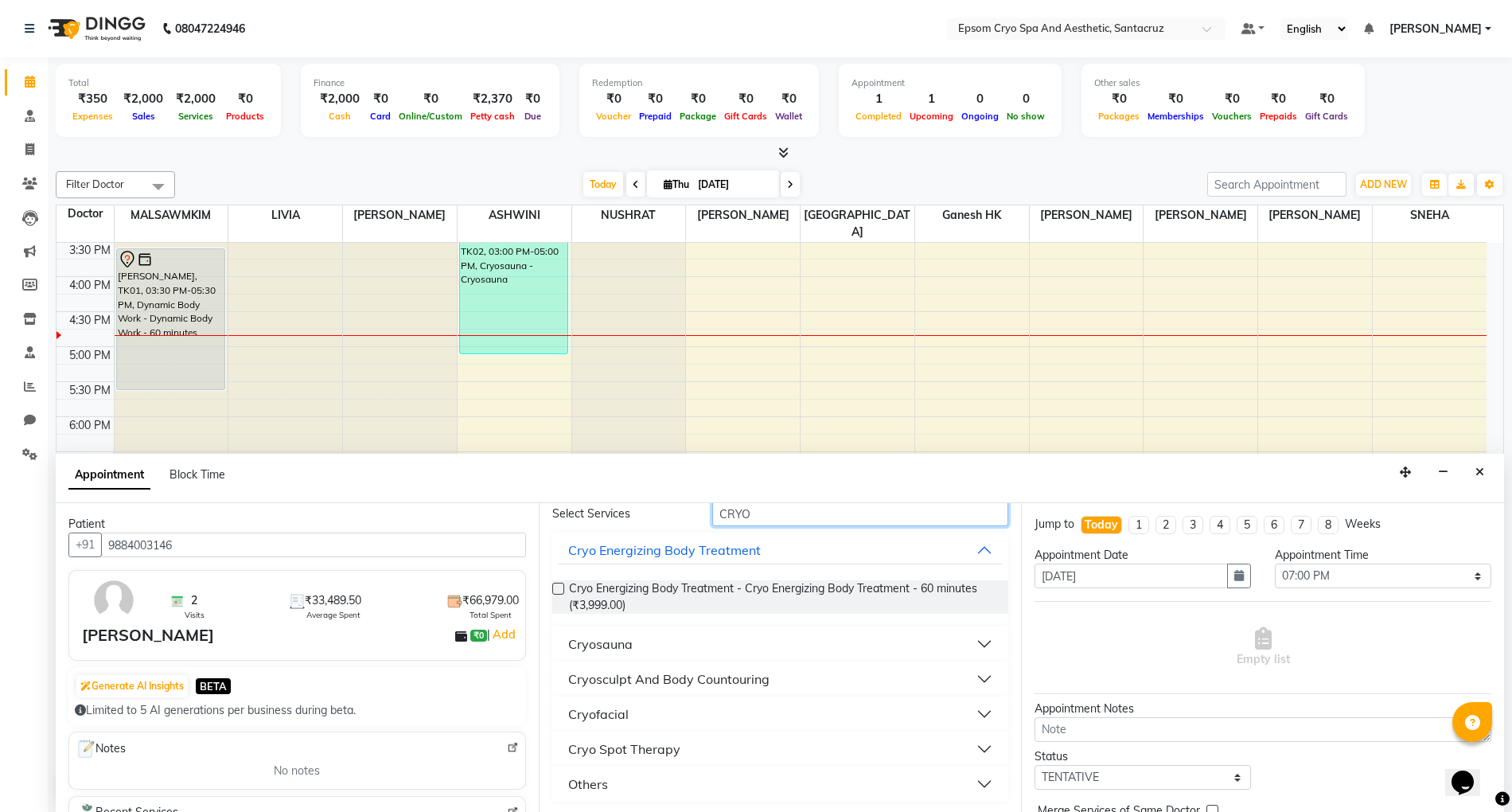
type input "CRYO"
click at [974, 678] on button "Cryosculpt And Body Countouring" at bounding box center [780, 678] width 444 height 29
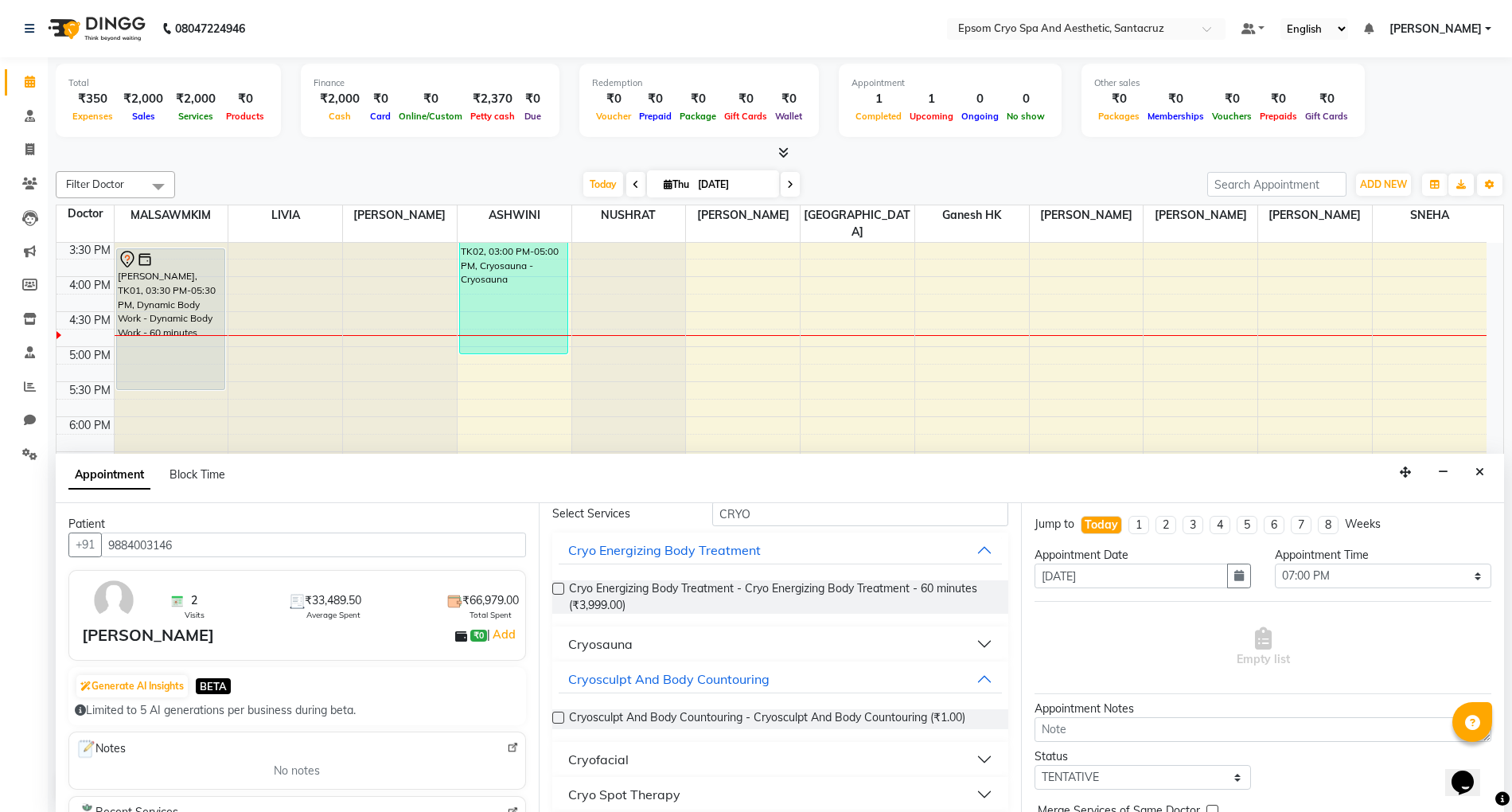
click at [557, 712] on label at bounding box center [558, 717] width 12 height 12
click at [557, 713] on input "checkbox" at bounding box center [557, 718] width 10 height 10
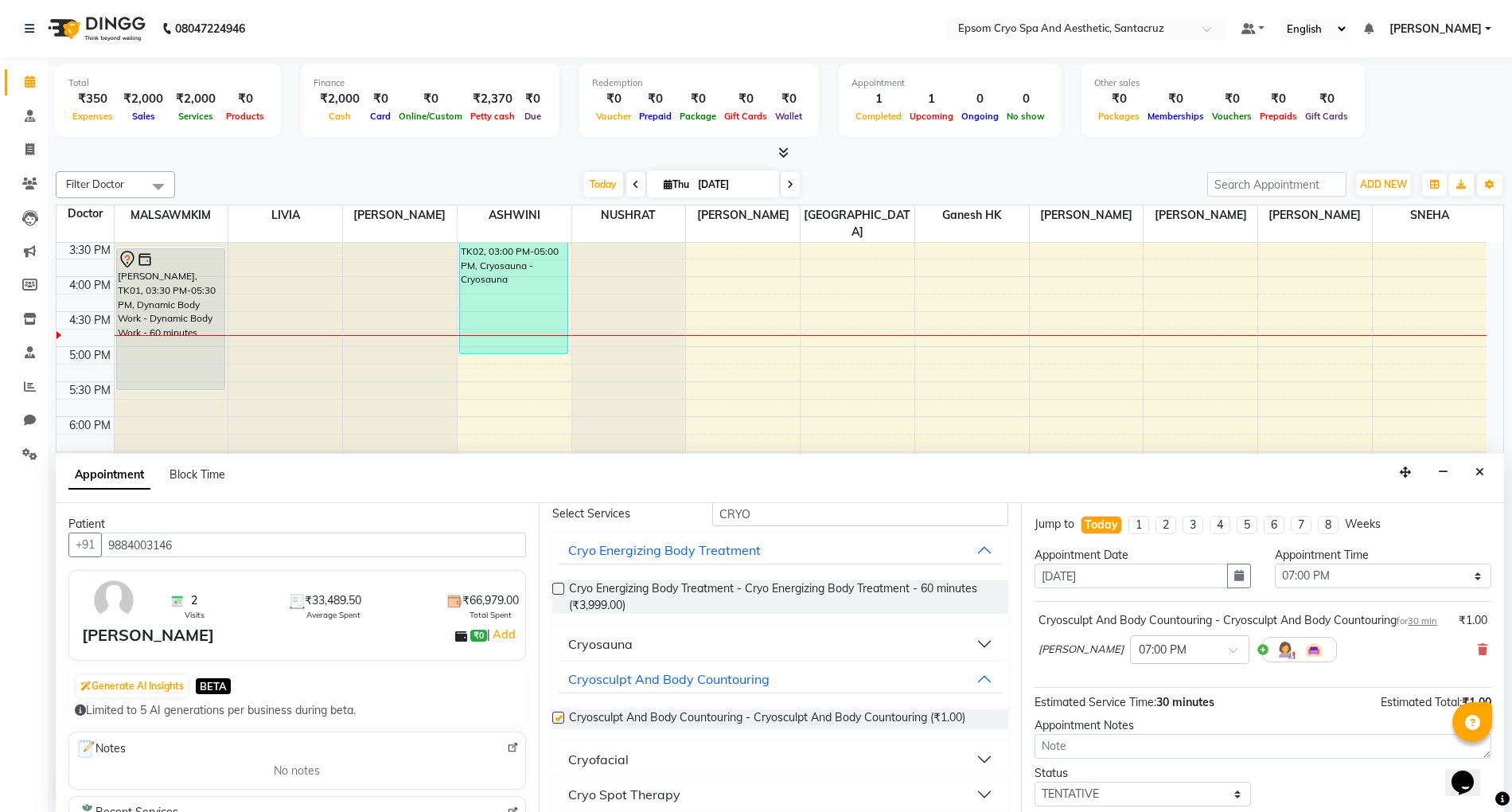
checkbox input "false"
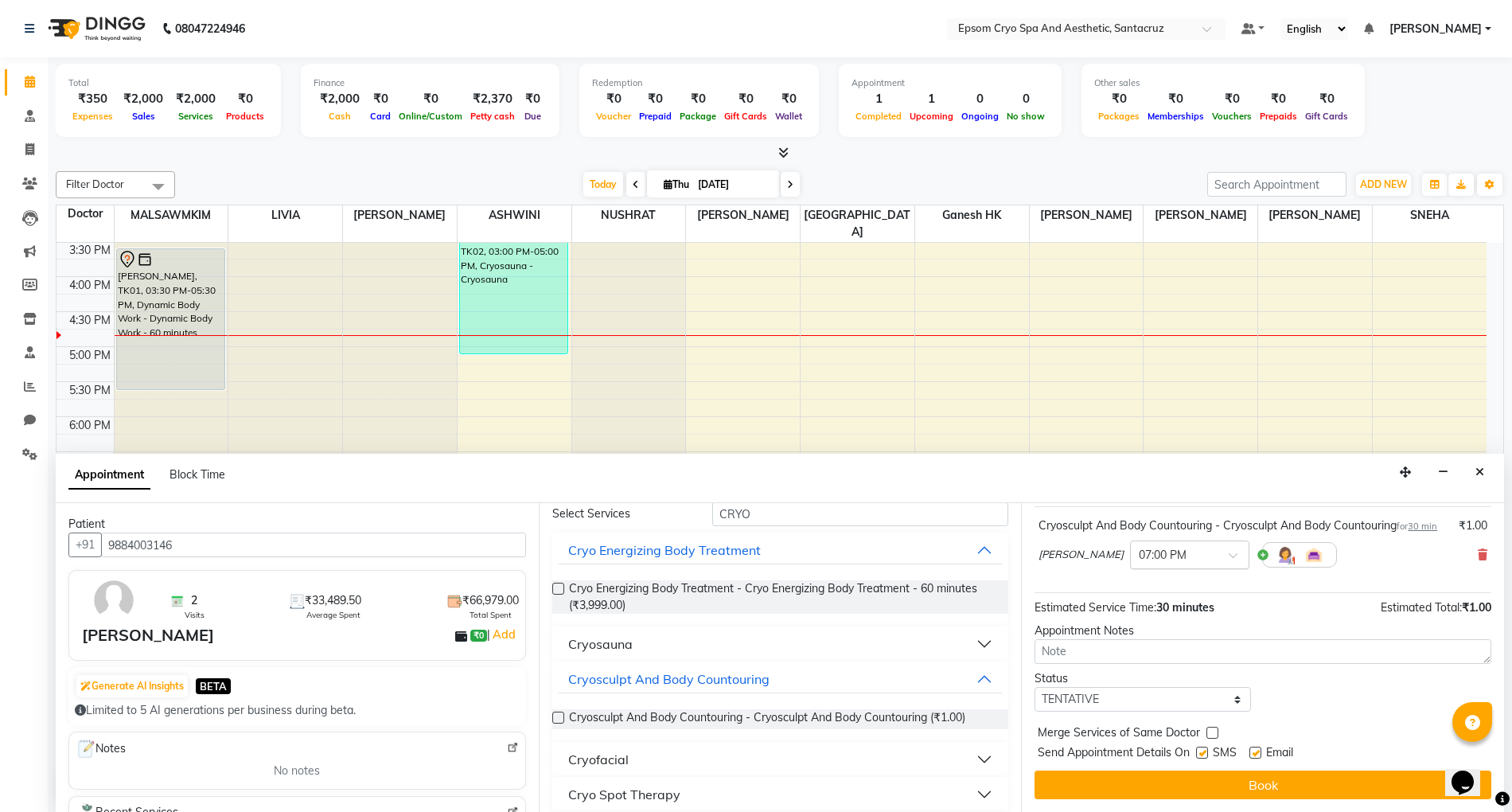
scroll to position [113, 0]
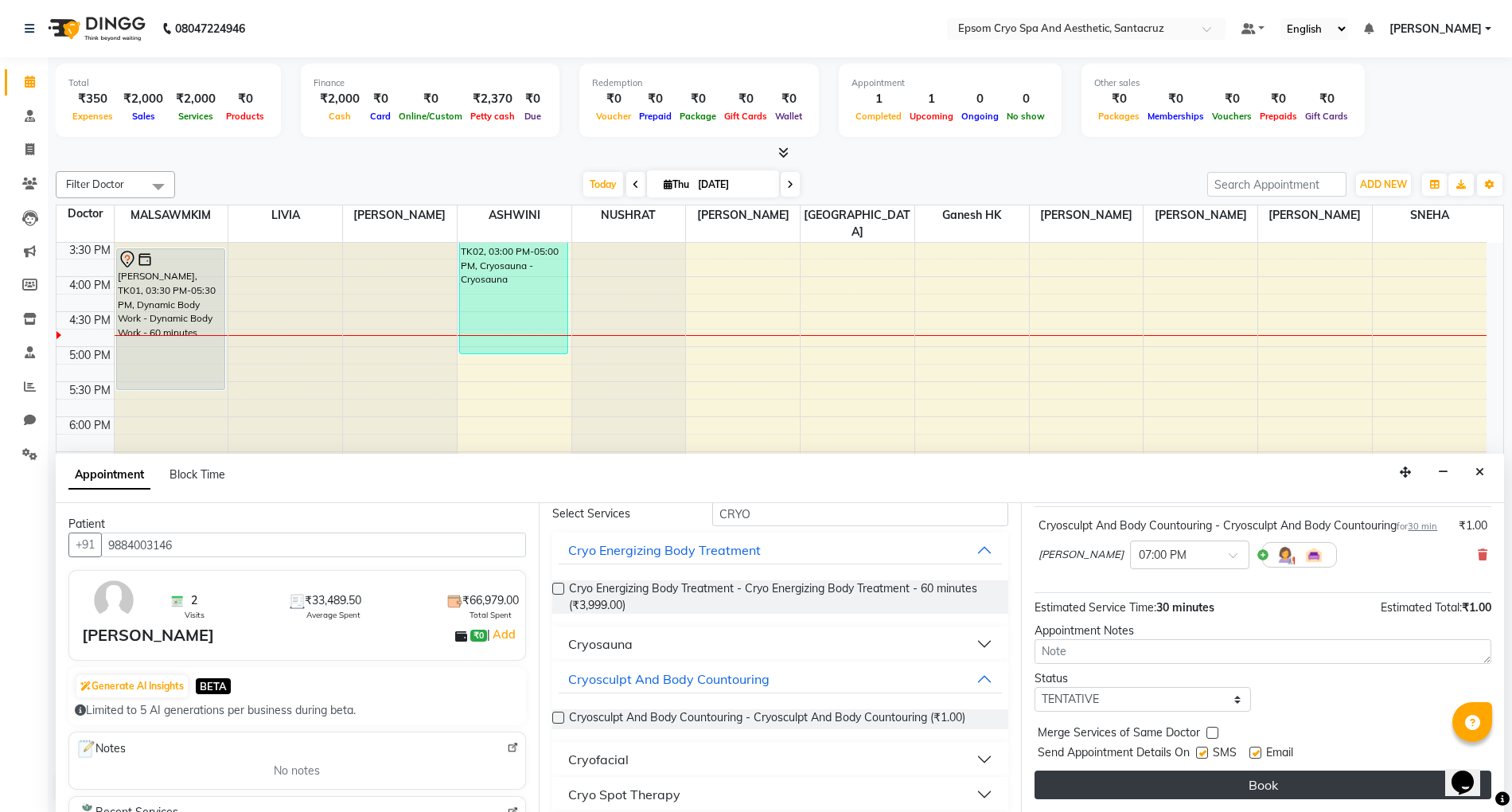
click at [1220, 784] on button "Book" at bounding box center [1262, 784] width 457 height 29
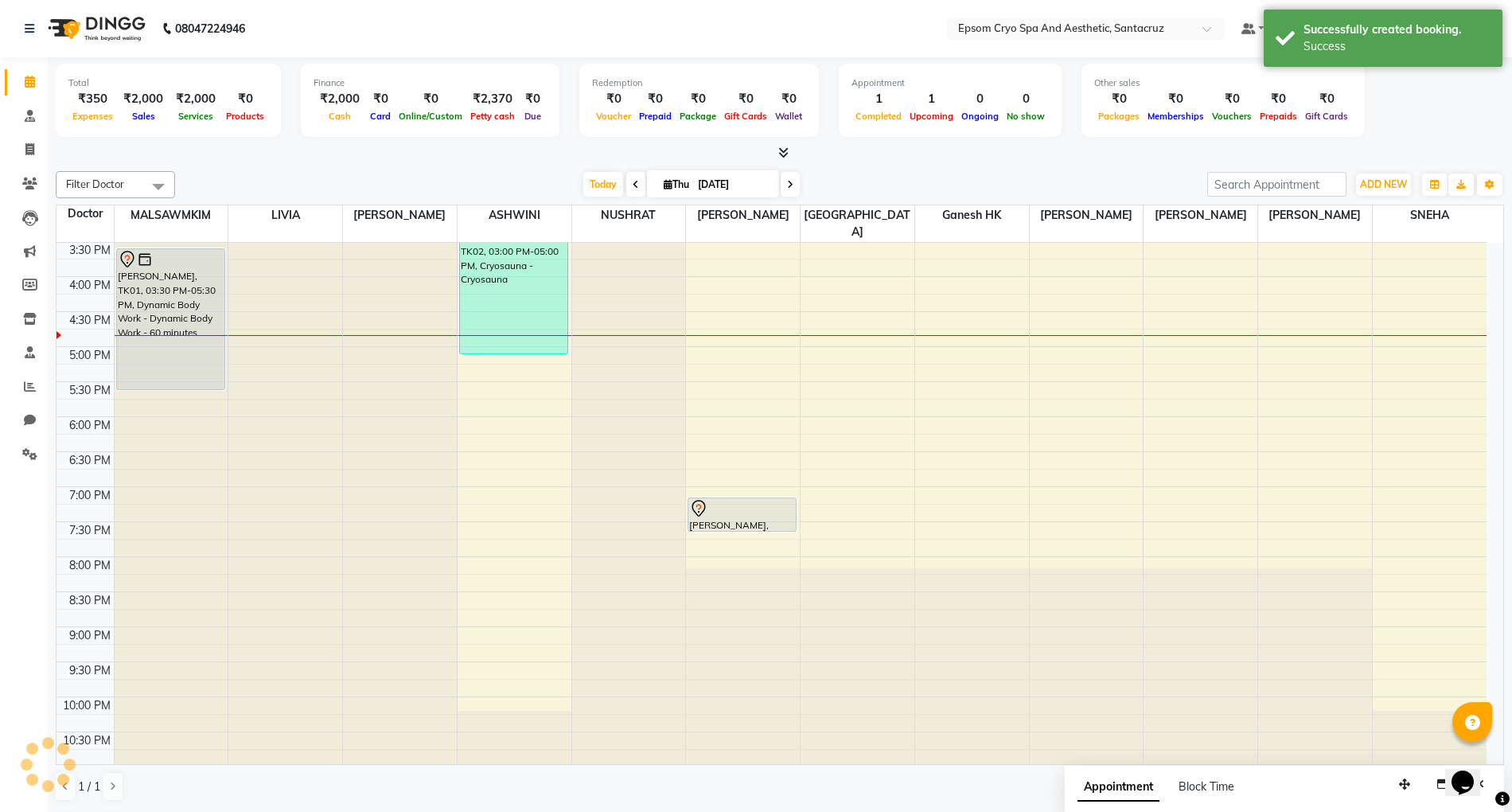
scroll to position [0, 0]
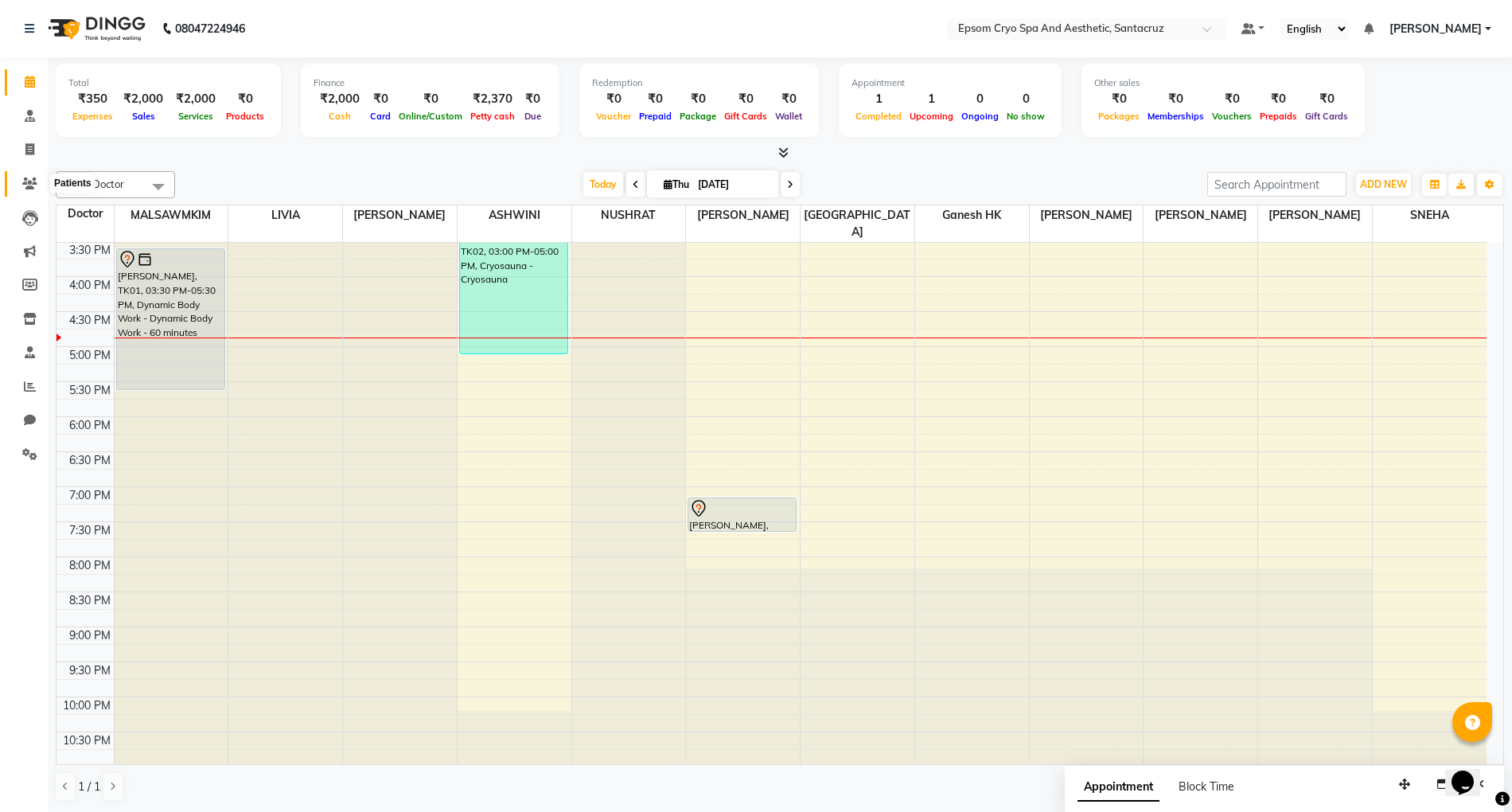
click at [29, 179] on icon at bounding box center [30, 183] width 15 height 12
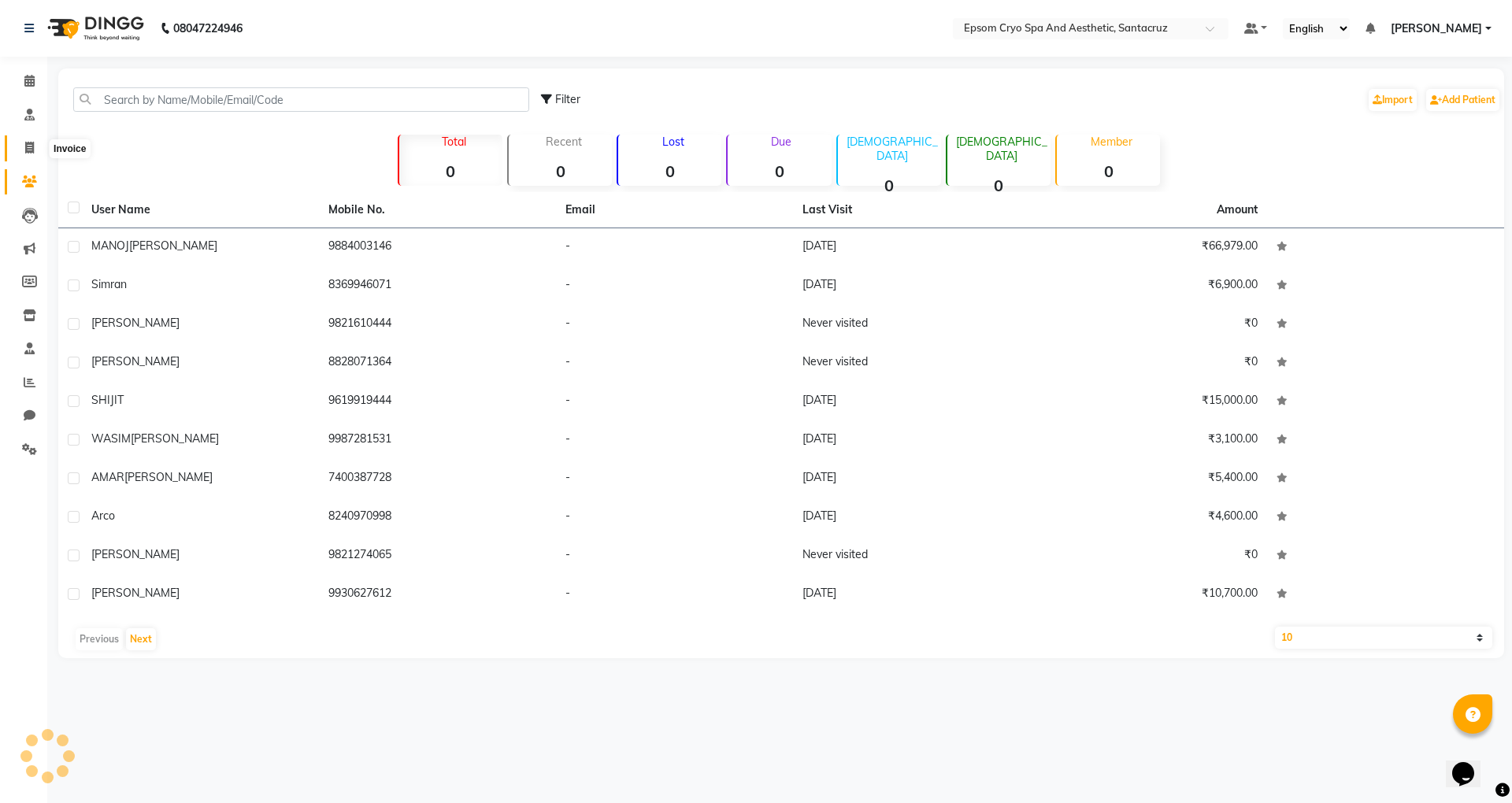
click at [26, 146] on icon at bounding box center [29, 147] width 8 height 12
select select "service"
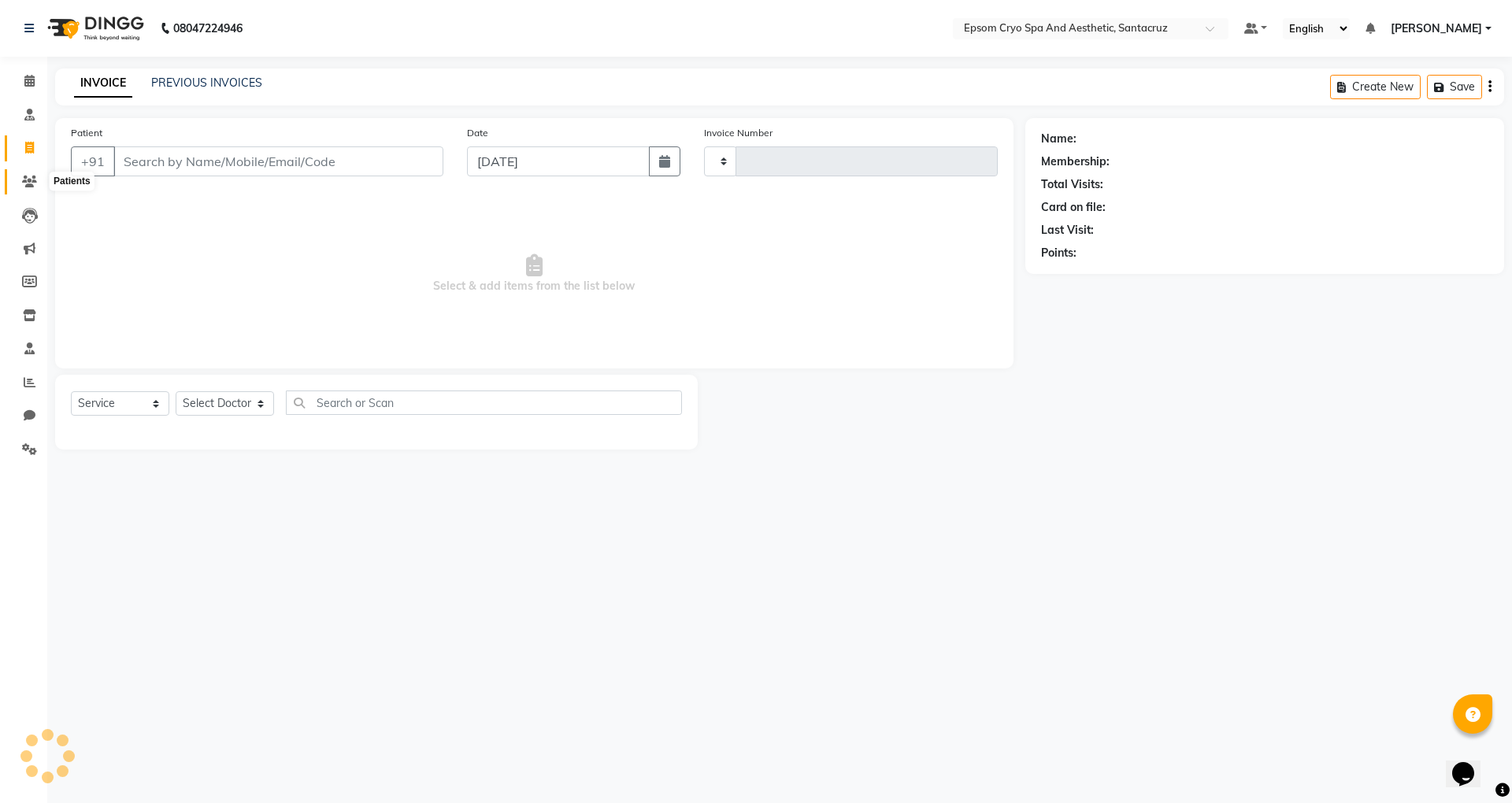
click at [24, 176] on icon at bounding box center [29, 181] width 15 height 12
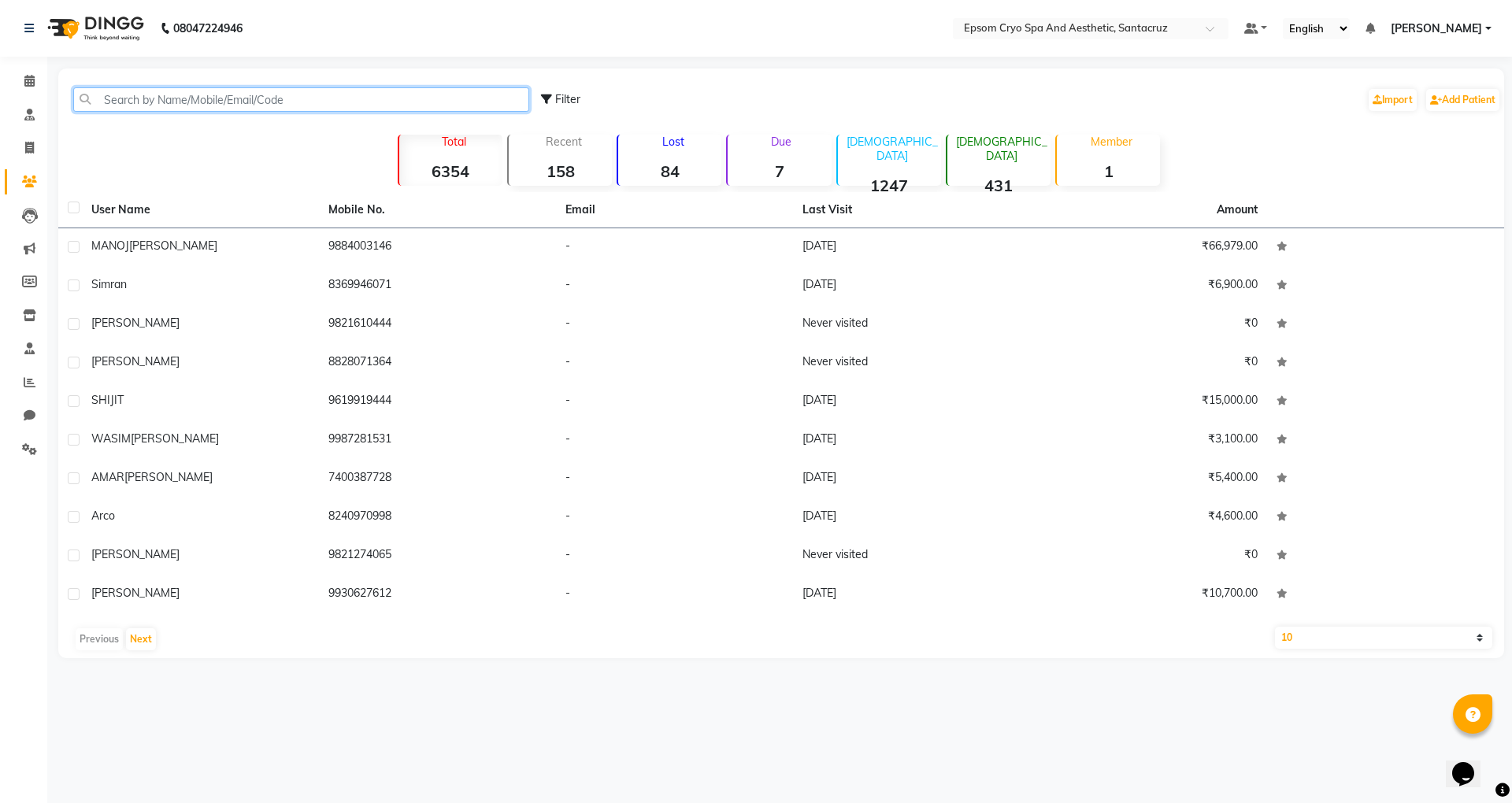
click at [209, 96] on input "text" at bounding box center [301, 99] width 456 height 25
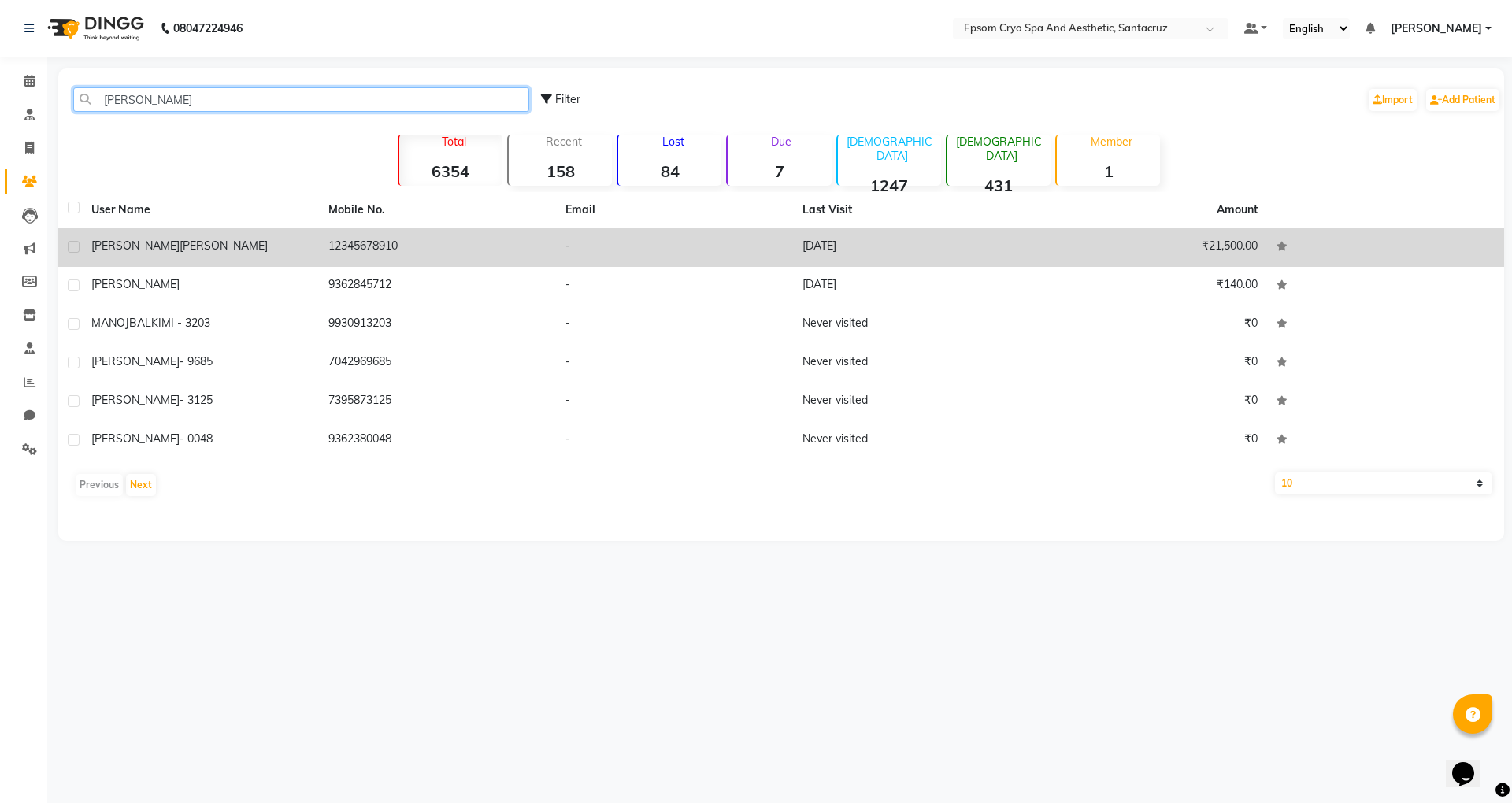
type input "KIM"
click at [217, 249] on div "kim sharma" at bounding box center [200, 246] width 218 height 17
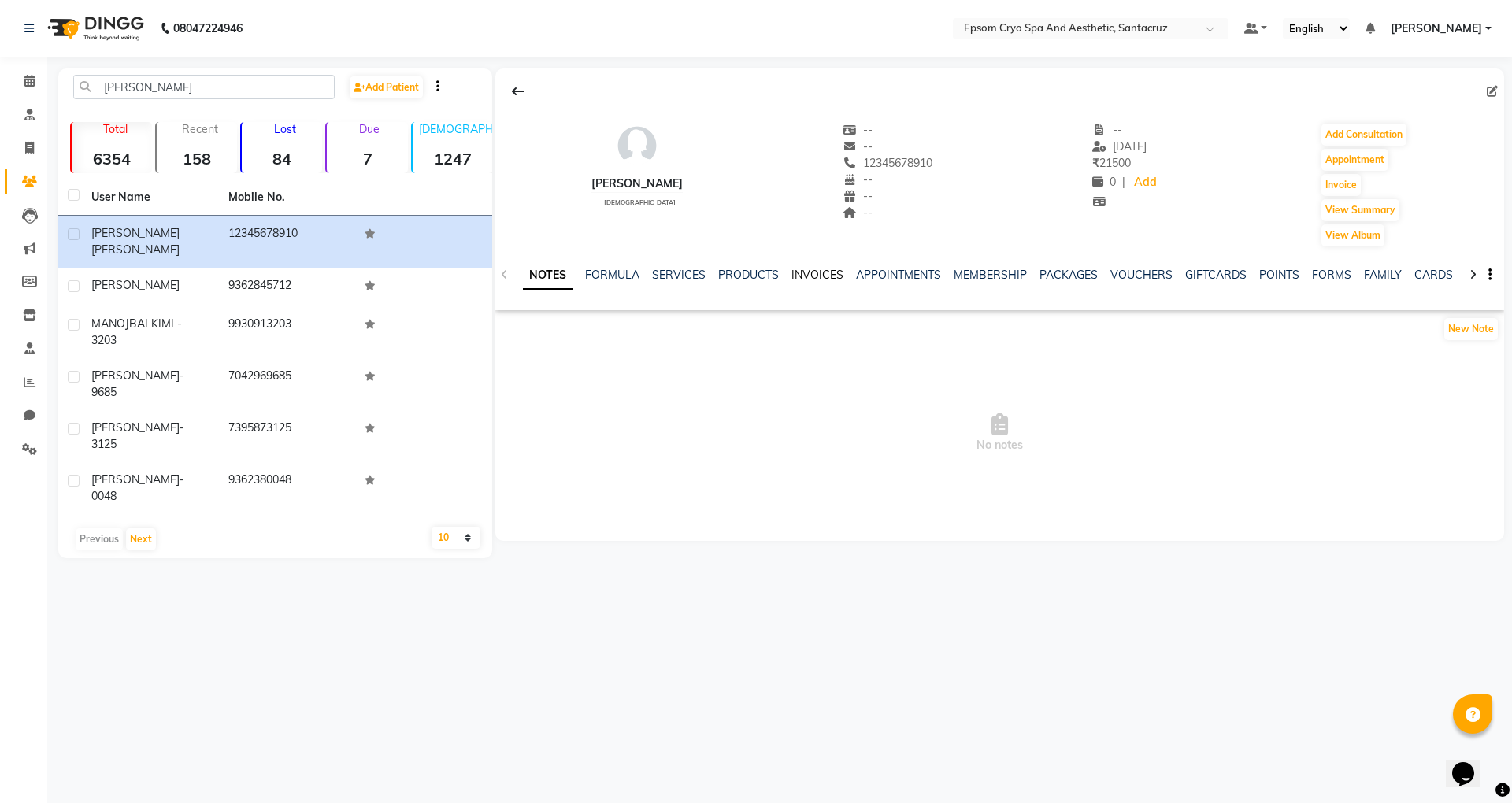
click at [791, 272] on link "INVOICES" at bounding box center [817, 274] width 52 height 14
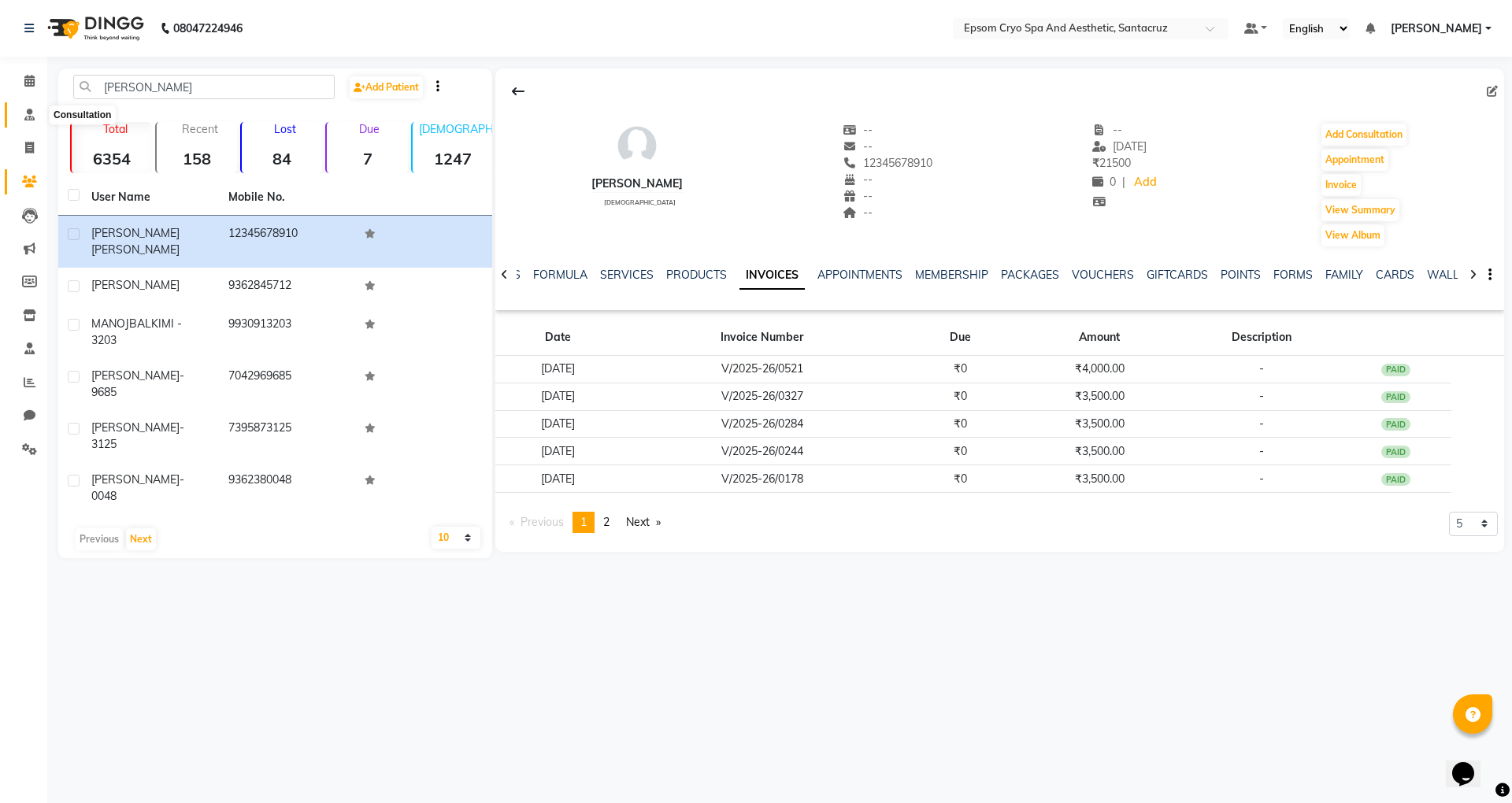
click at [27, 113] on icon at bounding box center [29, 114] width 10 height 12
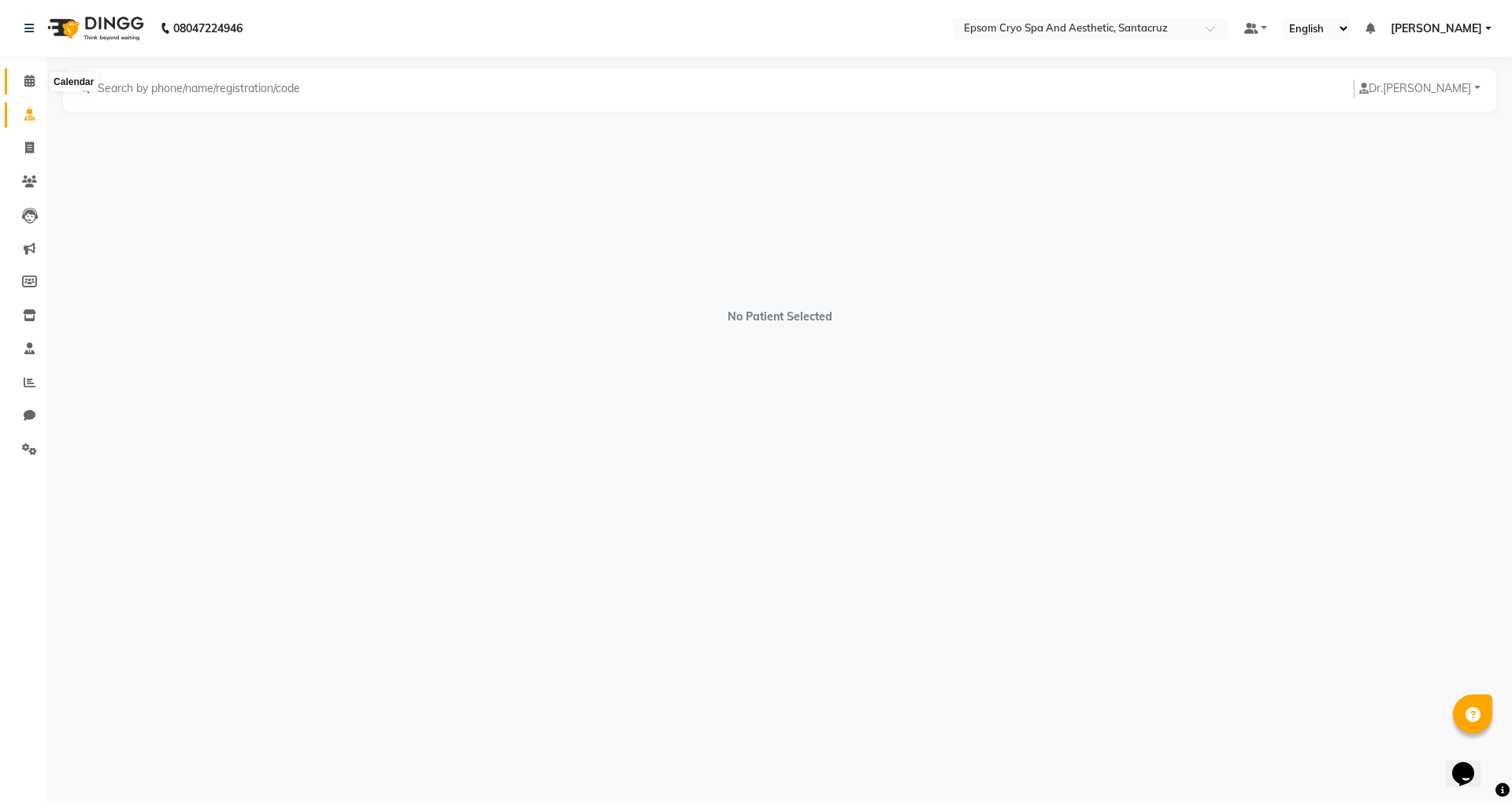
click at [19, 88] on span at bounding box center [29, 82] width 28 height 18
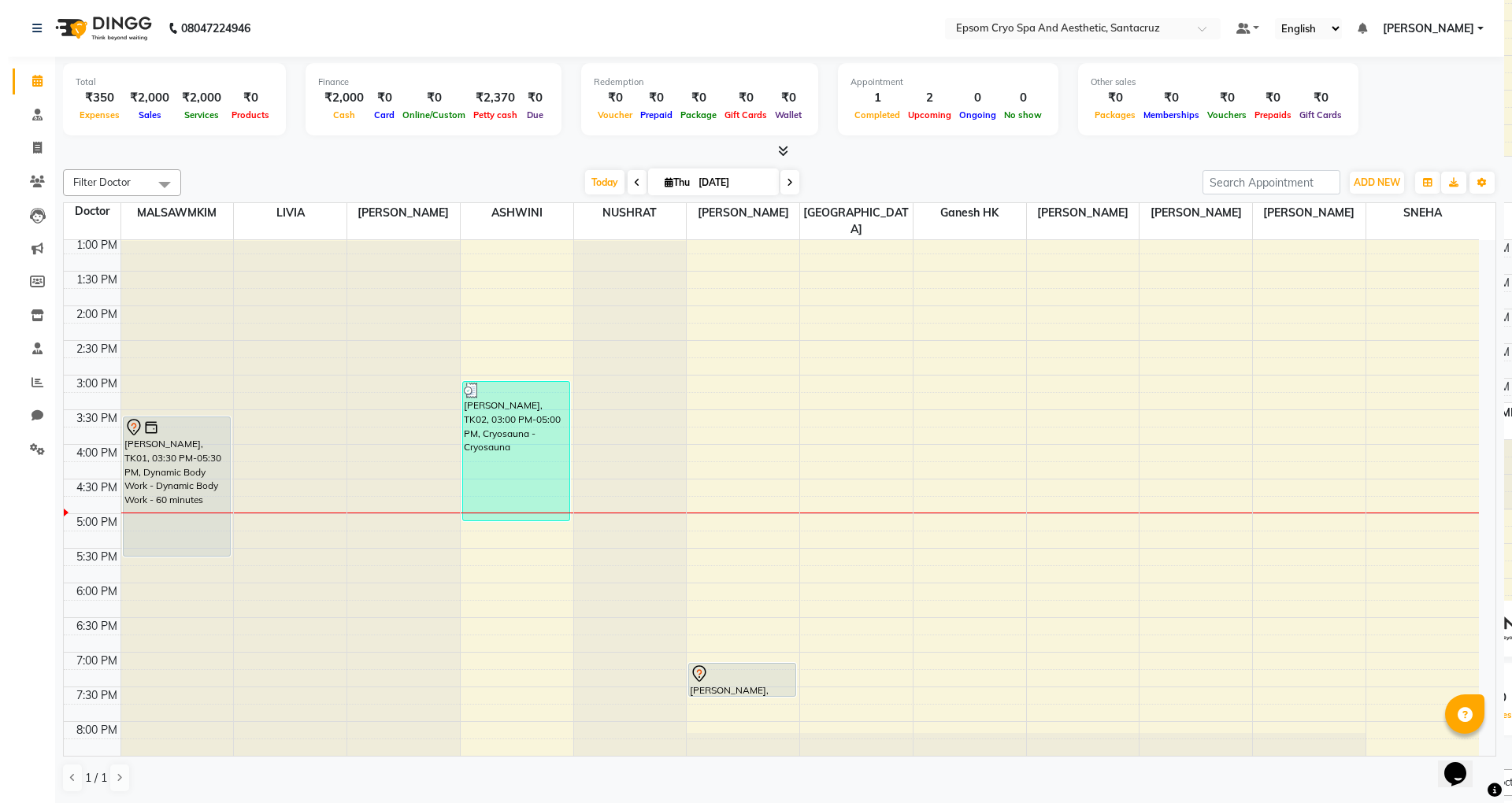
scroll to position [316, 0]
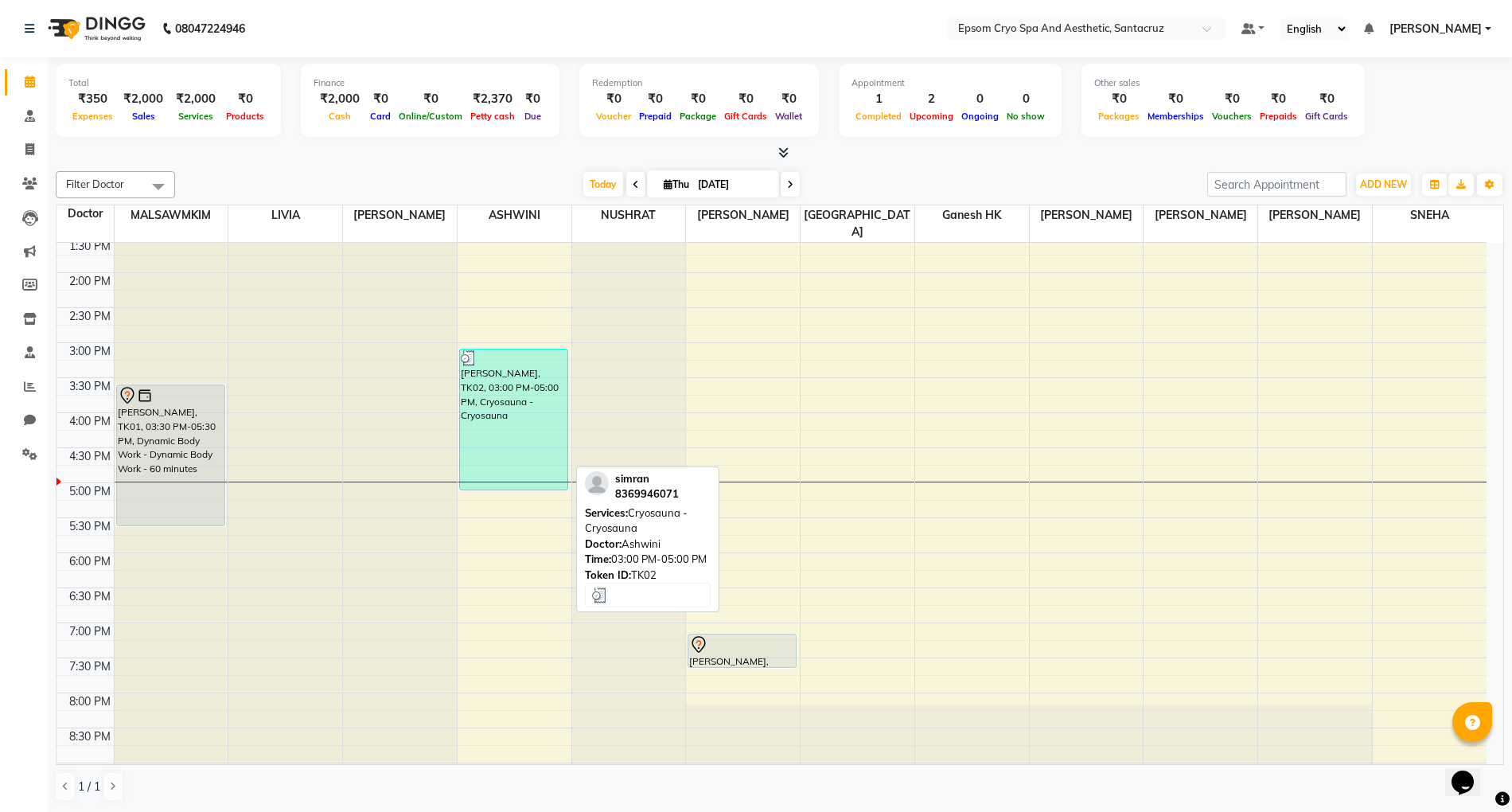
click at [492, 386] on div "simran, TK02, 03:00 PM-05:00 PM, Cryosauna - Cryosauna" at bounding box center [513, 419] width 107 height 140
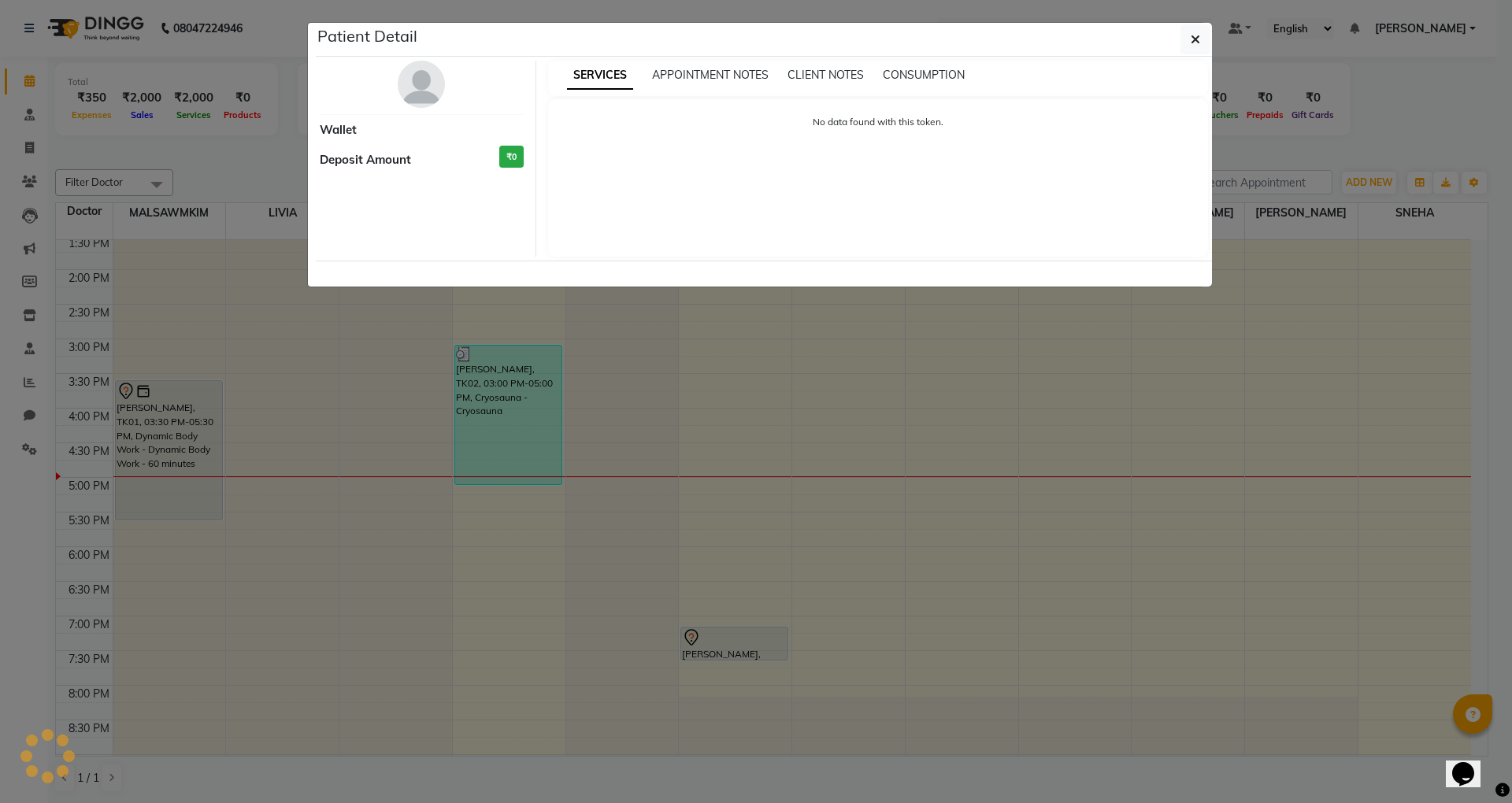
select select "3"
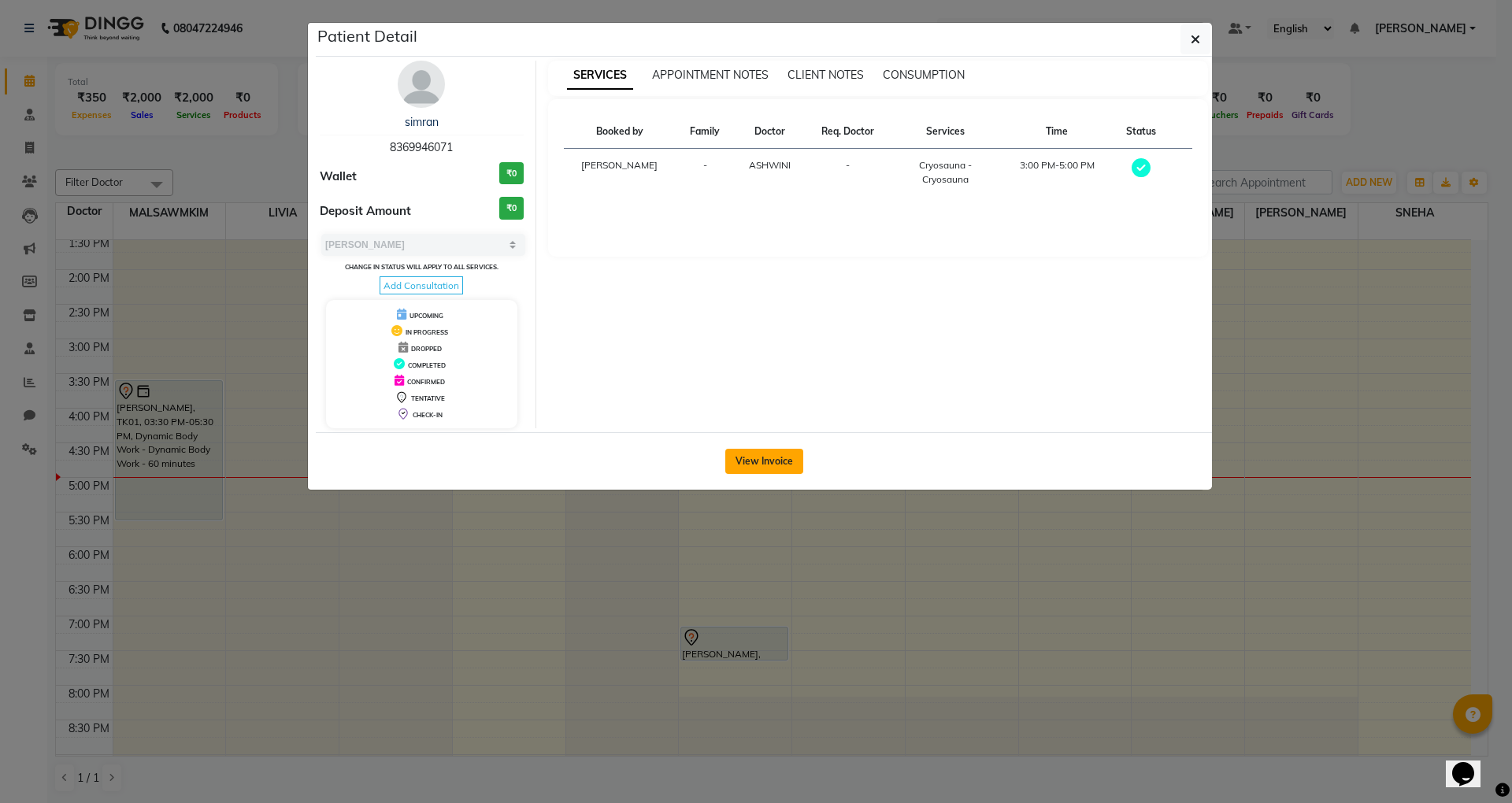
click at [793, 463] on button "View Invoice" at bounding box center [764, 461] width 78 height 25
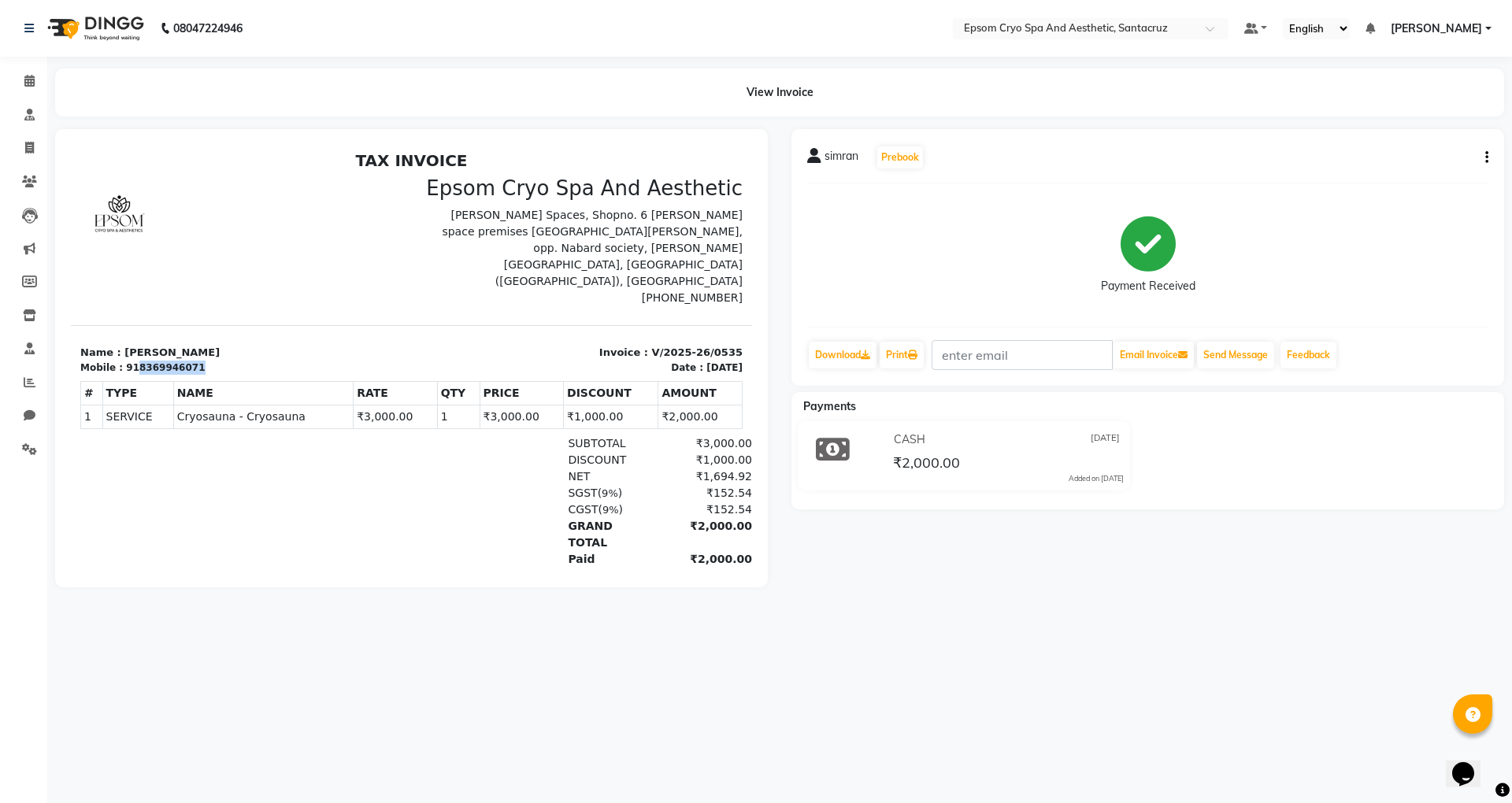
drag, startPoint x: 129, startPoint y: 330, endPoint x: 197, endPoint y: 334, distance: 68.1
click at [197, 361] on div "Mobile : 918369946071" at bounding box center [241, 367] width 322 height 14
copy div "8369946071"
click at [23, 143] on span at bounding box center [29, 148] width 28 height 18
select select "8028"
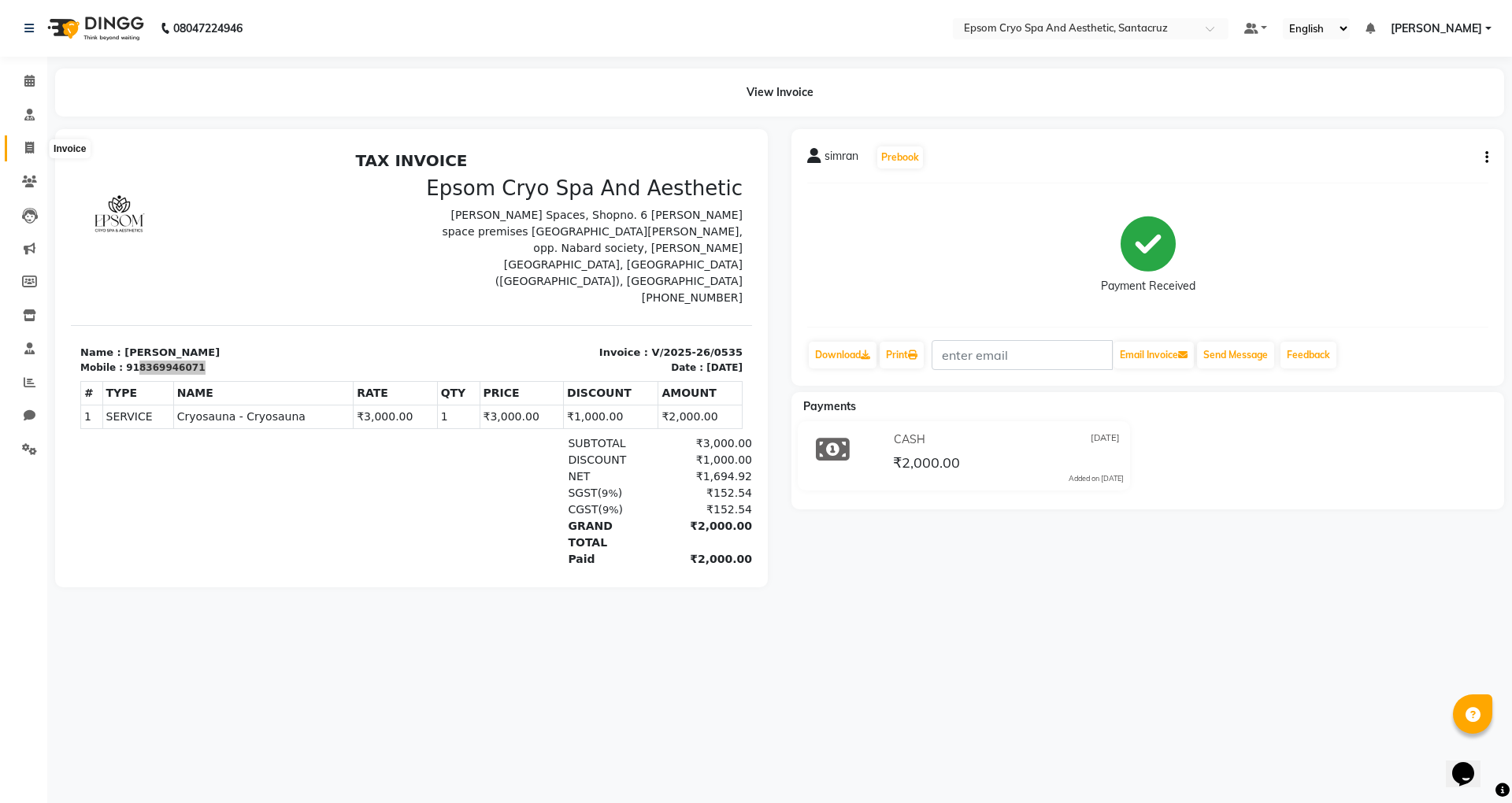
select select "service"
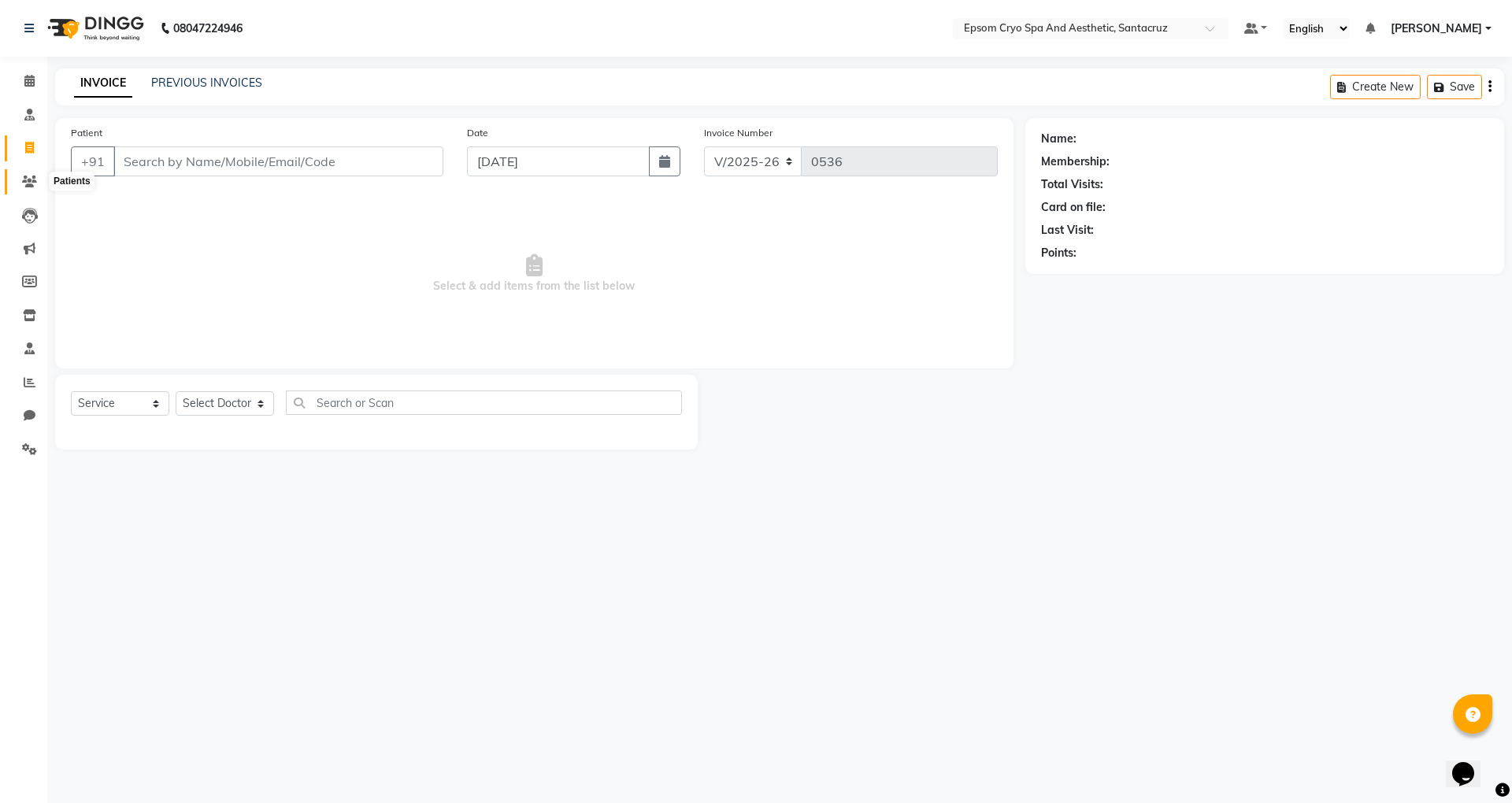
click at [30, 186] on icon at bounding box center [29, 181] width 15 height 12
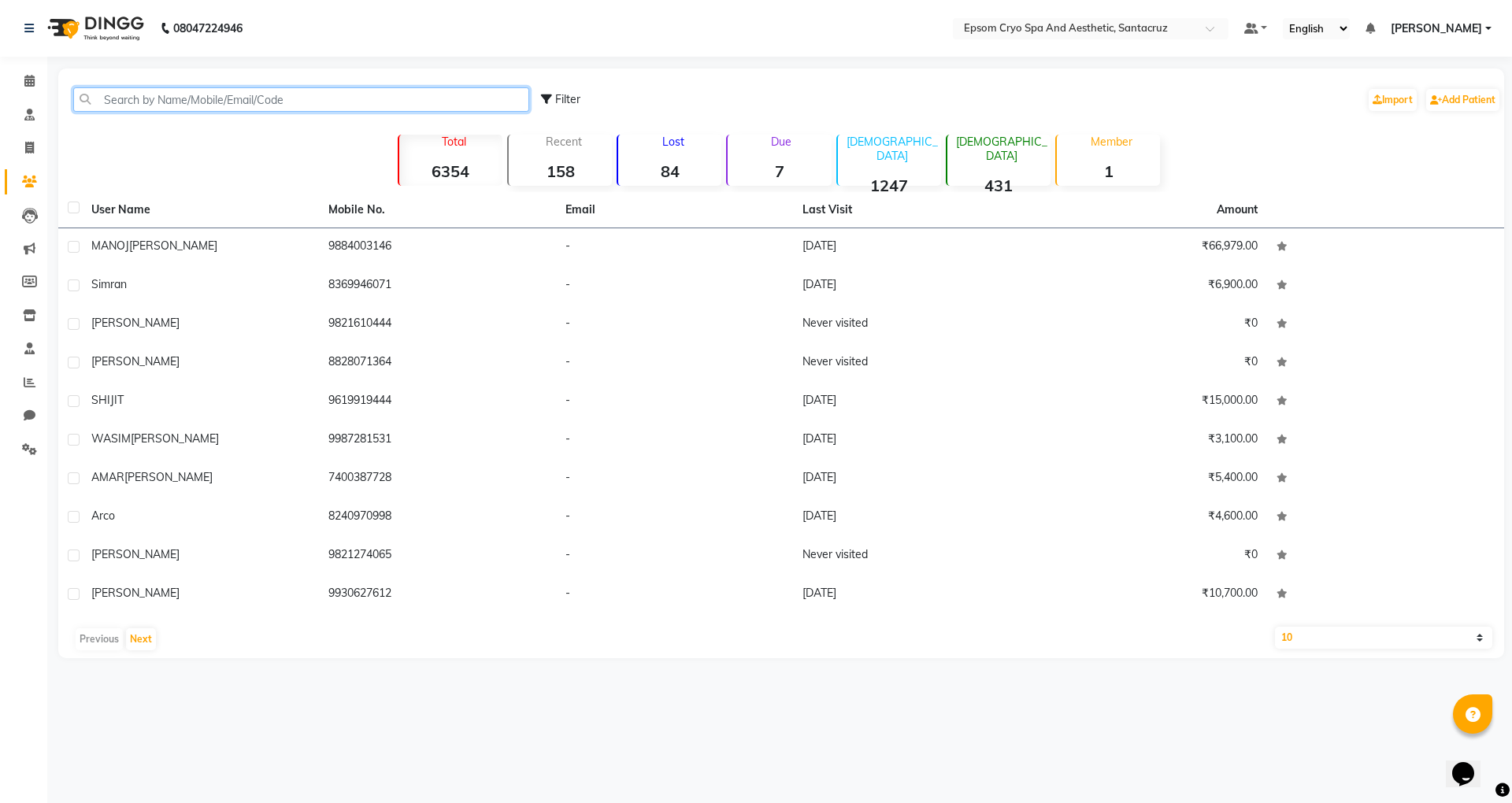
click at [142, 107] on input "text" at bounding box center [301, 99] width 456 height 25
click at [1465, 29] on span "[PERSON_NAME]" at bounding box center [1436, 29] width 91 height 17
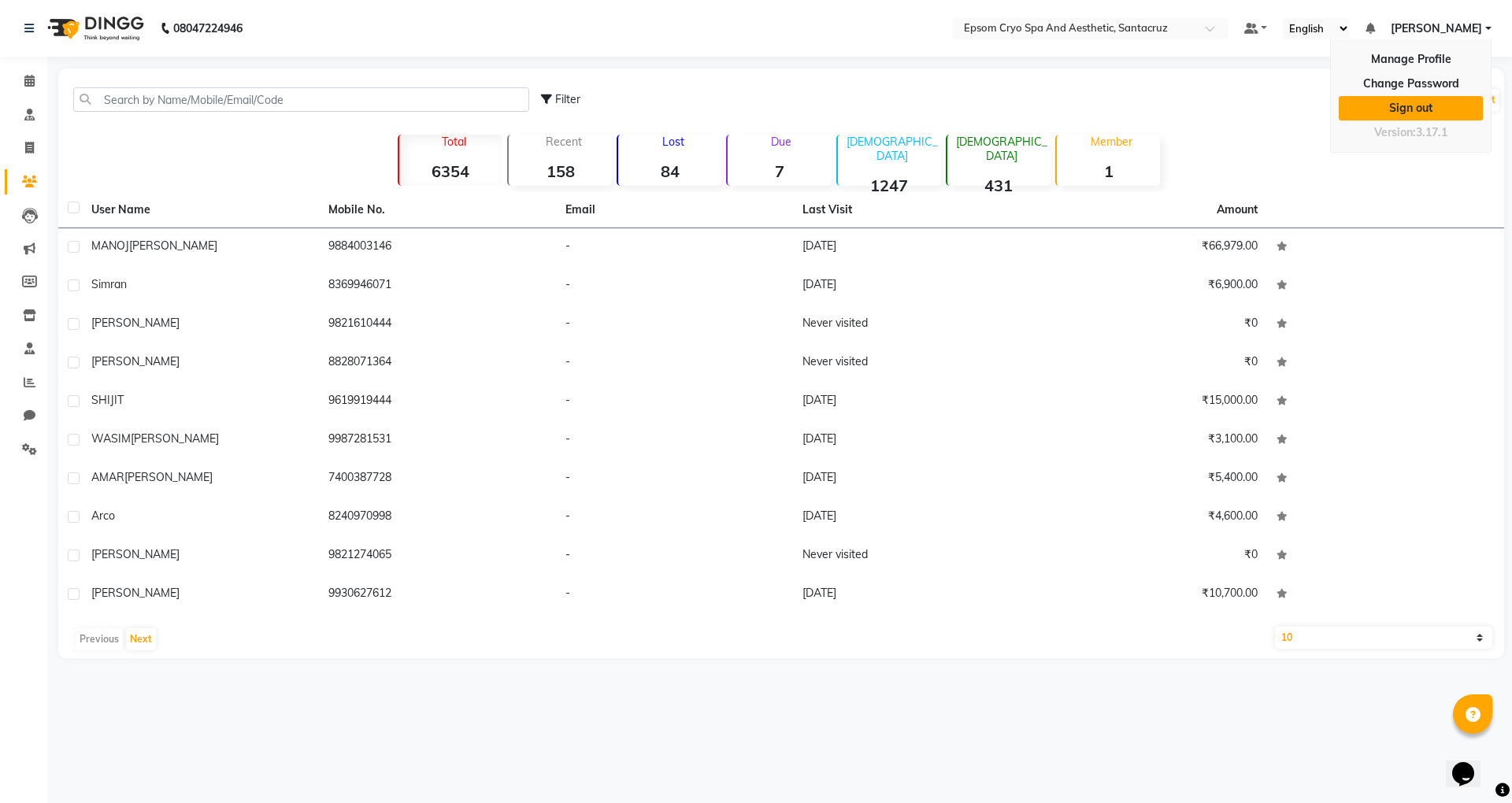
click at [1452, 102] on link "Sign out" at bounding box center [1410, 108] width 144 height 25
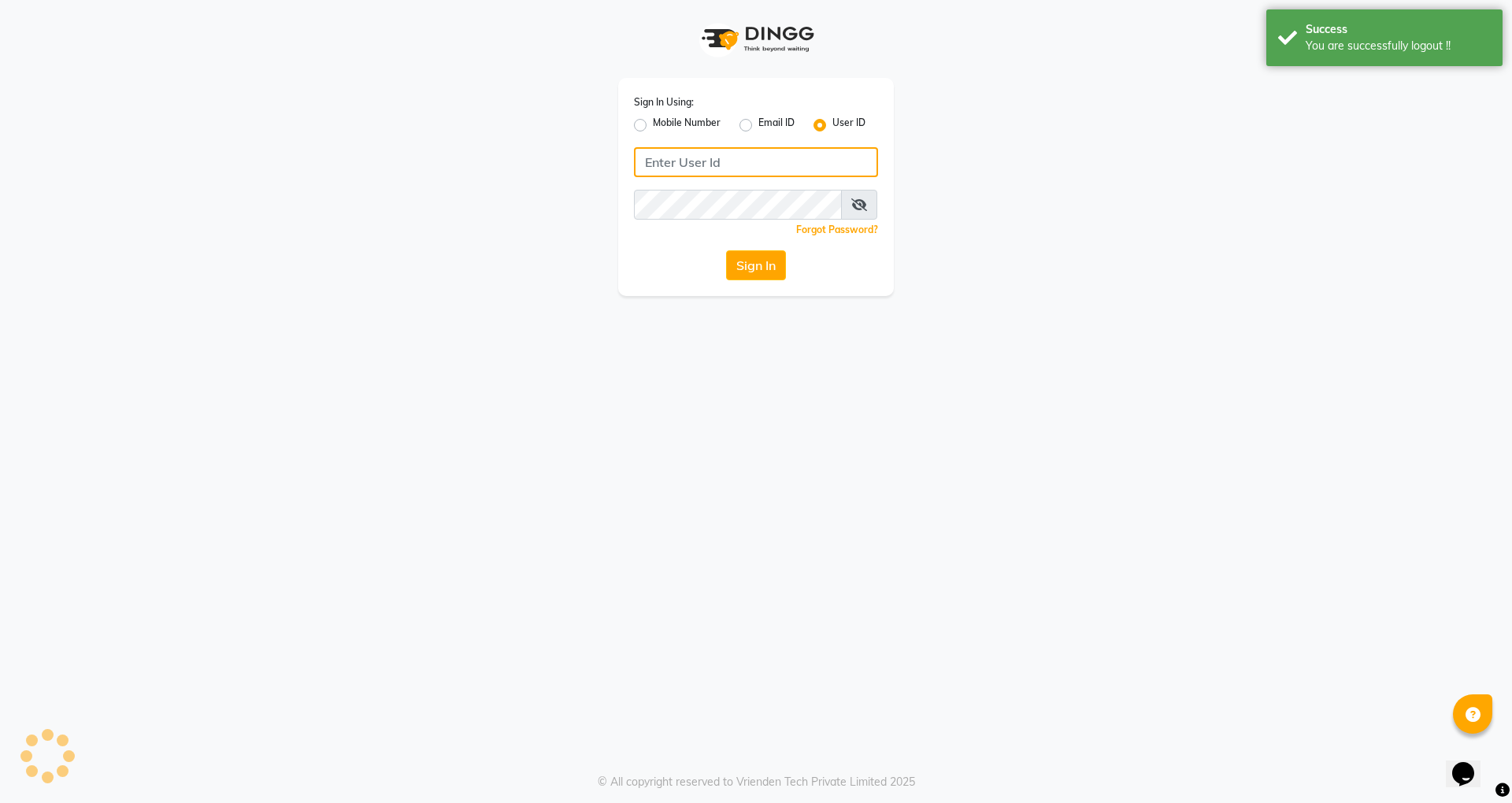
type input "7757092128"
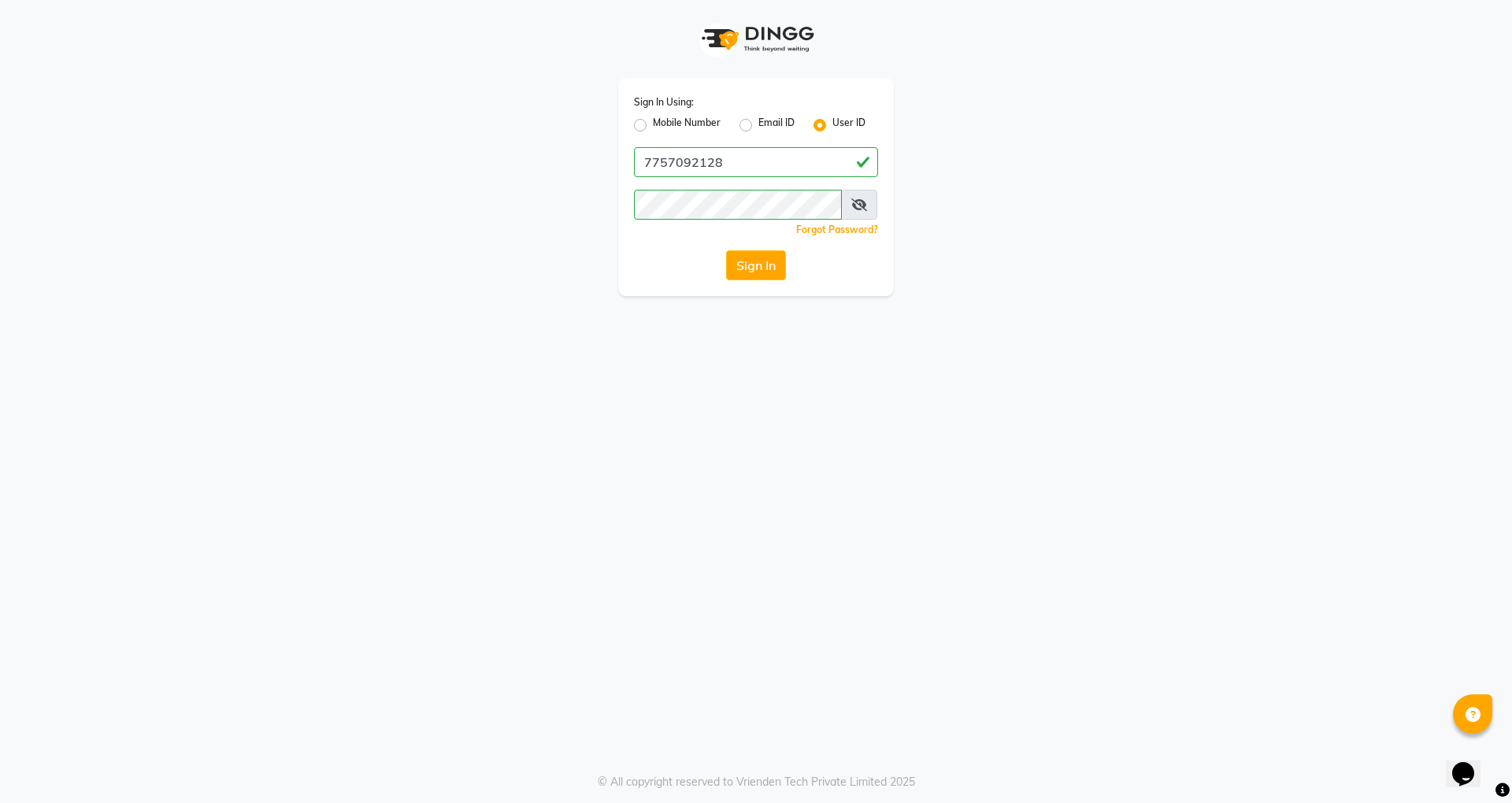
click at [832, 120] on label "User ID" at bounding box center [848, 125] width 33 height 19
click at [832, 120] on input "User ID" at bounding box center [837, 120] width 10 height 10
click at [832, 120] on label "User ID" at bounding box center [848, 125] width 33 height 19
click at [832, 120] on input "User ID" at bounding box center [837, 120] width 10 height 10
click at [753, 167] on input "Username" at bounding box center [756, 162] width 244 height 30
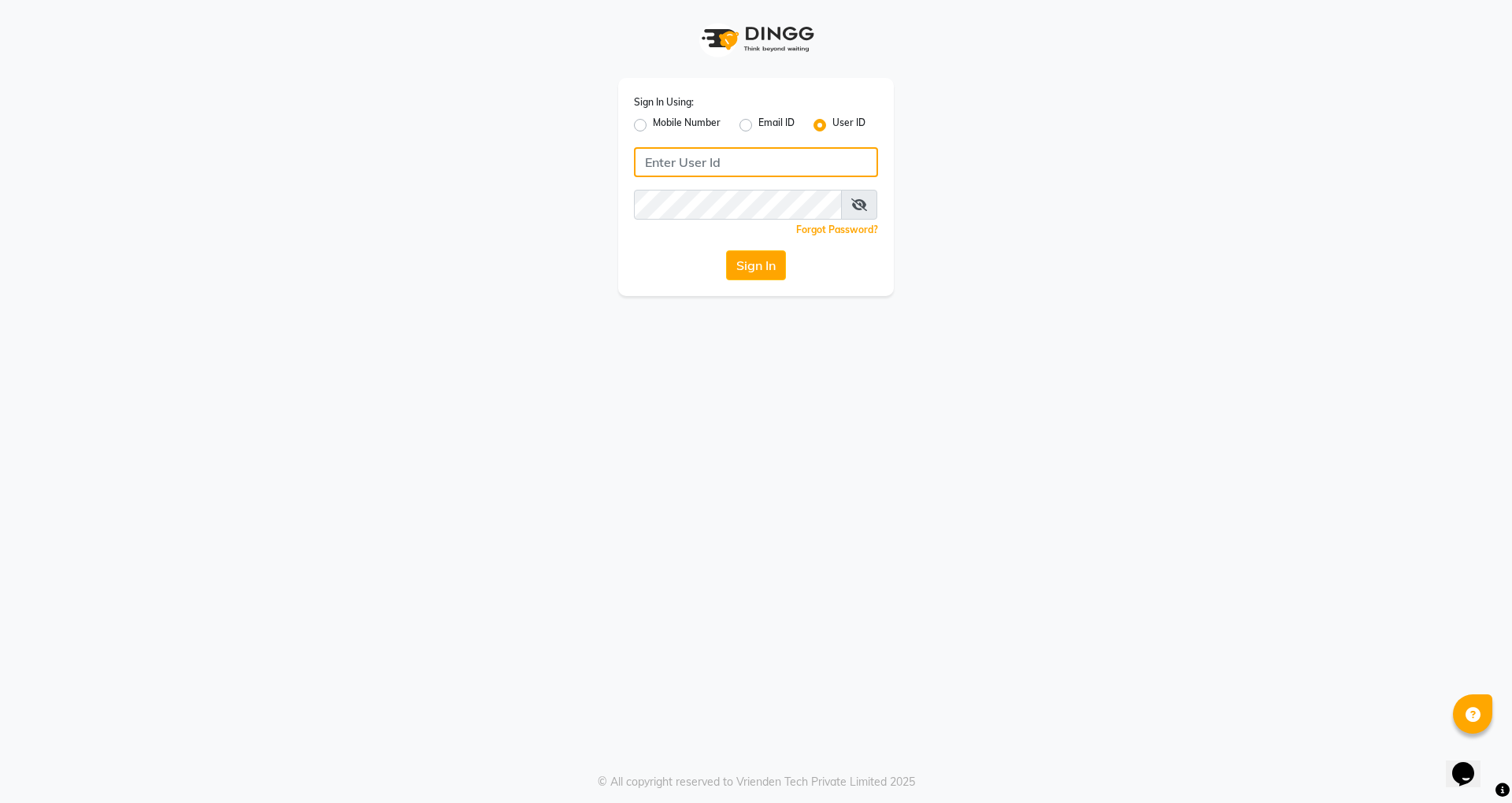
type input "naman"
click at [777, 263] on button "Sign In" at bounding box center [756, 265] width 60 height 30
